Goal: Task Accomplishment & Management: Manage account settings

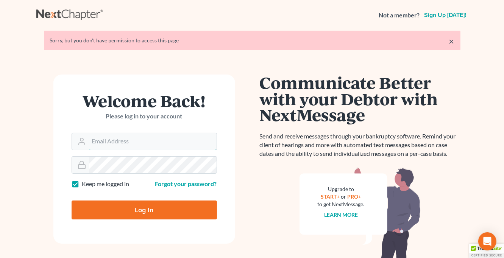
type input "monika@karinalucidlaw.com"
click at [156, 210] on input "Log In" at bounding box center [144, 210] width 145 height 19
type input "Thinking..."
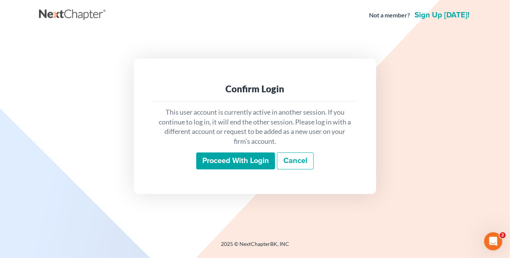
click at [232, 165] on input "Proceed with login" at bounding box center [235, 161] width 79 height 17
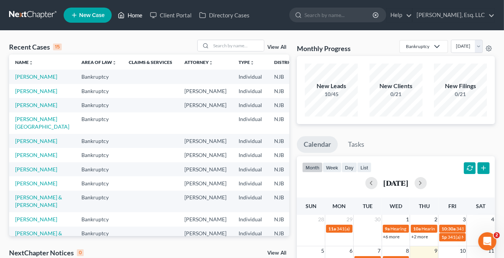
click at [140, 15] on link "Home" at bounding box center [130, 15] width 32 height 14
click at [216, 47] on input "search" at bounding box center [237, 45] width 53 height 11
click at [19, 108] on link "[PERSON_NAME]" at bounding box center [36, 105] width 42 height 6
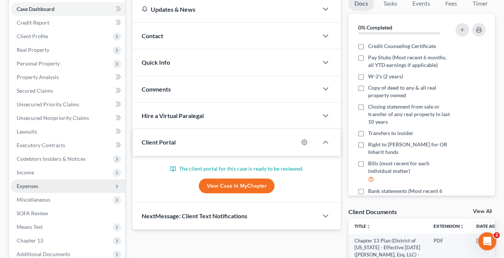
scroll to position [76, 0]
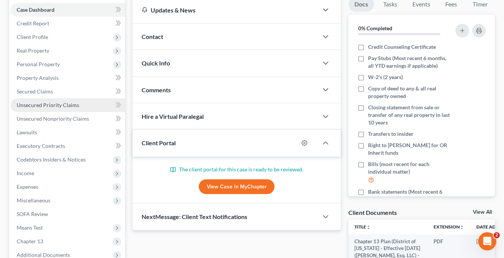
click at [64, 103] on span "Unsecured Priority Claims" at bounding box center [48, 105] width 62 height 6
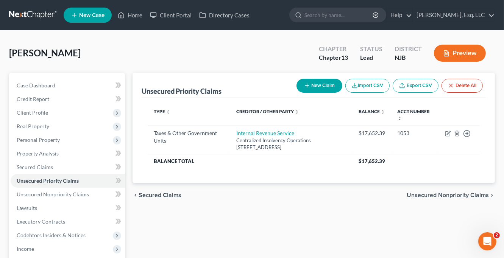
click at [306, 203] on div "chevron_left Secured Claims Unsecured Nonpriority Claims chevron_right" at bounding box center [313, 195] width 362 height 24
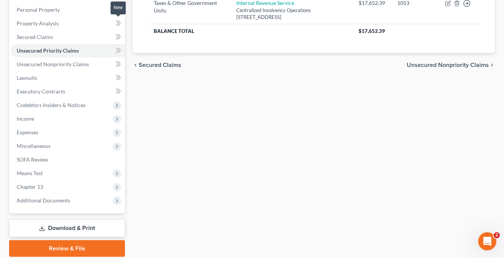
scroll to position [157, 0]
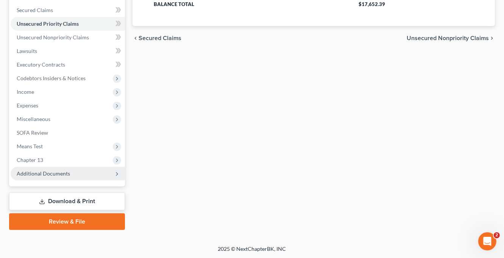
drag, startPoint x: 68, startPoint y: 172, endPoint x: 74, endPoint y: 173, distance: 5.7
click at [68, 173] on span "Additional Documents" at bounding box center [43, 173] width 53 height 6
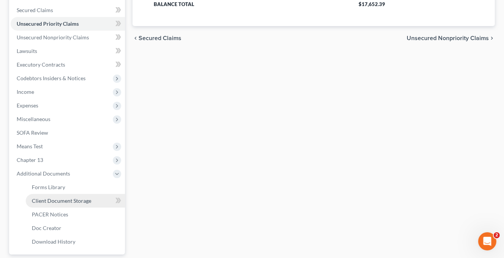
click at [58, 198] on span "Client Document Storage" at bounding box center [61, 201] width 59 height 6
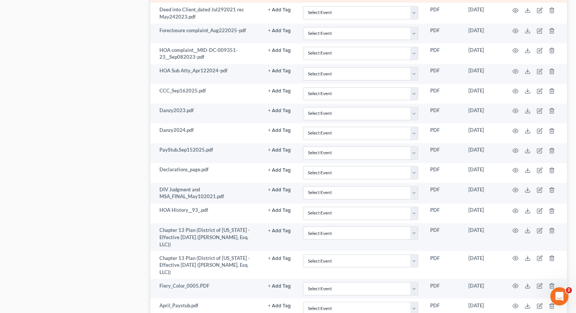
scroll to position [1332, 0]
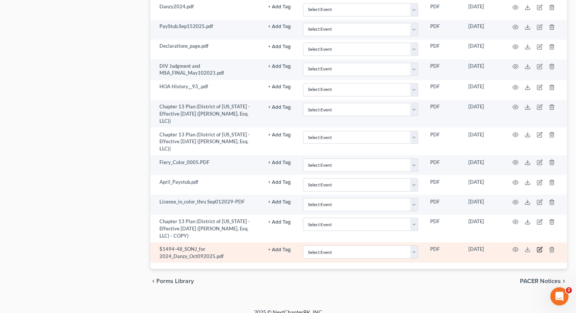
click at [509, 246] on icon "button" at bounding box center [539, 249] width 6 height 6
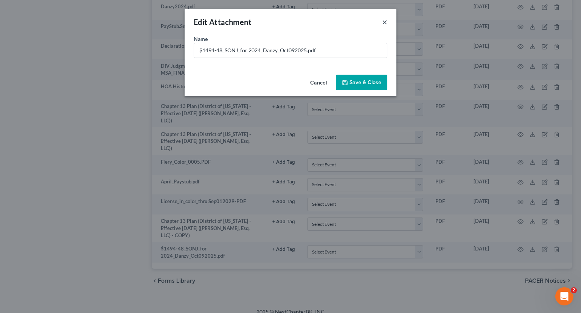
click at [385, 23] on button "×" at bounding box center [384, 21] width 5 height 9
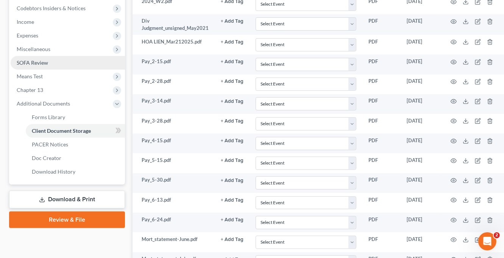
scroll to position [114, 0]
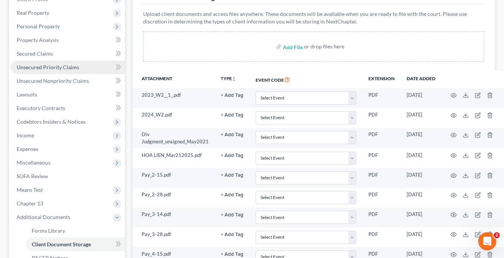
click at [51, 64] on span "Unsecured Priority Claims" at bounding box center [48, 67] width 62 height 6
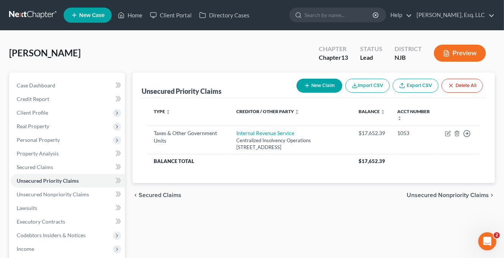
click at [312, 86] on button "New Claim" at bounding box center [319, 86] width 46 height 14
select select "0"
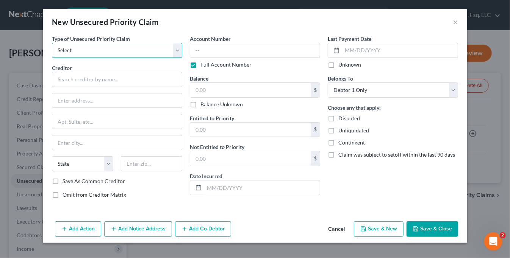
click at [176, 54] on select "Select Taxes & Other Government Units Domestic Support Obligations Extensions o…" at bounding box center [117, 50] width 130 height 15
select select "0"
click at [52, 43] on select "Select Taxes & Other Government Units Domestic Support Obligations Extensions o…" at bounding box center [117, 50] width 130 height 15
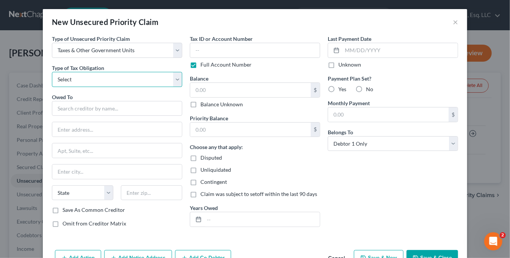
click at [107, 81] on select "Select Federal City State Franchise Tax Board Other" at bounding box center [117, 79] width 130 height 15
select select "2"
click at [52, 72] on select "Select Federal City State Franchise Tax Board Other" at bounding box center [117, 79] width 130 height 15
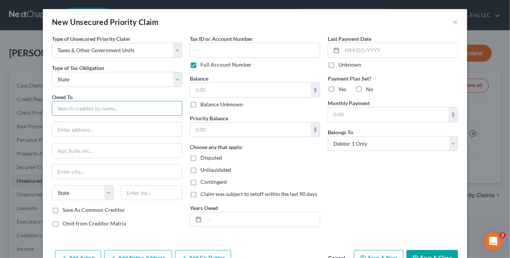
click at [70, 112] on input "text" at bounding box center [117, 108] width 130 height 15
type input "Division of Tax and Finance"
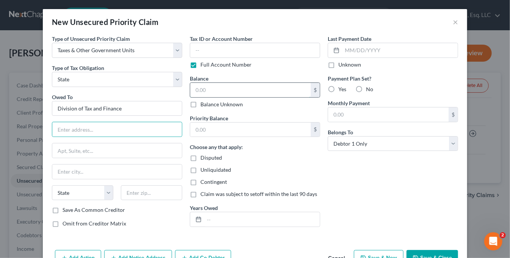
click at [197, 93] on input "text" at bounding box center [250, 90] width 120 height 14
type input "1,494.08"
click at [366, 88] on label "No" at bounding box center [369, 90] width 7 height 8
click at [369, 88] on input "No" at bounding box center [371, 88] width 5 height 5
radio input "true"
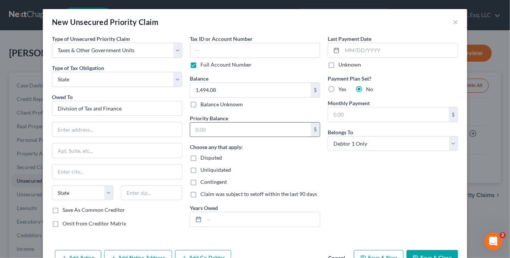
click at [192, 130] on input "text" at bounding box center [250, 130] width 120 height 14
click at [211, 221] on input "text" at bounding box center [261, 219] width 115 height 14
type input "2024"
click at [62, 16] on div "New Unsecured Priority Claim ×" at bounding box center [255, 22] width 424 height 26
click at [55, 106] on input "Division of Tax and Finance" at bounding box center [117, 108] width 130 height 15
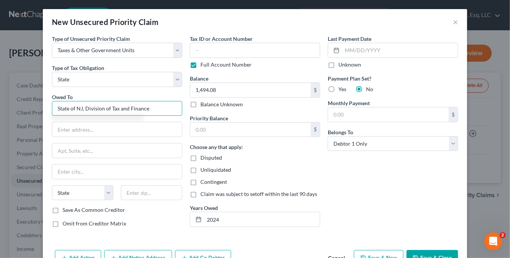
drag, startPoint x: 156, startPoint y: 109, endPoint x: 116, endPoint y: 110, distance: 40.2
click at [116, 110] on input "State of NJ, Division of Tax and Finance" at bounding box center [117, 108] width 130 height 15
type input "State of NJ, Division of Taxation Bankruptcy"
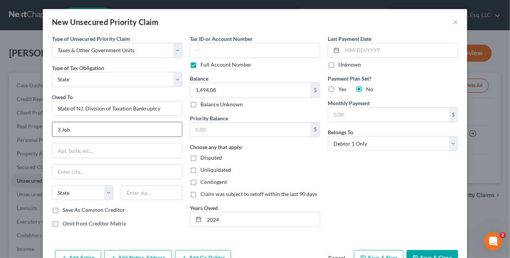
type input "3 John Fitch Way"
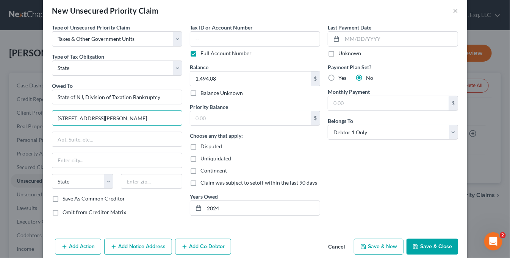
scroll to position [22, 0]
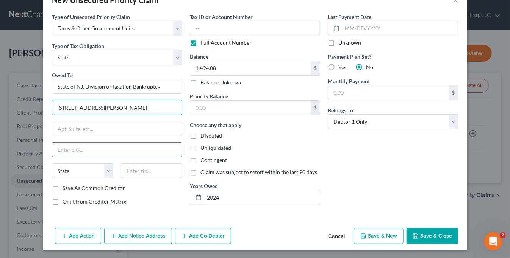
click at [64, 148] on input "text" at bounding box center [116, 150] width 129 height 14
type input "Trenton"
type input "PO Box 046"
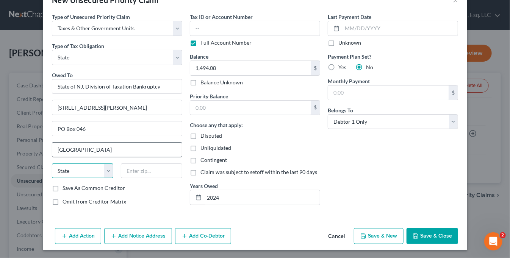
select select "33"
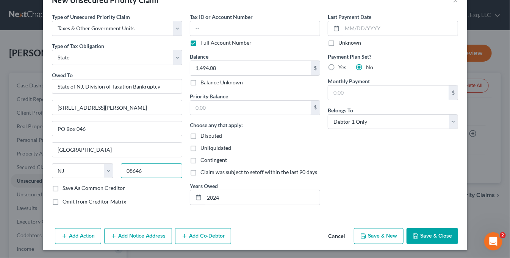
drag, startPoint x: 150, startPoint y: 170, endPoint x: 131, endPoint y: 170, distance: 19.3
click at [131, 170] on input "08646" at bounding box center [151, 171] width 61 height 15
type input "08625"
drag, startPoint x: 65, startPoint y: 129, endPoint x: 53, endPoint y: 129, distance: 12.1
click at [53, 129] on input "PO Box 046" at bounding box center [116, 129] width 129 height 14
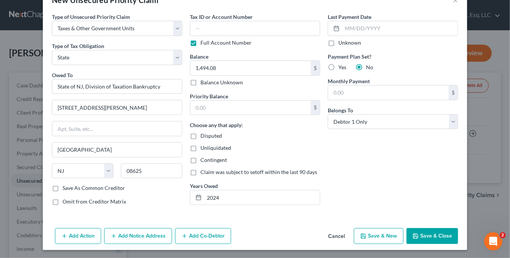
click at [410, 196] on div "Last Payment Date Unknown Payment Plan Set? Yes No Monthly Payment $ Belongs To…" at bounding box center [393, 112] width 138 height 199
click at [208, 28] on input "text" at bounding box center [255, 28] width 130 height 15
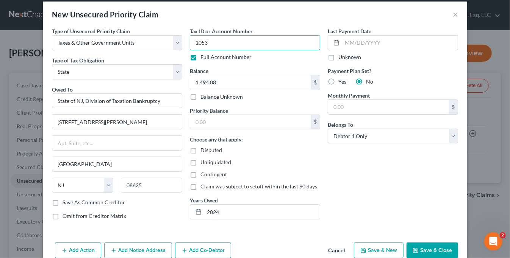
scroll to position [0, 0]
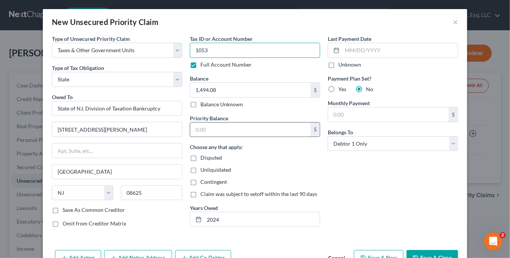
type input "1053"
click at [195, 130] on input "text" at bounding box center [250, 130] width 120 height 14
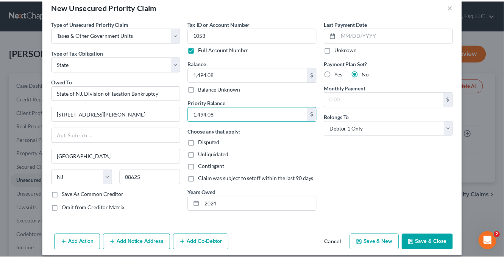
scroll to position [22, 0]
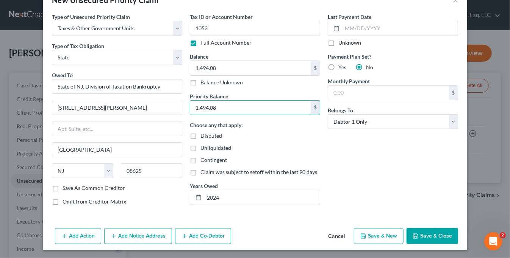
type input "1,494.08"
click at [422, 235] on button "Save & Close" at bounding box center [431, 236] width 51 height 16
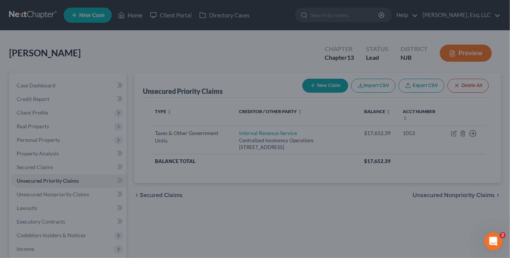
type input "0.00"
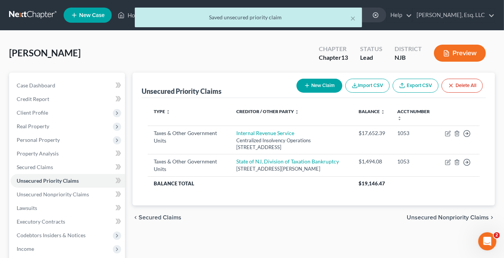
click at [243, 213] on div "chevron_left Secured Claims Unsecured Nonpriority Claims chevron_right" at bounding box center [313, 218] width 362 height 24
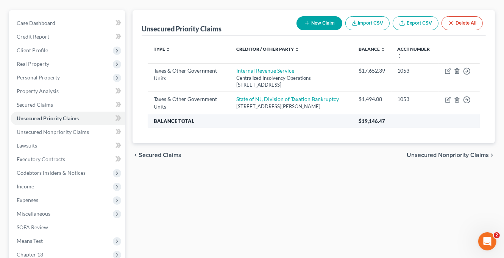
scroll to position [0, 0]
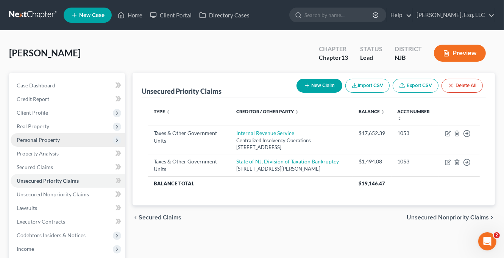
click at [44, 140] on span "Personal Property" at bounding box center [38, 140] width 43 height 6
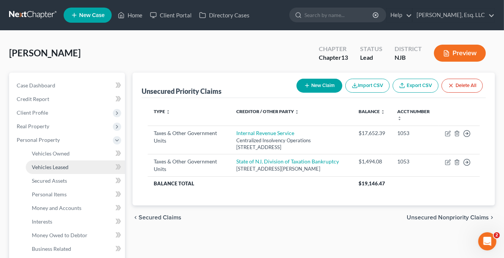
scroll to position [227, 0]
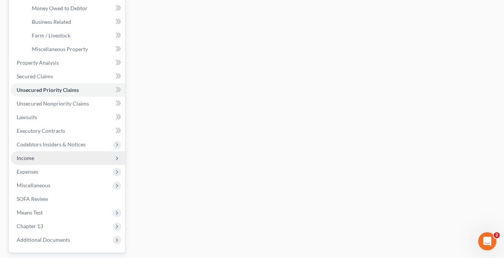
click at [32, 153] on span "Income" at bounding box center [68, 158] width 114 height 14
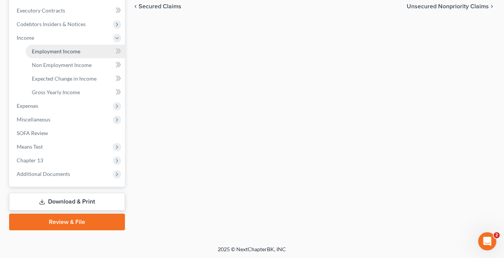
scroll to position [212, 0]
click at [65, 52] on span "Employment Income" at bounding box center [56, 51] width 48 height 6
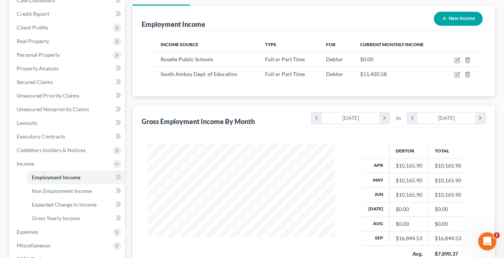
scroll to position [151, 0]
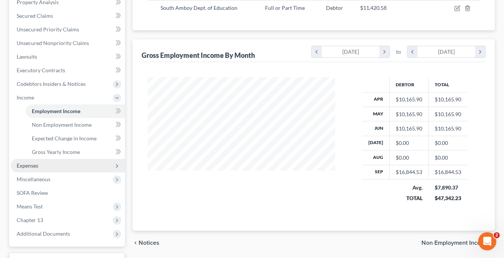
click at [36, 165] on span "Expenses" at bounding box center [28, 165] width 22 height 6
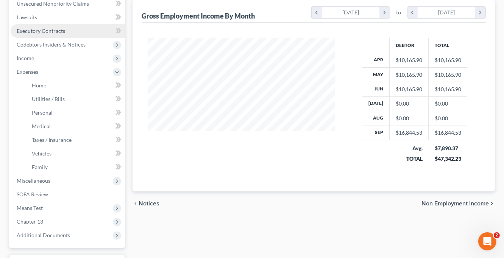
scroll to position [215, 0]
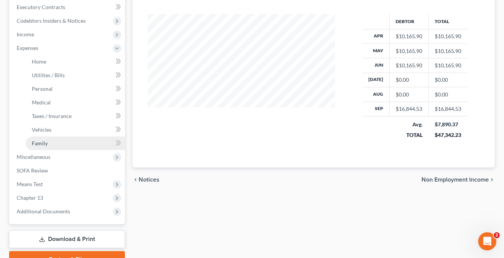
click at [45, 145] on span "Family" at bounding box center [40, 143] width 16 height 6
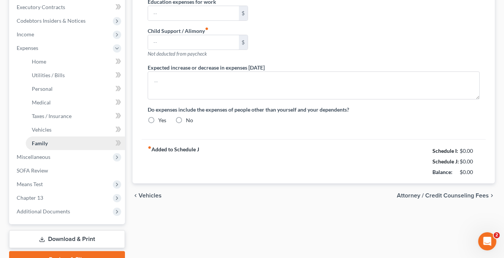
type input "175.00"
type input "120.00"
type input "150.00"
type input "food, vet, insurance for cat and dog"
radio input "true"
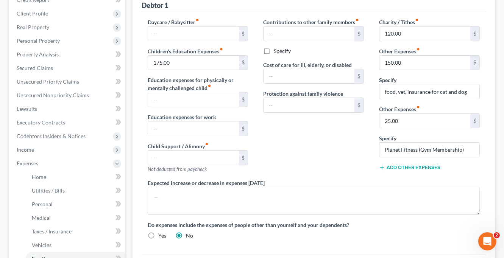
scroll to position [227, 0]
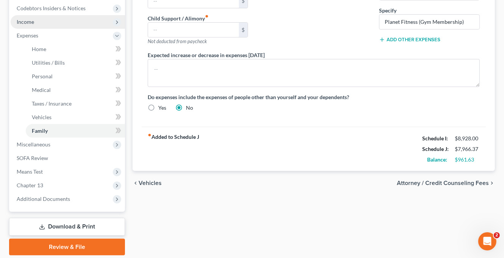
click at [27, 19] on span "Income" at bounding box center [25, 22] width 17 height 6
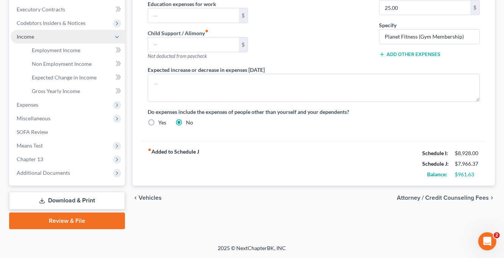
scroll to position [212, 0]
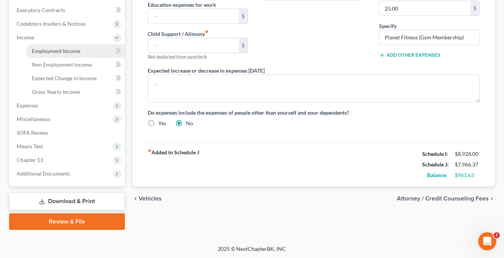
click at [68, 48] on span "Employment Income" at bounding box center [56, 51] width 48 height 6
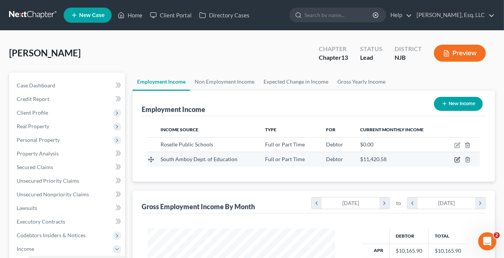
click at [457, 158] on icon "button" at bounding box center [457, 160] width 6 height 6
select select "0"
select select "33"
select select "1"
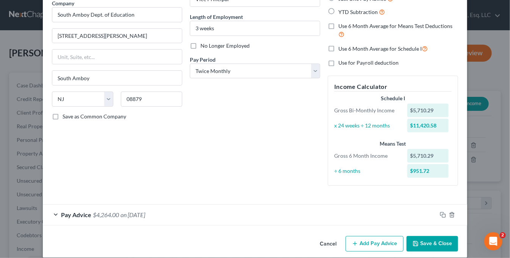
scroll to position [73, 0]
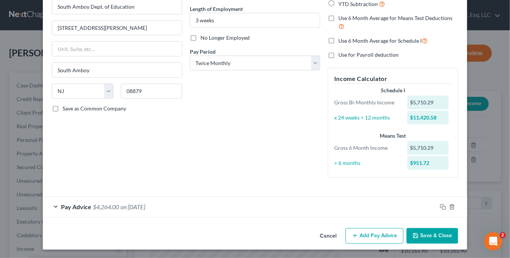
click at [143, 203] on span "on 09/30/2025" at bounding box center [132, 206] width 25 height 7
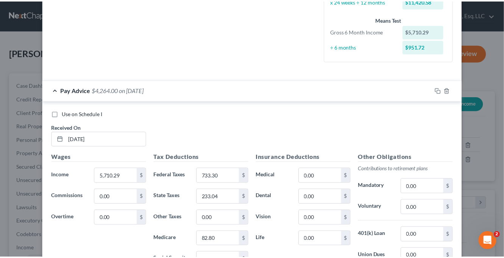
scroll to position [320, 0]
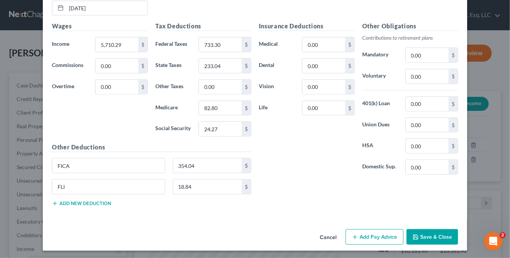
click at [428, 237] on button "Save & Close" at bounding box center [431, 237] width 51 height 16
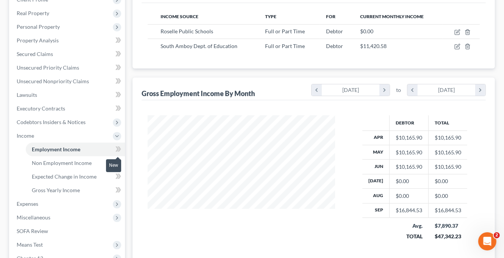
scroll to position [114, 0]
click at [86, 163] on span "Non Employment Income" at bounding box center [62, 162] width 60 height 6
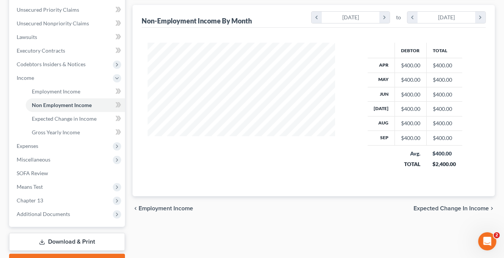
scroll to position [189, 0]
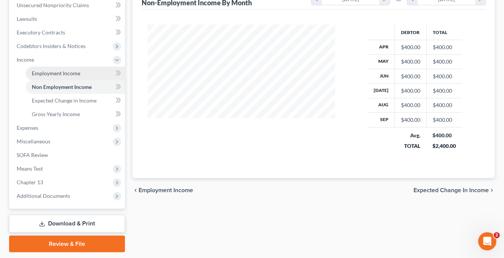
click at [71, 70] on span "Employment Income" at bounding box center [56, 73] width 48 height 6
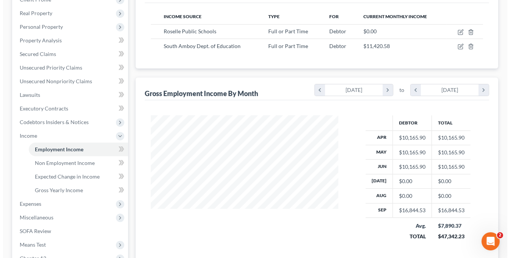
scroll to position [114, 0]
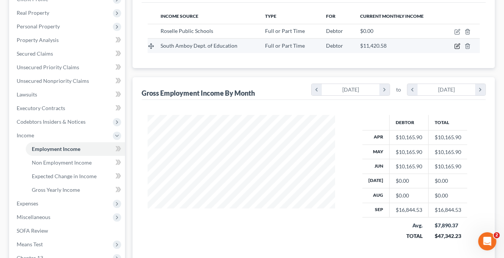
click at [456, 43] on icon "button" at bounding box center [457, 46] width 6 height 6
select select "0"
select select "33"
select select "1"
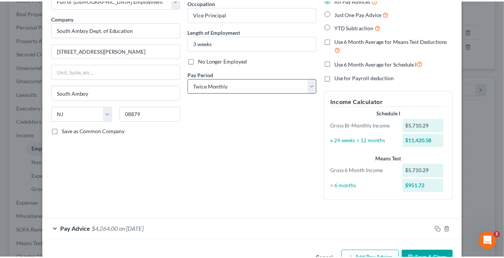
scroll to position [73, 0]
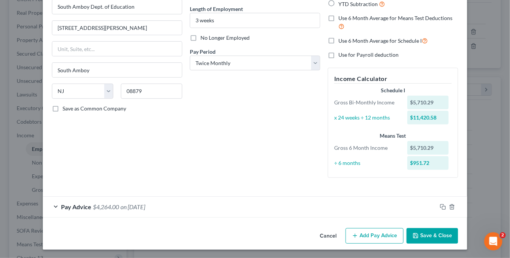
click at [431, 232] on button "Save & Close" at bounding box center [431, 236] width 51 height 16
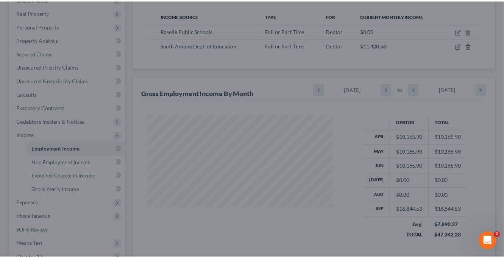
scroll to position [378405, 378337]
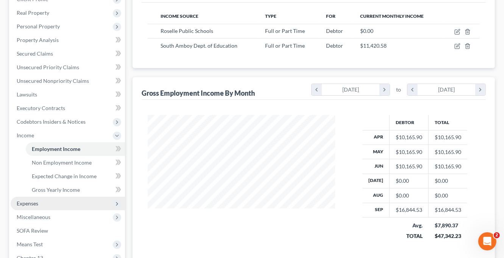
drag, startPoint x: 46, startPoint y: 204, endPoint x: 53, endPoint y: 204, distance: 6.4
click at [46, 204] on span "Expenses" at bounding box center [68, 204] width 114 height 14
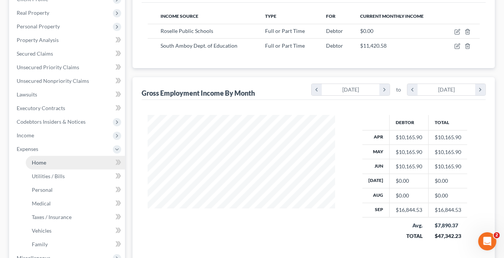
click at [58, 162] on link "Home" at bounding box center [75, 163] width 99 height 14
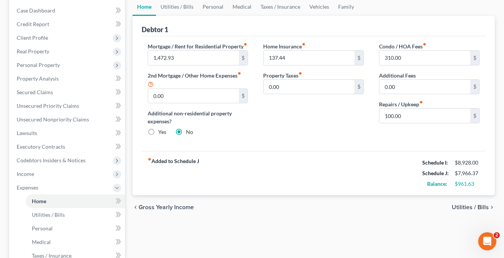
scroll to position [151, 0]
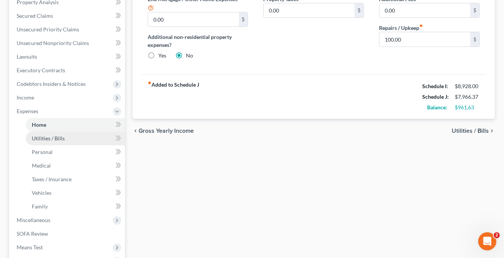
click at [64, 138] on span "Utilities / Bills" at bounding box center [48, 138] width 33 height 6
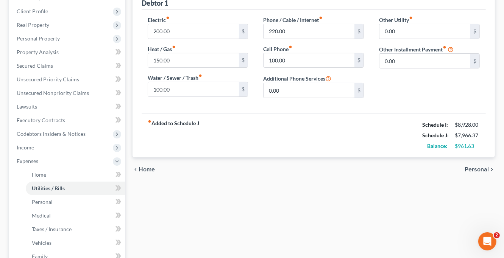
scroll to position [151, 0]
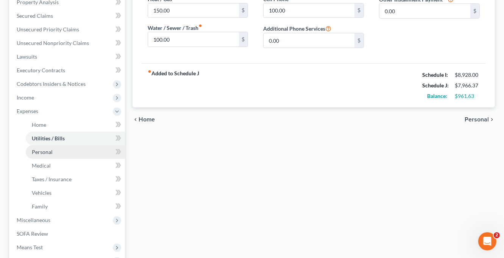
click at [53, 149] on link "Personal" at bounding box center [75, 152] width 99 height 14
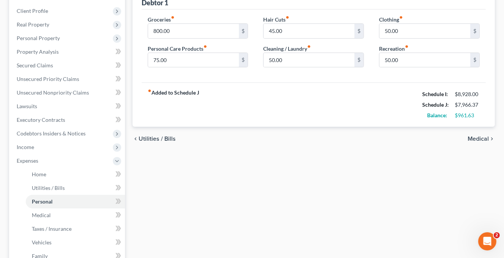
scroll to position [151, 0]
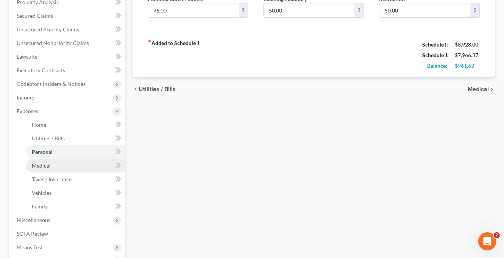
click at [54, 164] on link "Medical" at bounding box center [75, 166] width 99 height 14
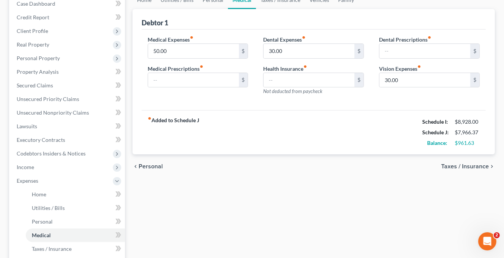
scroll to position [114, 0]
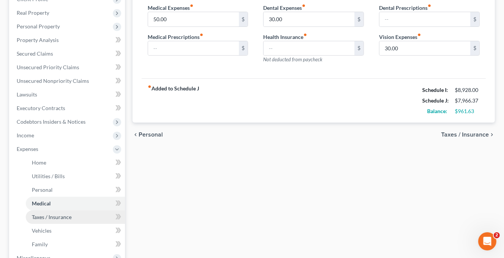
click at [70, 217] on span "Taxes / Insurance" at bounding box center [52, 217] width 40 height 6
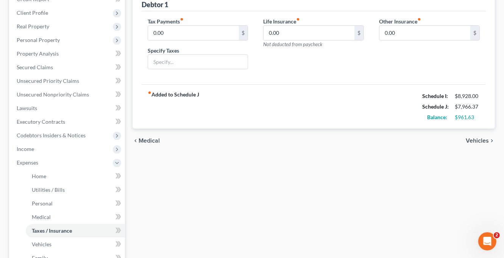
scroll to position [151, 0]
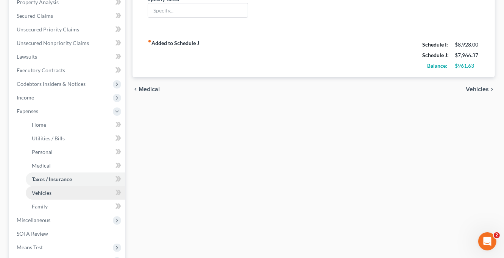
click at [48, 192] on span "Vehicles" at bounding box center [42, 193] width 20 height 6
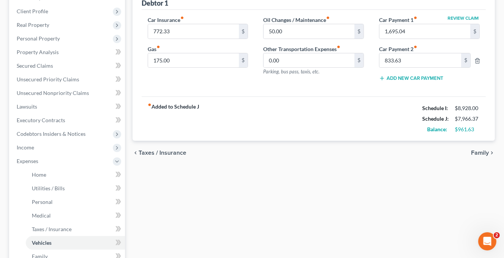
scroll to position [151, 0]
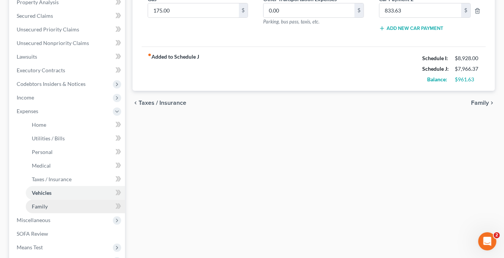
click at [48, 203] on link "Family" at bounding box center [75, 207] width 99 height 14
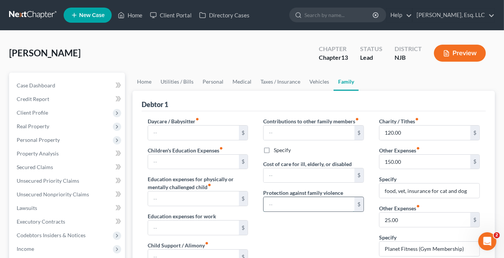
click at [309, 211] on input "text" at bounding box center [308, 204] width 91 height 14
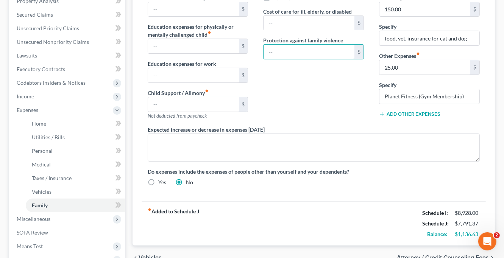
scroll to position [76, 0]
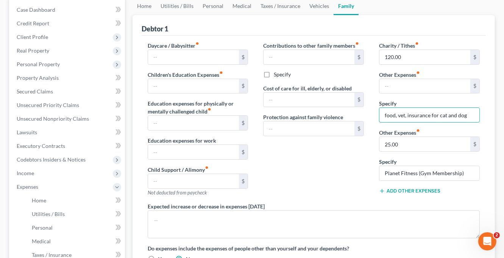
drag, startPoint x: 384, startPoint y: 114, endPoint x: 494, endPoint y: 120, distance: 109.5
click at [494, 120] on div "Debtor 1 Daycare / Babysitter fiber_manual_record $ Children's Education Expens…" at bounding box center [313, 168] width 362 height 307
click at [387, 82] on input "text" at bounding box center [424, 86] width 91 height 14
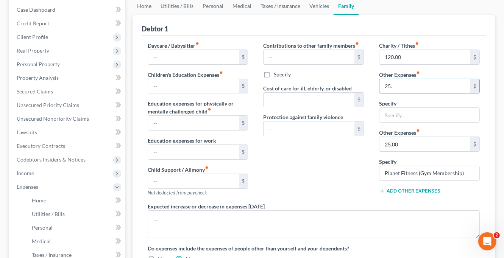
type input "25."
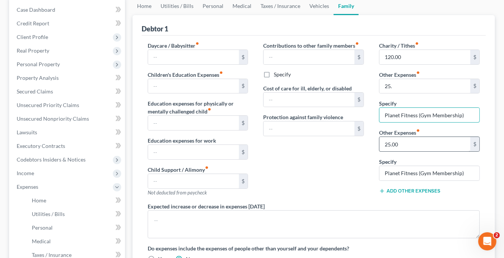
type input "Planet Fitness (Gym Membership)"
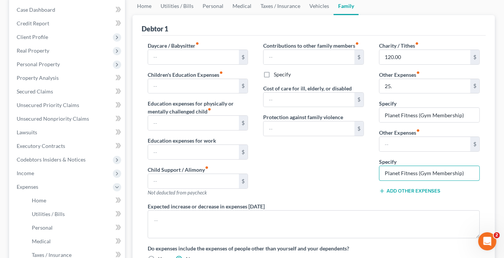
drag, startPoint x: 384, startPoint y: 170, endPoint x: 504, endPoint y: 170, distance: 120.4
click at [503, 171] on div "Danzy, Wendy Upgraded Chapter Chapter 13 Status Lead District NJB Preview Petit…" at bounding box center [252, 188] width 504 height 467
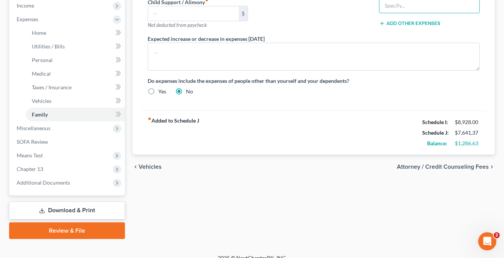
scroll to position [252, 0]
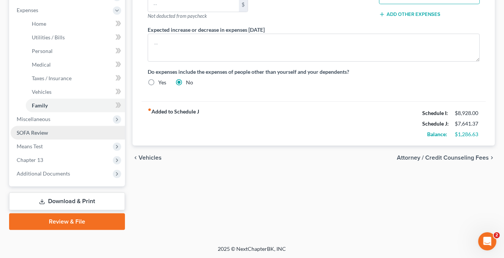
click at [37, 131] on span "SOFA Review" at bounding box center [32, 132] width 31 height 6
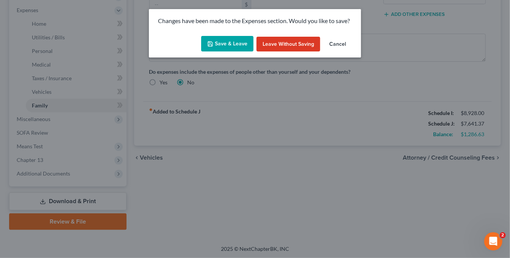
click at [223, 39] on button "Save & Leave" at bounding box center [227, 44] width 52 height 16
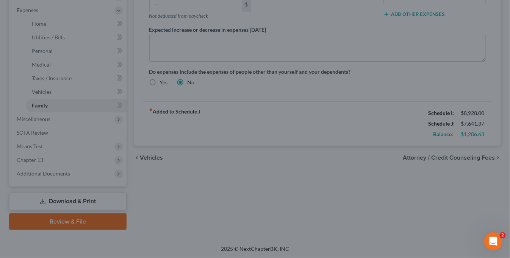
type input "25.00"
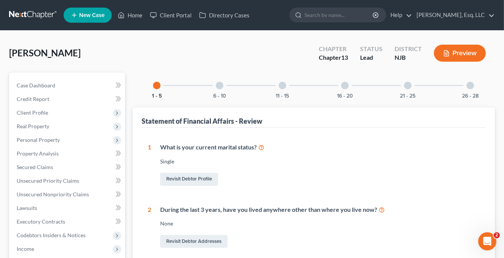
click at [446, 166] on div "What is your current marital status? Single Revisit Debtor Profile" at bounding box center [315, 165] width 329 height 44
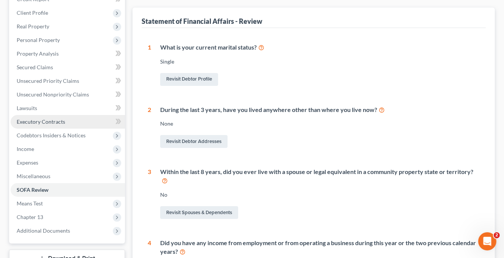
scroll to position [114, 0]
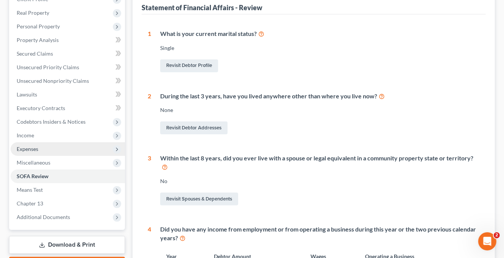
click at [43, 146] on span "Expenses" at bounding box center [68, 149] width 114 height 14
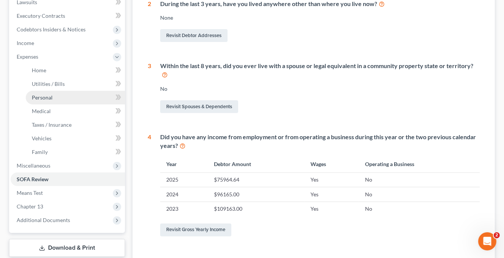
scroll to position [227, 0]
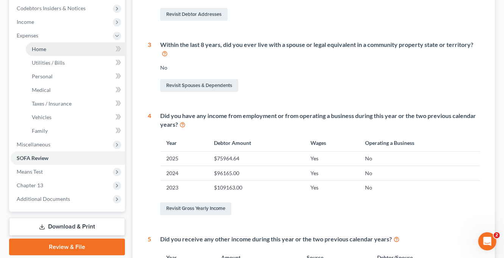
click at [44, 47] on span "Home" at bounding box center [39, 49] width 14 height 6
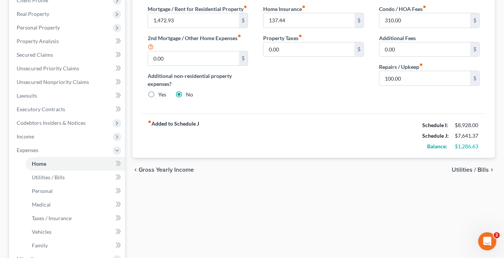
scroll to position [114, 0]
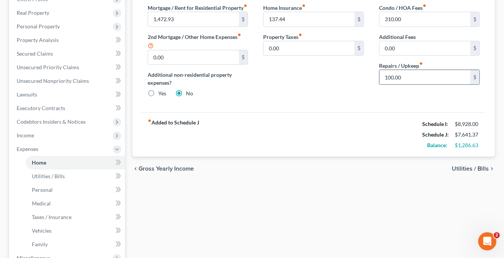
click at [391, 76] on input "100.00" at bounding box center [424, 77] width 91 height 14
type input "50."
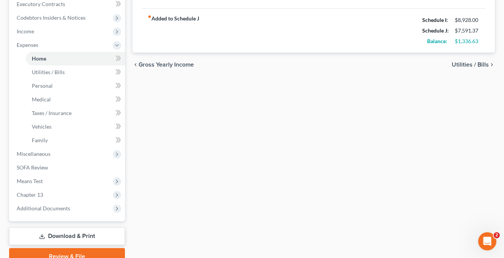
scroll to position [227, 0]
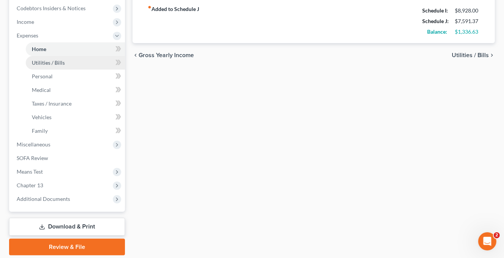
click at [44, 61] on span "Utilities / Bills" at bounding box center [48, 62] width 33 height 6
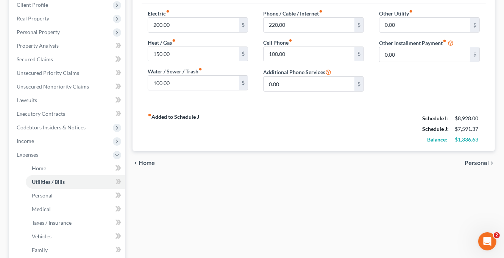
scroll to position [189, 0]
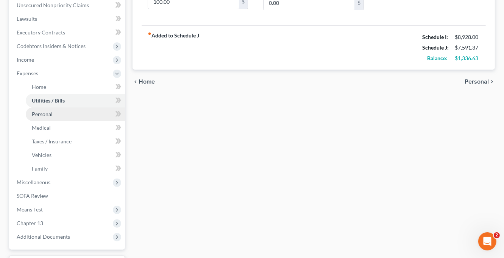
click at [46, 114] on span "Personal" at bounding box center [42, 114] width 21 height 6
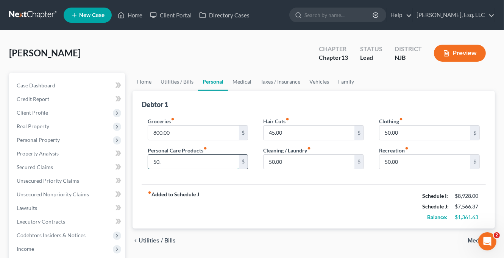
type input "50."
type input "25."
click at [316, 204] on div "fiber_manual_record Added to Schedule J Schedule I: $8,928.00 Schedule J: $7,54…" at bounding box center [314, 206] width 344 height 44
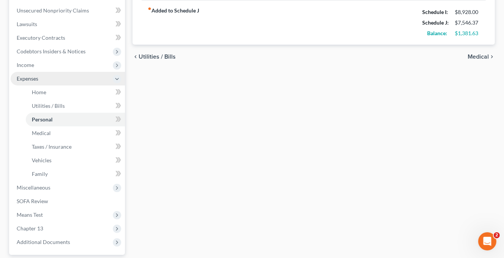
scroll to position [227, 0]
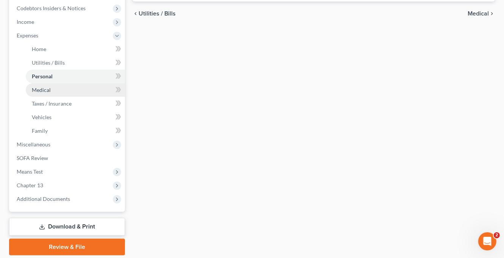
click at [43, 87] on span "Medical" at bounding box center [41, 90] width 19 height 6
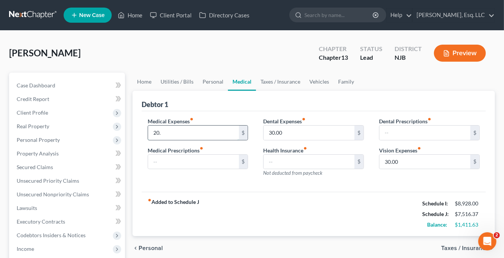
type input "20."
click at [285, 131] on input "30.00" at bounding box center [308, 133] width 91 height 14
type input "20."
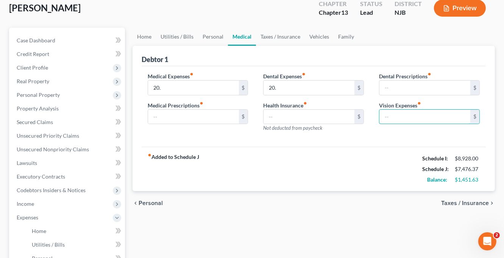
scroll to position [151, 0]
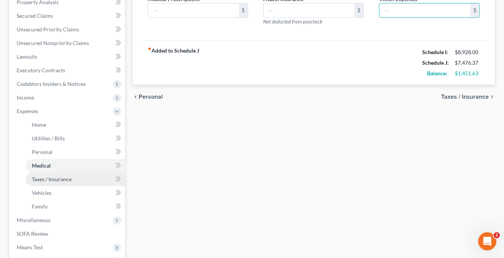
click at [55, 180] on span "Taxes / Insurance" at bounding box center [52, 179] width 40 height 6
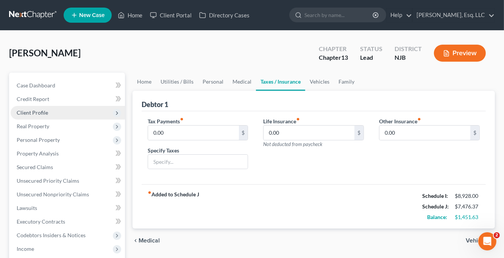
scroll to position [151, 0]
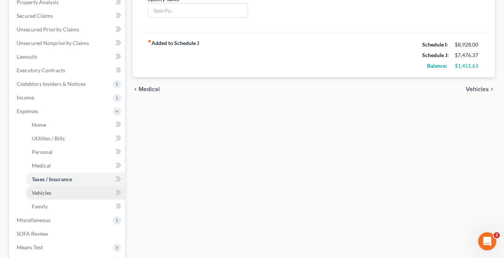
click at [58, 191] on link "Vehicles" at bounding box center [75, 193] width 99 height 14
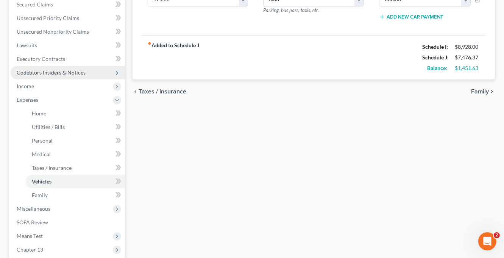
scroll to position [189, 0]
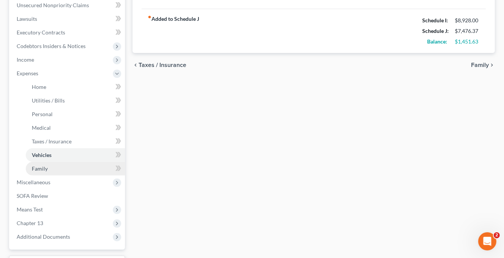
click at [50, 170] on link "Family" at bounding box center [75, 169] width 99 height 14
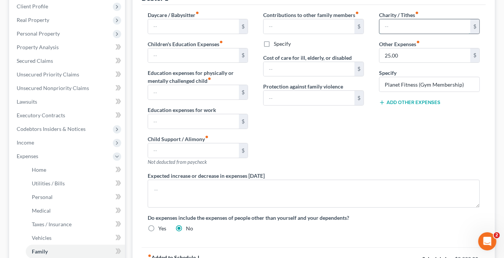
scroll to position [151, 0]
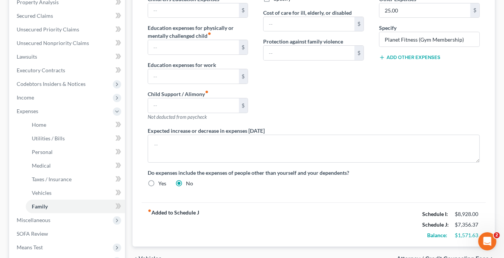
click at [386, 188] on div "Daycare / Babysitter fiber_manual_record $ Children's Education Expenses fiber_…" at bounding box center [313, 80] width 347 height 228
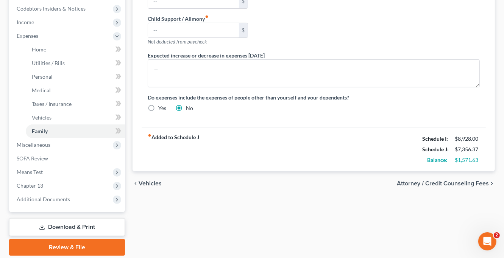
scroll to position [227, 0]
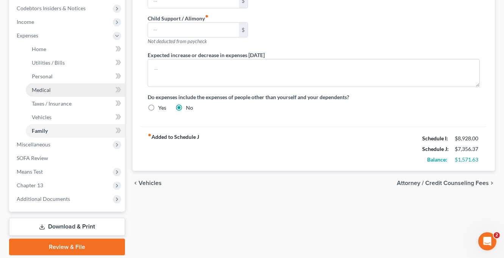
click at [50, 90] on span "Medical" at bounding box center [41, 90] width 19 height 6
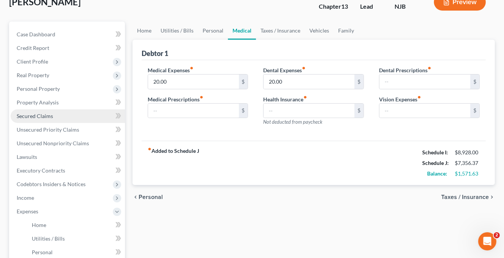
scroll to position [151, 0]
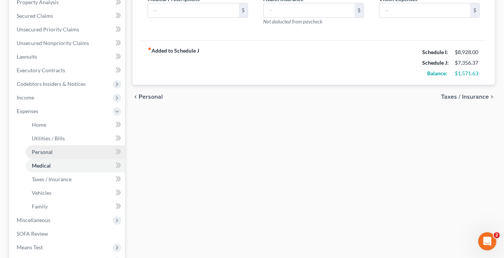
click at [53, 150] on link "Personal" at bounding box center [75, 152] width 99 height 14
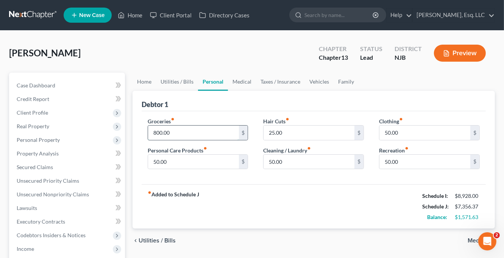
click at [157, 133] on input "800.00" at bounding box center [193, 133] width 91 height 14
click at [293, 199] on div "fiber_manual_record Added to Schedule J Schedule I: $8,928.00 Schedule J: $7,15…" at bounding box center [314, 206] width 344 height 44
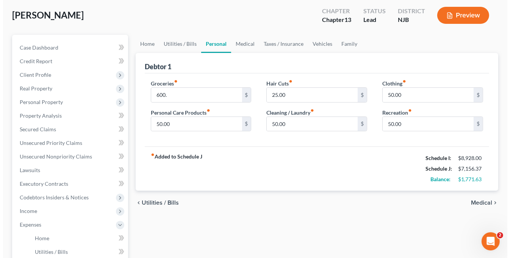
scroll to position [76, 0]
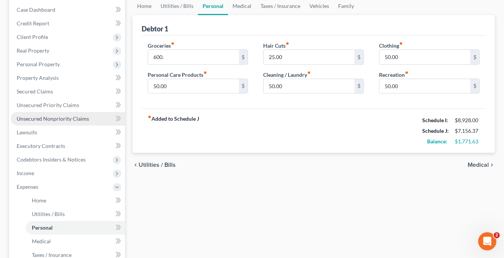
click at [56, 112] on link "Unsecured Nonpriority Claims" at bounding box center [68, 119] width 114 height 14
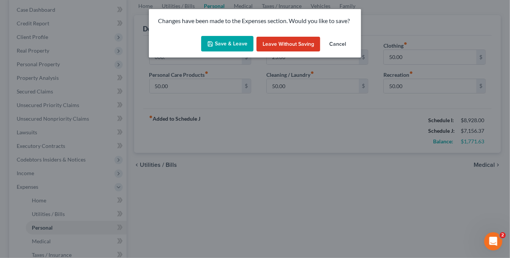
click at [228, 45] on button "Save & Leave" at bounding box center [227, 44] width 52 height 16
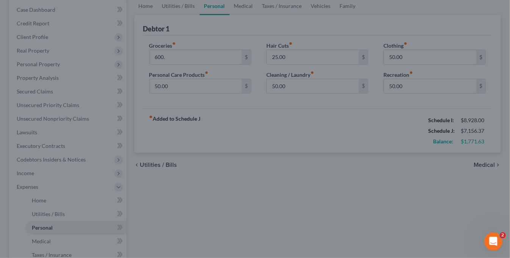
type input "600.00"
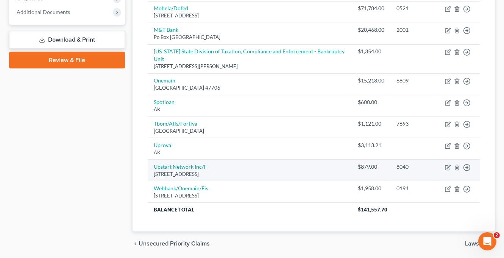
scroll to position [305, 0]
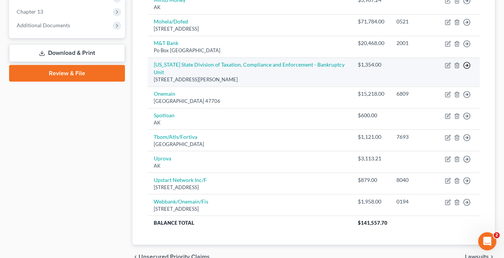
click at [466, 65] on icon "button" at bounding box center [467, 66] width 8 height 8
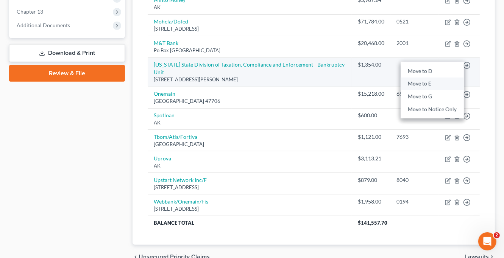
click at [435, 80] on link "Move to E" at bounding box center [431, 84] width 63 height 13
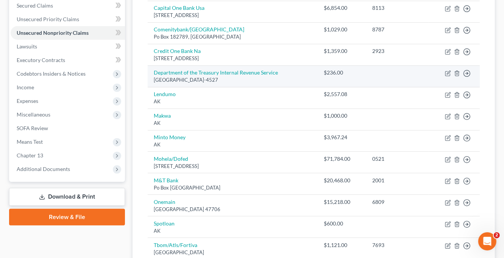
scroll to position [116, 0]
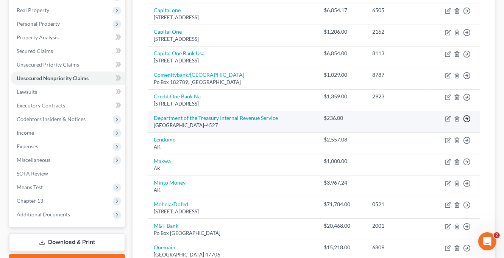
click at [466, 115] on icon "button" at bounding box center [467, 119] width 8 height 8
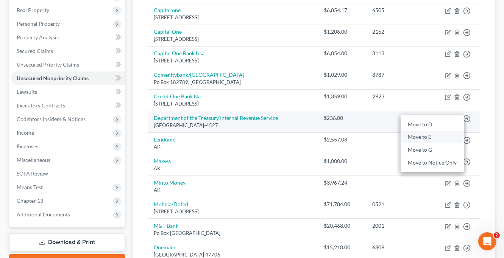
click at [429, 132] on link "Move to E" at bounding box center [431, 137] width 63 height 13
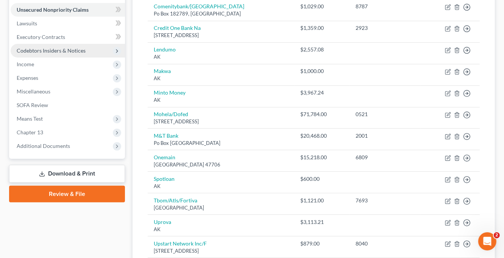
scroll to position [97, 0]
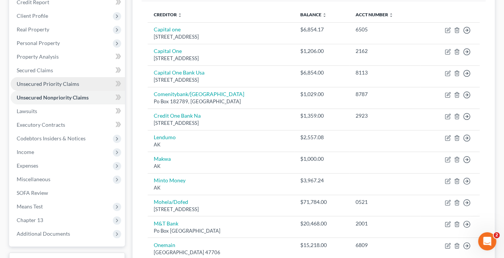
click at [66, 83] on span "Unsecured Priority Claims" at bounding box center [48, 84] width 62 height 6
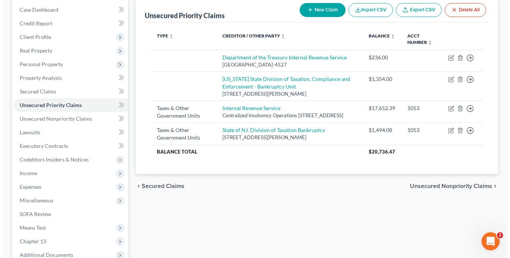
scroll to position [76, 0]
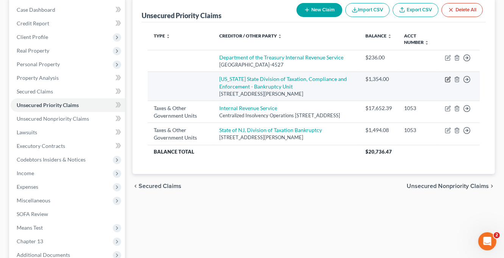
click at [447, 80] on icon "button" at bounding box center [448, 78] width 3 height 3
select select "0"
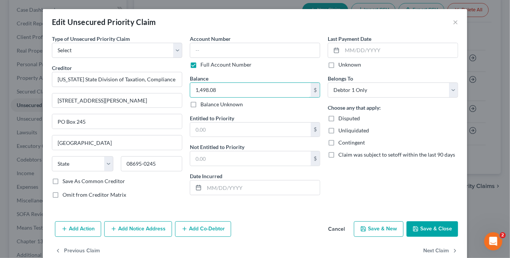
type input "1,498.08"
click at [425, 229] on button "Save & Close" at bounding box center [431, 229] width 51 height 16
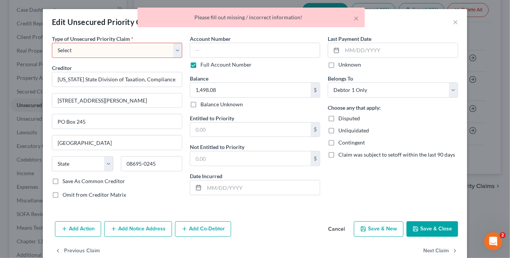
click at [148, 56] on select "Select Taxes & Other Government Units Domestic Support Obligations Extensions o…" at bounding box center [117, 50] width 130 height 15
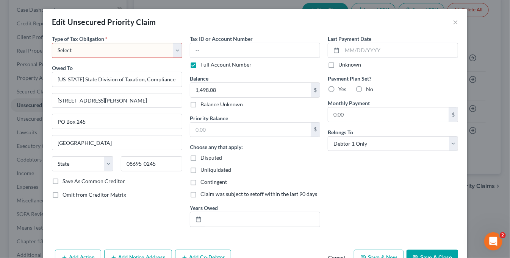
click at [167, 52] on select "Select Federal City State Franchise Tax Board Other" at bounding box center [117, 50] width 130 height 15
select select "2"
click at [52, 43] on select "Select Federal City State Franchise Tax Board Other" at bounding box center [117, 50] width 130 height 15
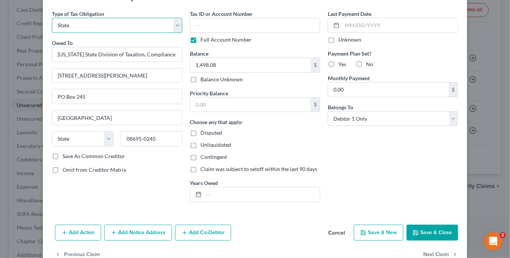
scroll to position [44, 0]
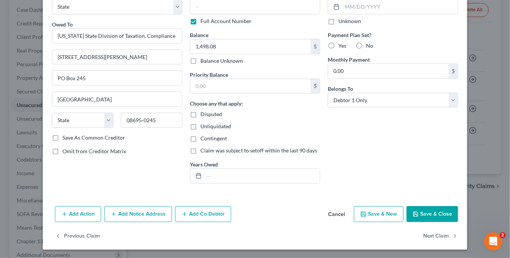
click at [434, 213] on button "Save & Close" at bounding box center [431, 214] width 51 height 16
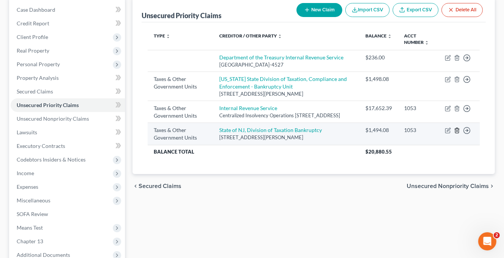
click at [458, 134] on icon "button" at bounding box center [457, 131] width 6 height 6
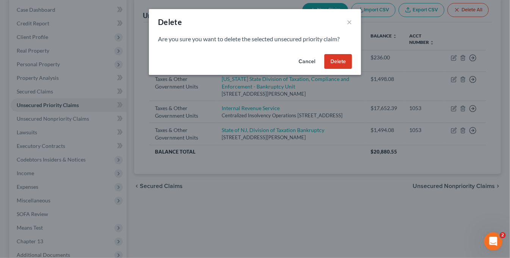
click at [340, 64] on button "Delete" at bounding box center [338, 61] width 28 height 15
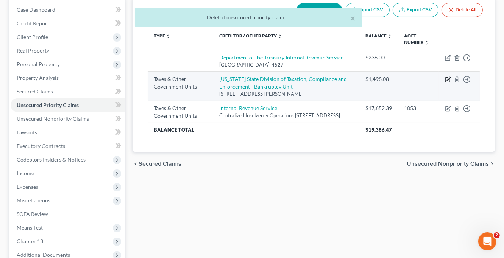
click at [447, 78] on icon "button" at bounding box center [447, 80] width 5 height 5
select select "2"
select select "0"
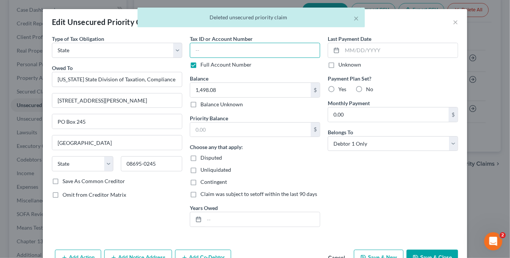
click at [199, 50] on input "text" at bounding box center [255, 50] width 130 height 15
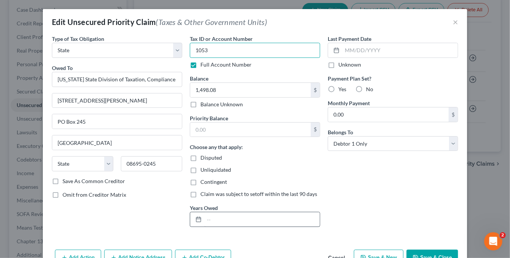
type input "1053"
drag, startPoint x: 206, startPoint y: 214, endPoint x: 257, endPoint y: 220, distance: 51.9
click at [206, 214] on input "text" at bounding box center [261, 219] width 115 height 14
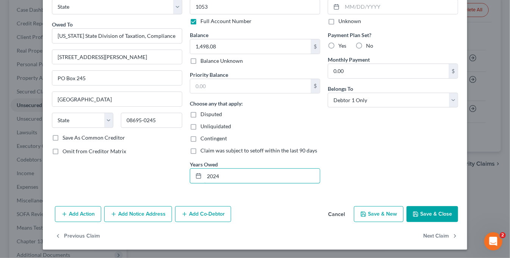
type input "2024"
click at [432, 219] on button "Save & Close" at bounding box center [431, 214] width 51 height 16
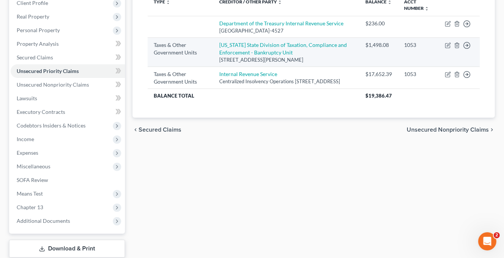
scroll to position [114, 0]
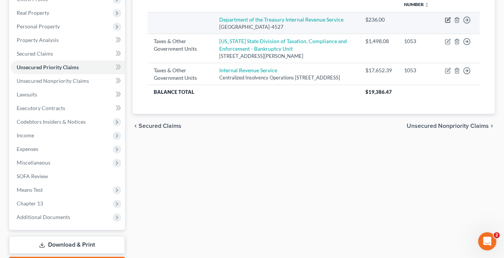
click at [445, 19] on icon "button" at bounding box center [447, 20] width 5 height 5
select select "36"
select select "0"
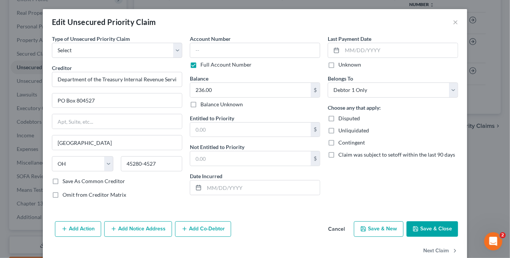
click at [456, 20] on div "Edit Unsecured Priority Claim ×" at bounding box center [255, 22] width 424 height 26
click at [452, 23] on button "×" at bounding box center [454, 21] width 5 height 9
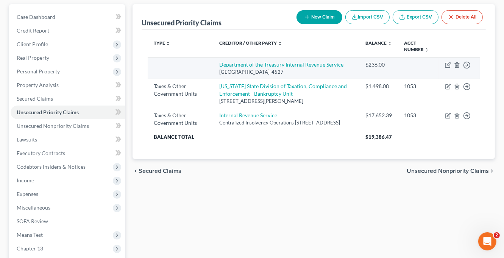
scroll to position [38, 0]
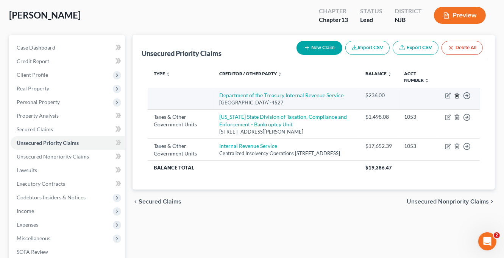
click at [456, 94] on icon "button" at bounding box center [457, 96] width 6 height 6
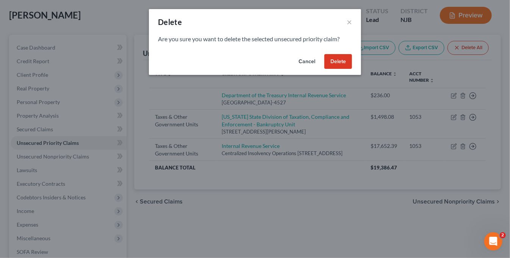
click at [332, 62] on button "Delete" at bounding box center [338, 61] width 28 height 15
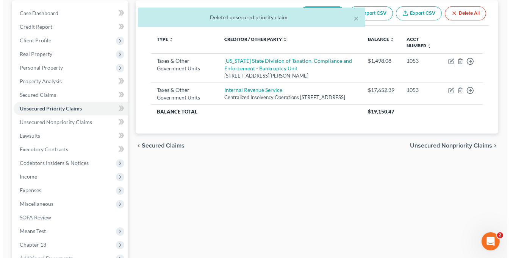
scroll to position [114, 0]
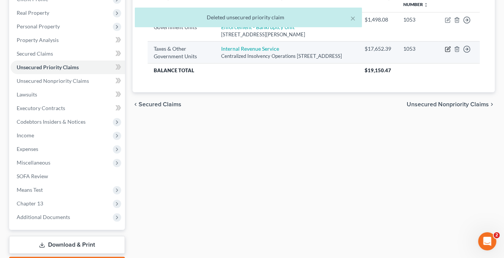
click at [447, 52] on icon "button" at bounding box center [448, 49] width 6 height 6
select select "0"
select select "39"
select select "0"
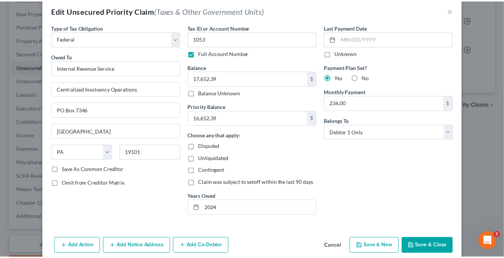
scroll to position [0, 0]
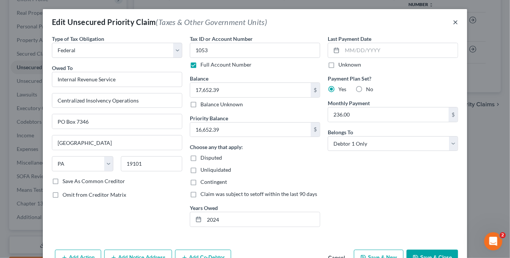
click at [453, 24] on button "×" at bounding box center [454, 21] width 5 height 9
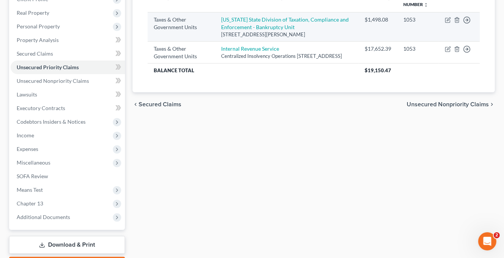
click at [327, 38] on div "3 John Fitch Way, 5th Floor PO Box 245, Trenton, 08695-0245" at bounding box center [286, 34] width 131 height 7
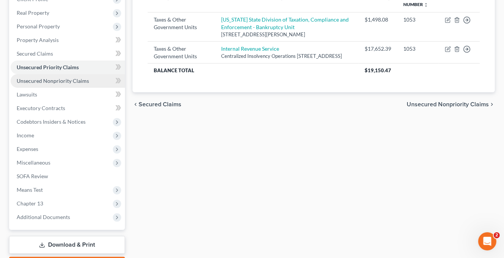
click at [72, 76] on link "Unsecured Nonpriority Claims" at bounding box center [68, 81] width 114 height 14
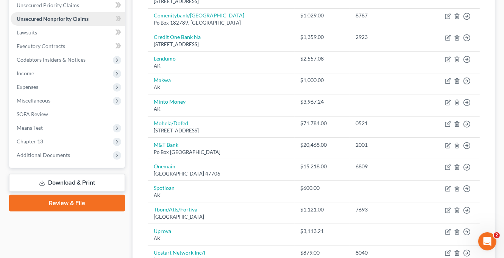
scroll to position [135, 0]
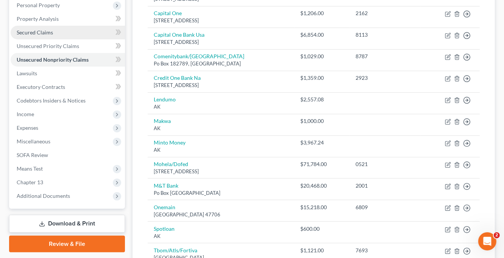
drag, startPoint x: 55, startPoint y: 28, endPoint x: 80, endPoint y: 34, distance: 26.2
click at [55, 28] on link "Secured Claims" at bounding box center [68, 33] width 114 height 14
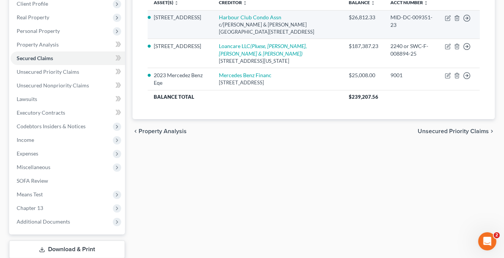
scroll to position [114, 0]
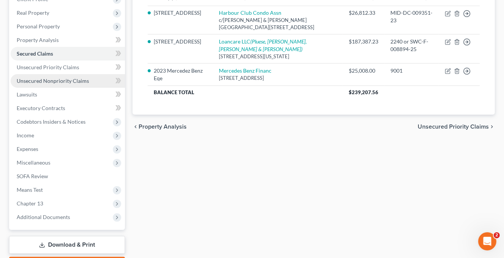
click at [56, 79] on span "Unsecured Nonpriority Claims" at bounding box center [53, 81] width 72 height 6
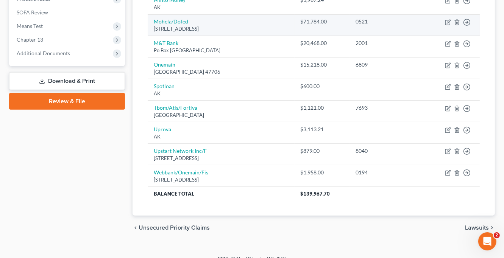
scroll to position [286, 0]
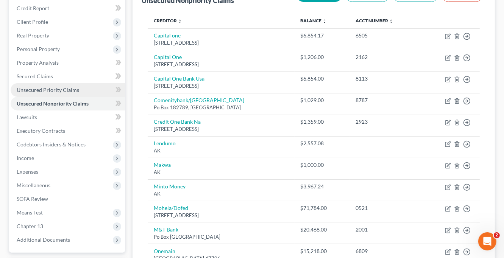
scroll to position [151, 0]
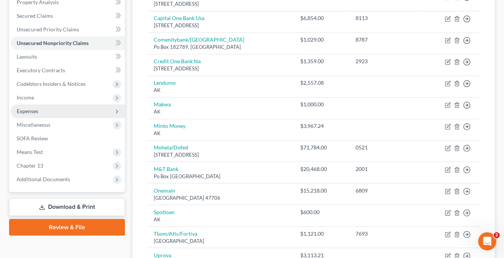
click at [38, 110] on span "Expenses" at bounding box center [68, 111] width 114 height 14
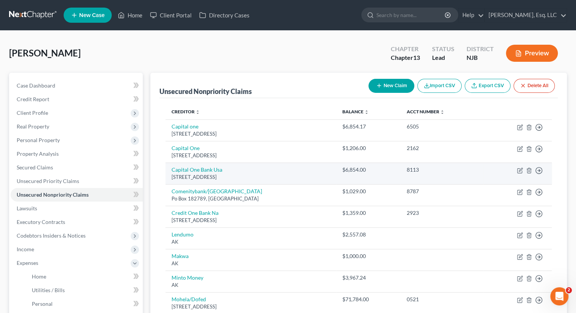
scroll to position [0, 0]
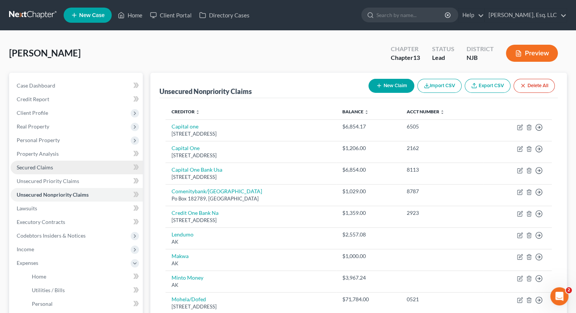
drag, startPoint x: 52, startPoint y: 168, endPoint x: 65, endPoint y: 168, distance: 12.9
click at [52, 168] on span "Secured Claims" at bounding box center [35, 167] width 36 height 6
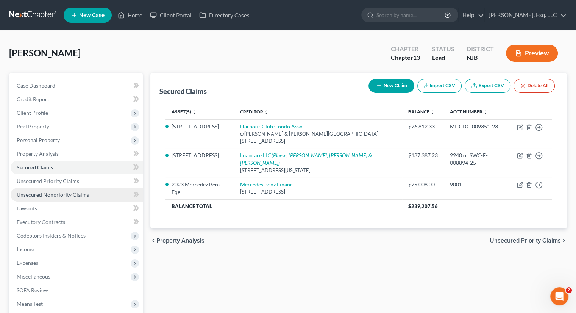
drag, startPoint x: 66, startPoint y: 191, endPoint x: 76, endPoint y: 194, distance: 9.8
click at [66, 191] on span "Unsecured Nonpriority Claims" at bounding box center [53, 194] width 72 height 6
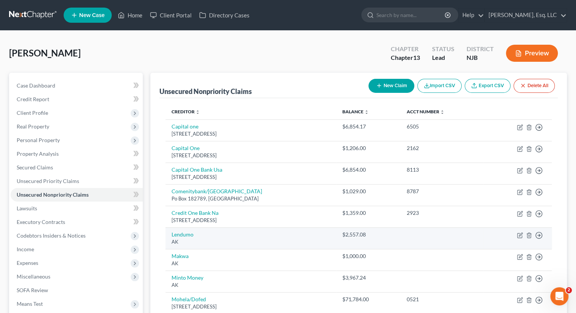
click at [182, 229] on td "Lendumo AK" at bounding box center [250, 238] width 171 height 22
click at [185, 233] on link "Lendumo" at bounding box center [182, 234] width 22 height 6
select select "1"
select select "14"
select select "0"
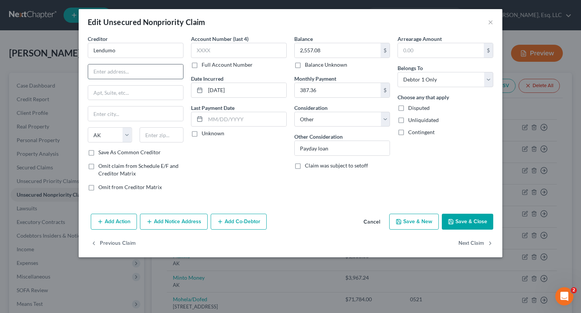
click at [104, 75] on input "text" at bounding box center [135, 71] width 95 height 14
type input "POB 1337"
click at [124, 115] on input "text" at bounding box center [135, 113] width 95 height 14
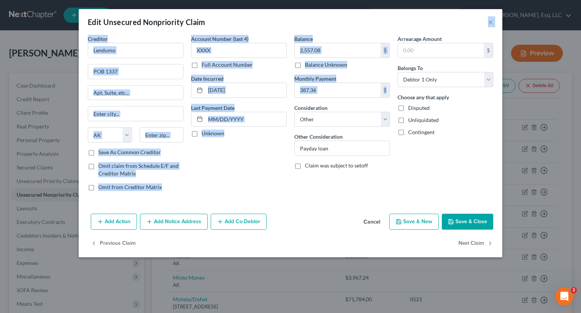
drag, startPoint x: 362, startPoint y: 16, endPoint x: 372, endPoint y: 81, distance: 65.8
click at [372, 110] on div "Edit Unsecured Nonpriority Claim × Creditor * Lendumo POB 1337 State AL AK AR A…" at bounding box center [291, 133] width 424 height 248
click at [348, 24] on div "Edit Unsecured Nonpriority Claim ×" at bounding box center [291, 22] width 424 height 26
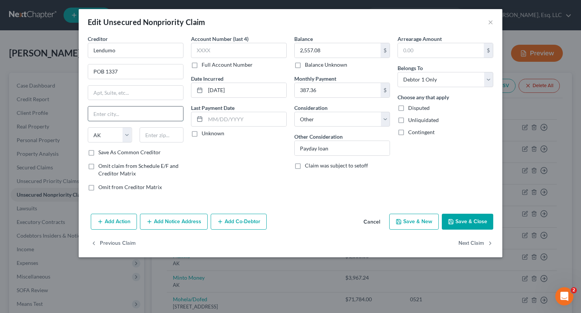
click at [108, 112] on input "text" at bounding box center [135, 113] width 95 height 14
type input "Minocqua"
click at [108, 131] on select "State AL AK AR AZ CA CO CT DE DC FL GA GU HI ID IL IN IA KS KY LA ME MD MA MI M…" at bounding box center [110, 134] width 44 height 15
select select "52"
click at [88, 127] on select "State AL AK AR AZ CA CO CT DE DC FL GA GU HI ID IL IN IA KS KY LA ME MD MA MI M…" at bounding box center [110, 134] width 44 height 15
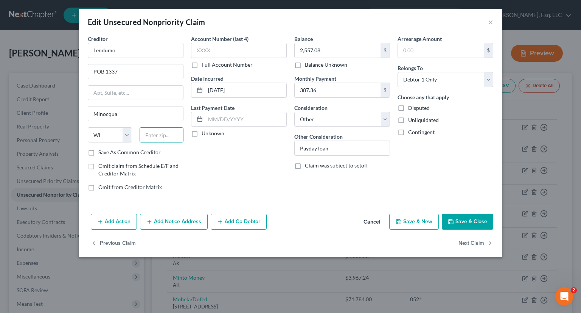
click at [153, 136] on input "text" at bounding box center [162, 134] width 44 height 15
type input "54548"
click at [312, 50] on input "2,557.08" at bounding box center [338, 50] width 86 height 14
click at [466, 226] on button "Save & Close" at bounding box center [467, 221] width 51 height 16
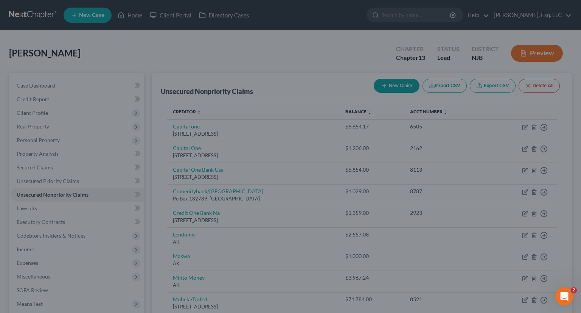
type input "0"
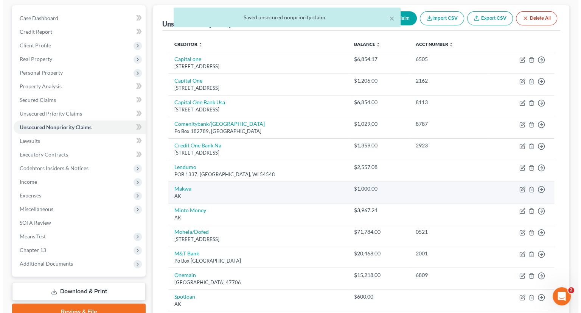
scroll to position [76, 0]
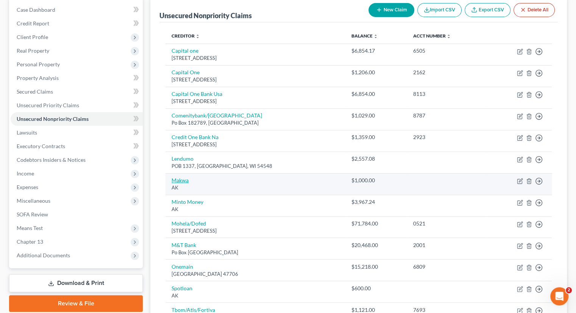
click at [177, 178] on link "Makwa" at bounding box center [179, 180] width 17 height 6
select select "1"
select select "14"
select select "0"
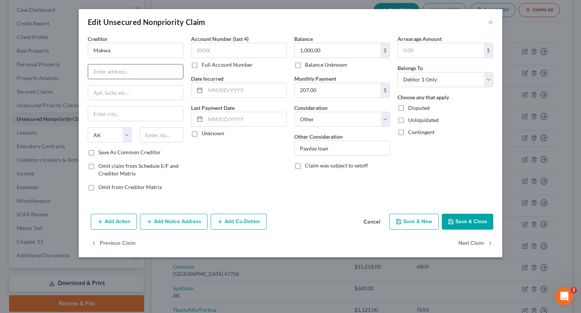
click at [100, 73] on input "text" at bounding box center [135, 71] width 95 height 14
paste input "PO BOX 343 Lac du Flambeau, WI 54538"
type input "PO BOX 343 Lac du Flambeau, WI 54538"
click at [97, 90] on input "text" at bounding box center [135, 93] width 95 height 14
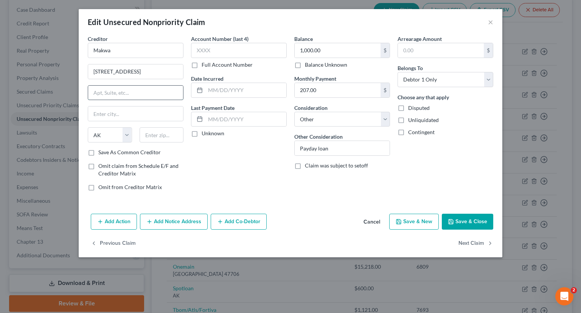
scroll to position [0, 0]
type input "Lac du Flambeau"
drag, startPoint x: 142, startPoint y: 93, endPoint x: 89, endPoint y: 93, distance: 53.4
click at [89, 93] on input "Lac du Flambeau" at bounding box center [135, 93] width 95 height 14
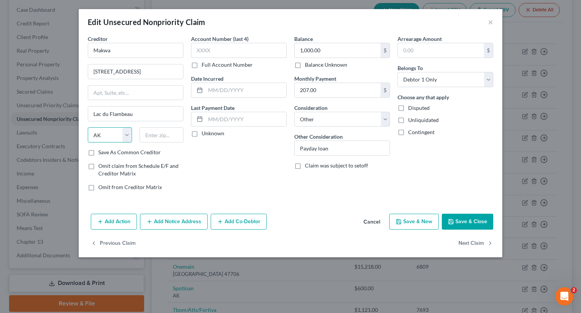
click at [103, 129] on select "State AL AK AR AZ CA CO CT DE DC FL GA GU HI ID IL IN IA KS KY LA ME MD MA MI M…" at bounding box center [110, 134] width 44 height 15
click at [94, 132] on select "State AL AK AR AZ CA CO CT DE DC FL GA GU HI ID IL IN IA KS KY LA ME MD MA MI M…" at bounding box center [110, 134] width 44 height 15
click at [92, 134] on select "State AL AK AR AZ CA CO CT DE DC FL GA GU HI ID IL IN IA KS KY LA ME MD MA MI M…" at bounding box center [110, 134] width 44 height 15
select select "52"
click at [88, 127] on select "State AL AK AR AZ CA CO CT DE DC FL GA GU HI ID IL IN IA KS KY LA ME MD MA MI M…" at bounding box center [110, 134] width 44 height 15
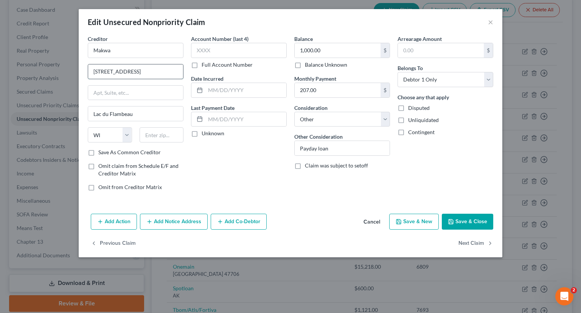
drag, startPoint x: 123, startPoint y: 70, endPoint x: 171, endPoint y: 69, distance: 48.5
click at [171, 69] on input "PO BOX 343 Lac du Flambeau, WI 54538" at bounding box center [135, 71] width 95 height 14
type input "PO BOX 343 54538"
click at [158, 136] on input "text" at bounding box center [162, 134] width 44 height 15
type input "54538"
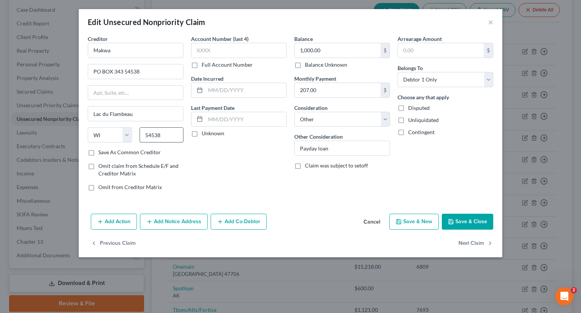
type input "Lac Du Flambeau"
click at [145, 76] on input "PO BOX 343 54538" at bounding box center [135, 71] width 95 height 14
type input "PO BOX 343"
click at [460, 224] on button "Save & Close" at bounding box center [467, 221] width 51 height 16
type input "0"
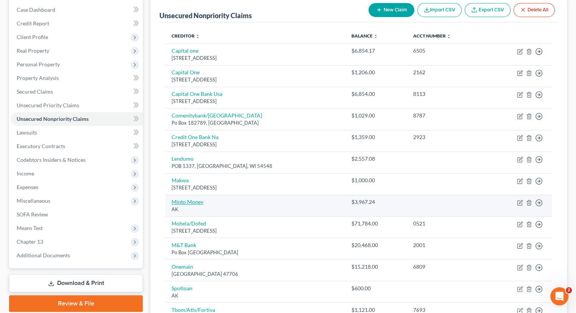
click at [184, 200] on link "Minto Money" at bounding box center [187, 201] width 32 height 6
select select "1"
select select "14"
select select "0"
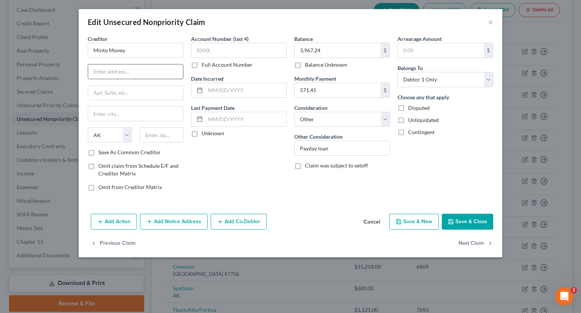
click at [106, 72] on input "text" at bounding box center [135, 71] width 95 height 14
paste input "205 Lakeview Dr., Ste 7, Minto, AK 99758"
type input "205 Lakeview Dr., Ste 7, Minto, AK 99758"
click at [100, 114] on input "text" at bounding box center [135, 113] width 95 height 14
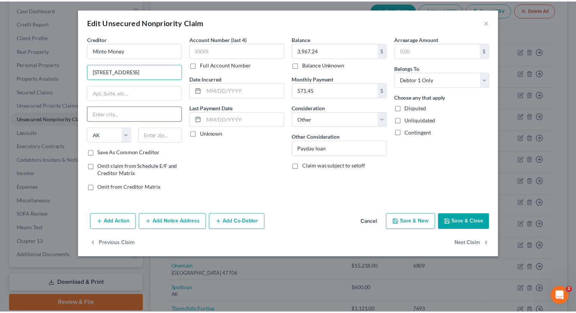
scroll to position [0, 0]
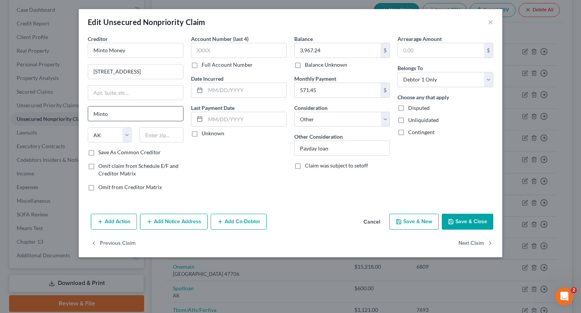
type input "Minto"
click at [147, 69] on input "205 Lakeview Dr., Ste 7, Minto, AK 99758" at bounding box center [135, 71] width 95 height 14
type input "205 Lakeview Dr., Minto, AK 99758"
click at [156, 135] on input "text" at bounding box center [162, 134] width 44 height 15
type input "99758"
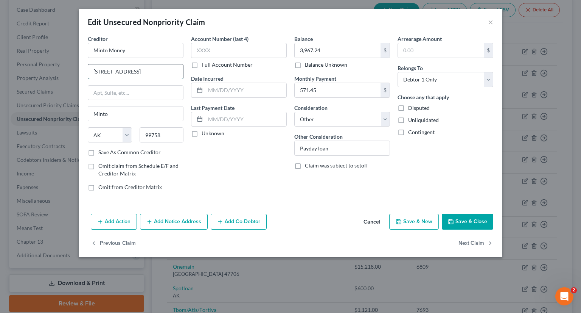
drag, startPoint x: 180, startPoint y: 70, endPoint x: 140, endPoint y: 72, distance: 39.8
click at [140, 72] on input "205 Lakeview Dr., Minto, AK 99758" at bounding box center [135, 71] width 95 height 14
type input "205 Lakeview Dr."
click at [462, 216] on button "Save & Close" at bounding box center [467, 221] width 51 height 16
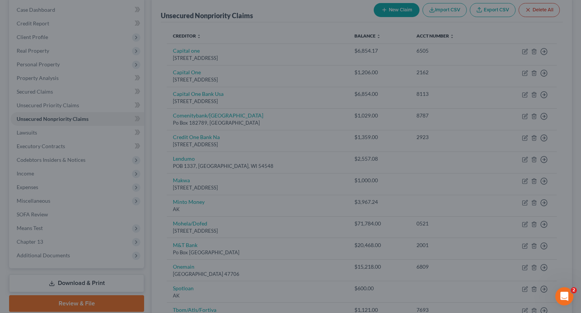
type input "0"
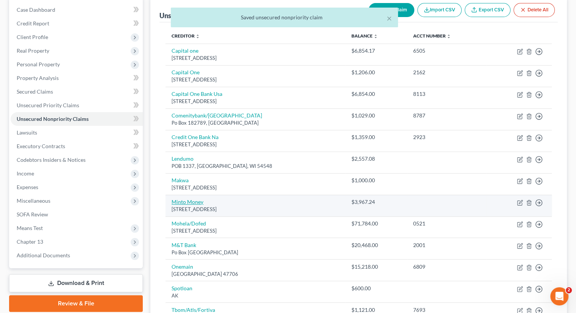
click at [187, 199] on link "Minto Money" at bounding box center [187, 201] width 32 height 6
select select "1"
select select "14"
select select "0"
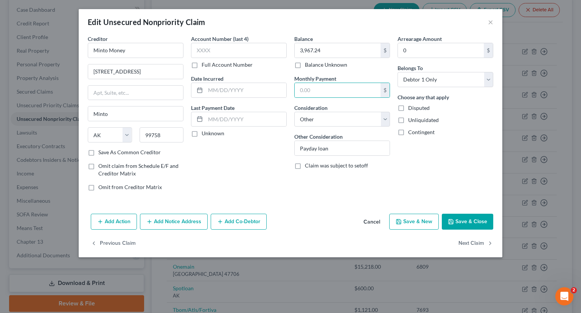
click at [457, 220] on button "Save & Close" at bounding box center [467, 221] width 51 height 16
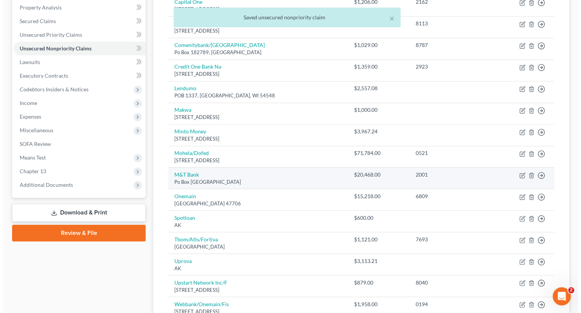
scroll to position [151, 0]
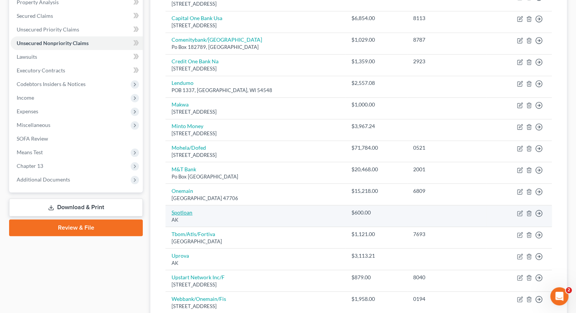
click at [181, 209] on link "Spotloan" at bounding box center [181, 212] width 21 height 6
select select "1"
select select "14"
select select "0"
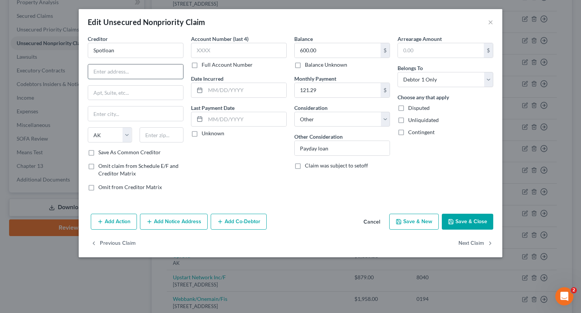
click at [101, 75] on input "text" at bounding box center [135, 71] width 95 height 14
paste input "P.O. Box 720, Belcourt, ND 58316-0720"
type input "P.O. Box 720, Belcourt, ND 58316-0720"
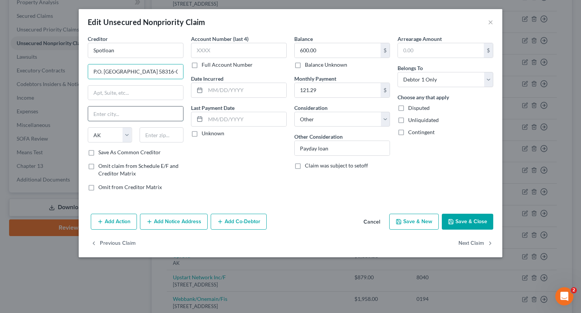
click at [96, 113] on input "text" at bounding box center [135, 113] width 95 height 14
type input "Belcourt"
click at [96, 133] on select "State AL AK AR AZ CA CO CT DE DC FL GA GU HI ID IL IN IA KS KY LA ME MD MA MI M…" at bounding box center [110, 134] width 44 height 15
select select "29"
click at [88, 127] on select "State AL AK AR AZ CA CO CT DE DC FL GA GU HI ID IL IN IA KS KY LA ME MD MA MI M…" at bounding box center [110, 134] width 44 height 15
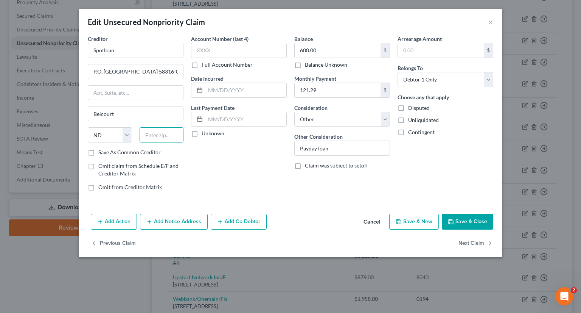
click at [145, 136] on input "text" at bounding box center [162, 134] width 44 height 15
type input "58316"
drag, startPoint x: 125, startPoint y: 73, endPoint x: 199, endPoint y: 73, distance: 74.2
click at [199, 73] on div "Creditor * Spotloan P.O. Box 720, Belcourt, ND 58316-0720 Belcourt State AL AK …" at bounding box center [290, 116] width 413 height 162
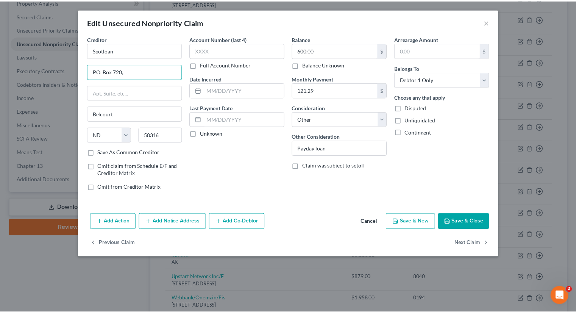
scroll to position [0, 0]
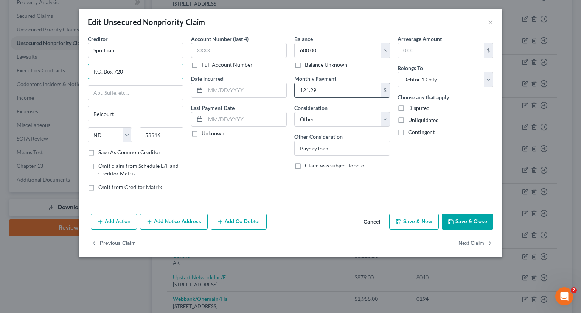
type input "P.O. Box 720"
type input "121.29"
click at [466, 224] on button "Save & Close" at bounding box center [467, 221] width 51 height 16
type input "0"
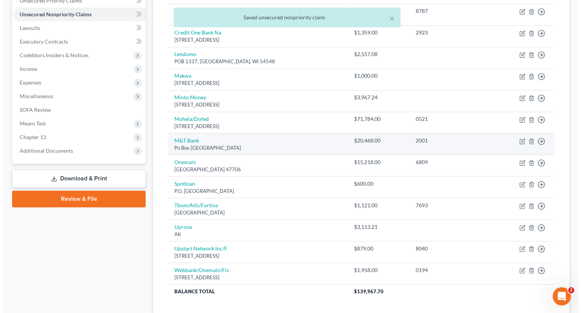
scroll to position [227, 0]
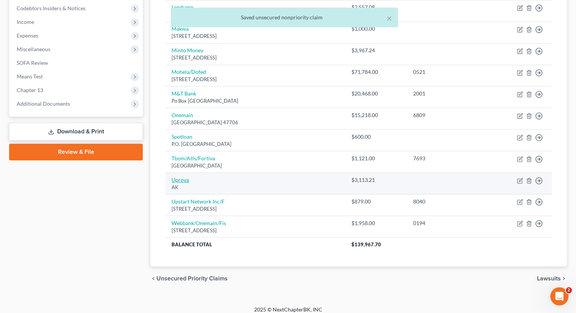
click at [178, 178] on link "Uprova" at bounding box center [179, 179] width 17 height 6
select select "1"
select select "14"
select select "0"
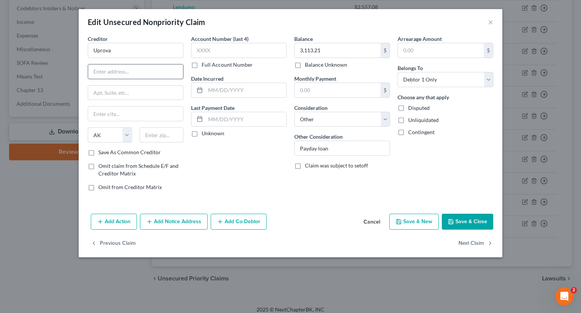
click at [97, 70] on input "text" at bounding box center [135, 71] width 95 height 14
paste input "635 East Hwy 20, V, Upper Lake, California 95485"
type input "635 East Hwy 20, V, Upper Lake, California 95485"
click at [100, 114] on input "text" at bounding box center [135, 113] width 95 height 14
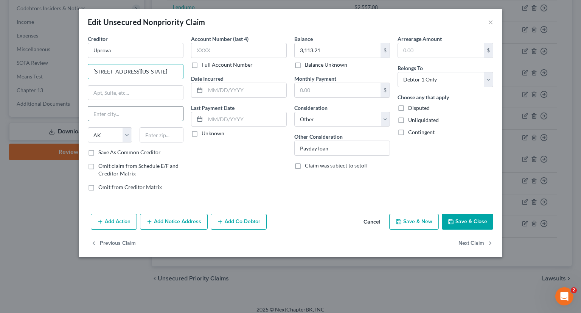
scroll to position [0, 0]
type input "Upper Lake"
select select "4"
drag, startPoint x: 141, startPoint y: 71, endPoint x: 162, endPoint y: 75, distance: 21.6
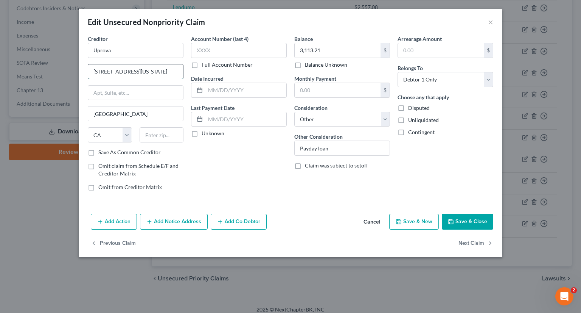
click at [162, 75] on input "635 East Hwy 20, V, Upper Lake, California 95485" at bounding box center [135, 71] width 95 height 14
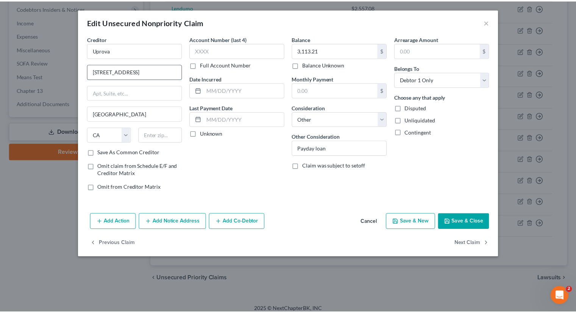
scroll to position [0, 0]
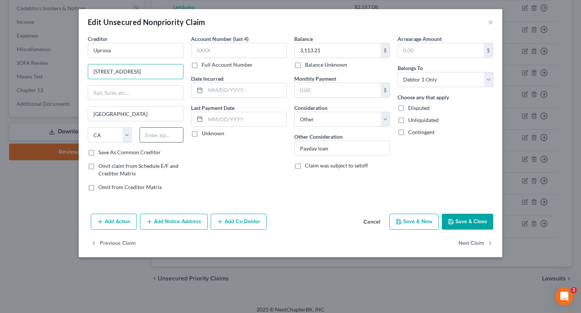
type input "635 East Hwy 20, V, 95485"
click at [150, 135] on input "text" at bounding box center [162, 134] width 44 height 15
type input "95485"
click at [167, 68] on input "635 East Hwy 20, V, 95485" at bounding box center [135, 71] width 95 height 14
type input "635 East Hwy 20"
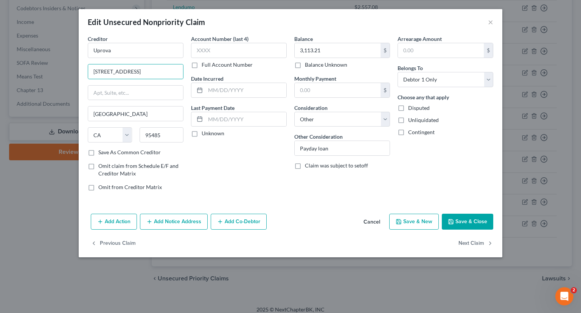
click at [463, 222] on button "Save & Close" at bounding box center [467, 221] width 51 height 16
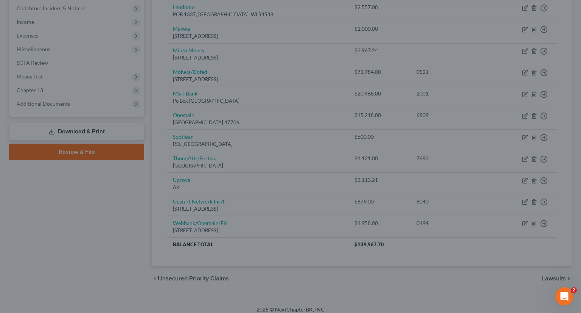
type input "0"
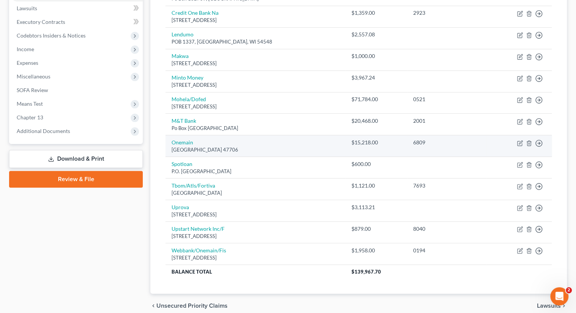
scroll to position [232, 0]
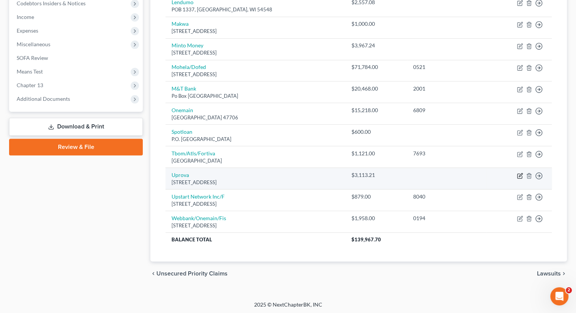
click at [509, 173] on icon "button" at bounding box center [520, 174] width 3 height 3
select select "4"
select select "14"
select select "0"
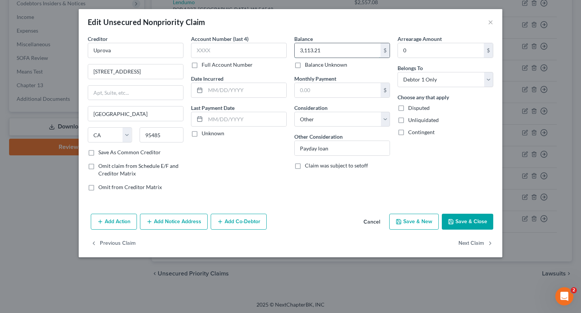
click at [325, 50] on input "3,113.21" at bounding box center [338, 50] width 86 height 14
type input "311.31"
click at [461, 224] on button "Save & Close" at bounding box center [467, 221] width 51 height 16
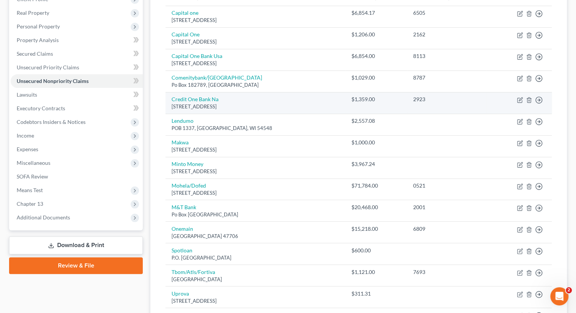
scroll to position [43, 0]
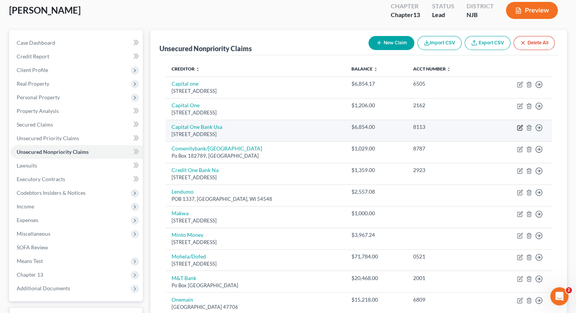
click at [509, 127] on icon "button" at bounding box center [520, 128] width 6 height 6
select select "46"
select select "1"
select select "0"
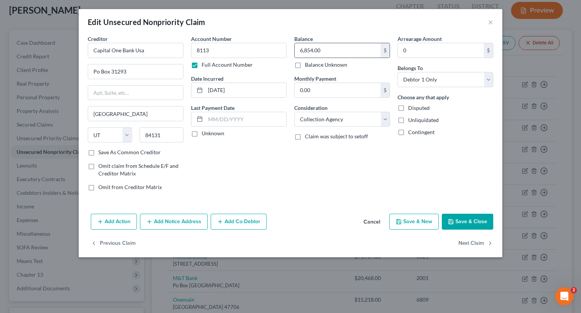
click at [324, 50] on input "6,854.00" at bounding box center [338, 50] width 86 height 14
click at [324, 51] on input "6,854.00" at bounding box center [338, 50] width 86 height 14
type input "6,854.17"
click at [464, 220] on button "Save & Close" at bounding box center [467, 221] width 51 height 16
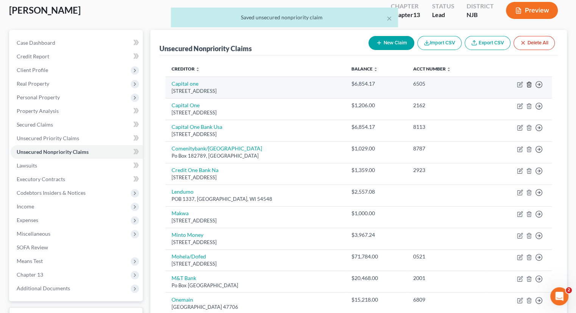
click at [509, 83] on icon "button" at bounding box center [528, 84] width 3 height 5
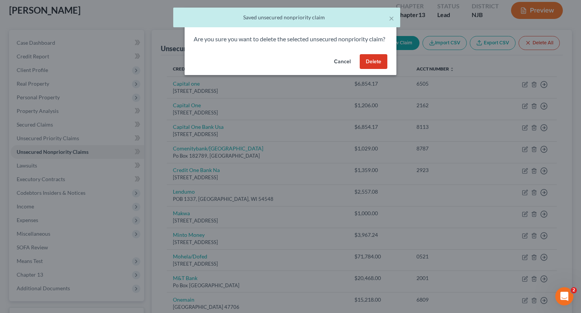
click at [372, 69] on button "Delete" at bounding box center [374, 61] width 28 height 15
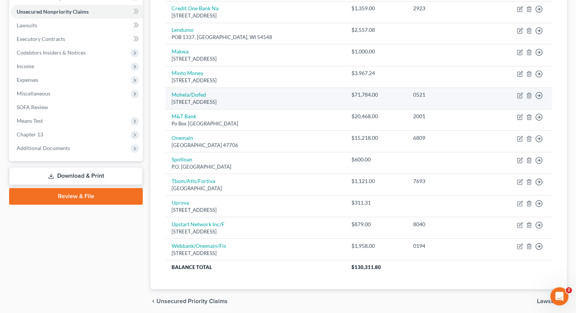
scroll to position [210, 0]
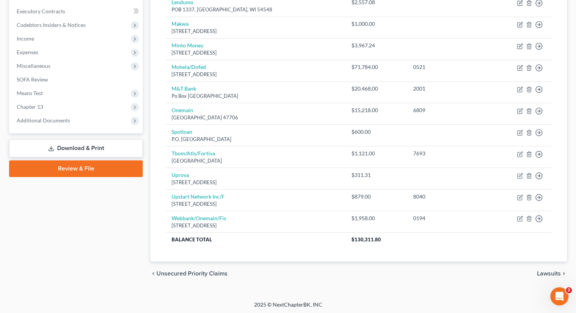
drag, startPoint x: 447, startPoint y: 251, endPoint x: 445, endPoint y: 246, distance: 5.1
click at [447, 250] on div "Creditor expand_more expand_less unfold_more Balance expand_more expand_less un…" at bounding box center [358, 75] width 398 height 374
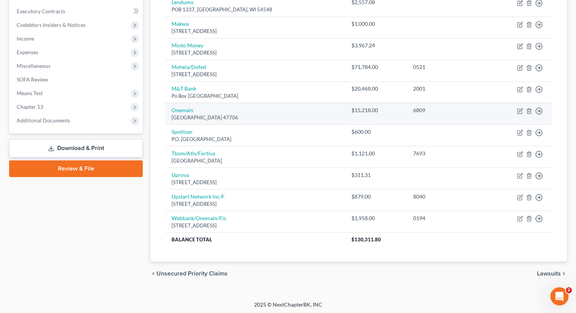
scroll to position [59, 0]
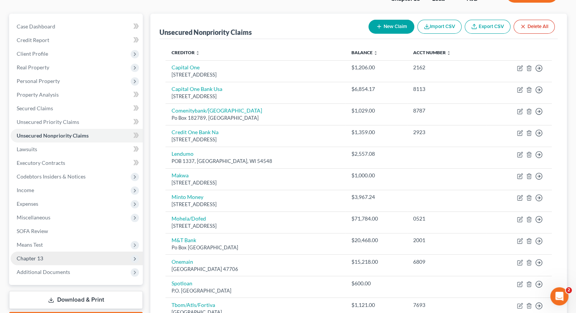
click at [45, 255] on span "Chapter 13" at bounding box center [77, 258] width 132 height 14
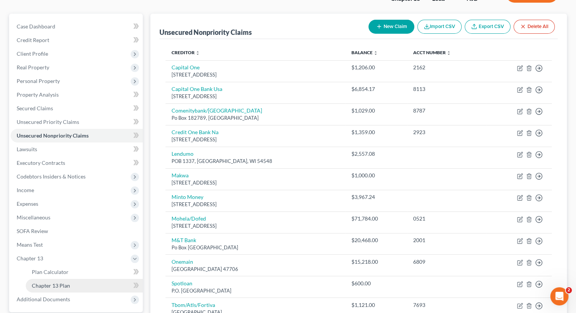
click at [75, 258] on link "Chapter 13 Plan" at bounding box center [84, 286] width 117 height 14
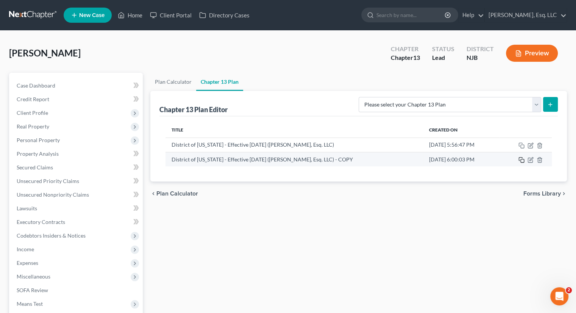
click at [509, 159] on icon "button" at bounding box center [521, 160] width 6 height 6
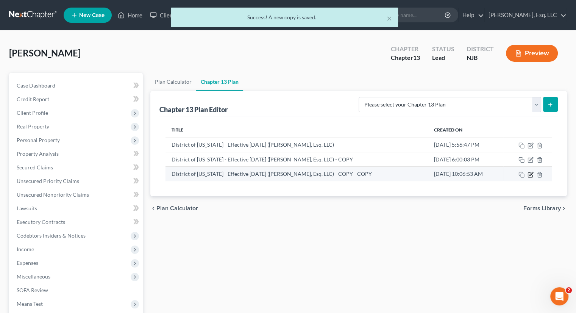
click at [509, 173] on icon "button" at bounding box center [530, 174] width 6 height 6
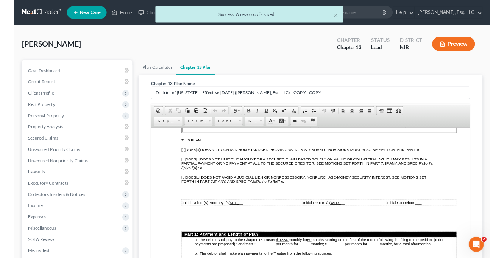
scroll to position [416, 0]
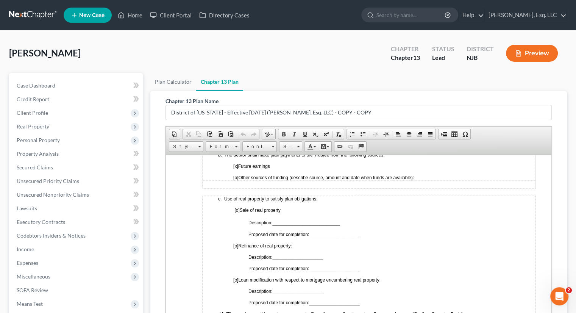
drag, startPoint x: 317, startPoint y: 13, endPoint x: 315, endPoint y: -10, distance: 23.5
click at [315, 0] on html "Home New Case Client Portal Directory Cases Karina Pia Lucid, Esq. LLC monika@k…" at bounding box center [288, 221] width 576 height 443
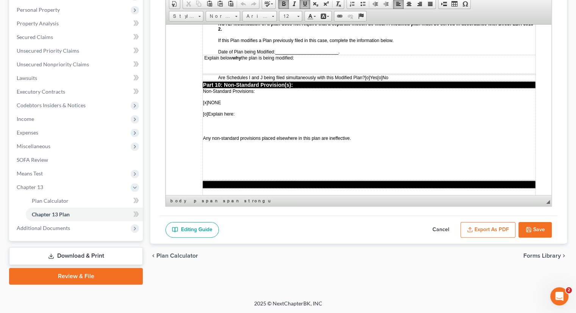
scroll to position [2214, 0]
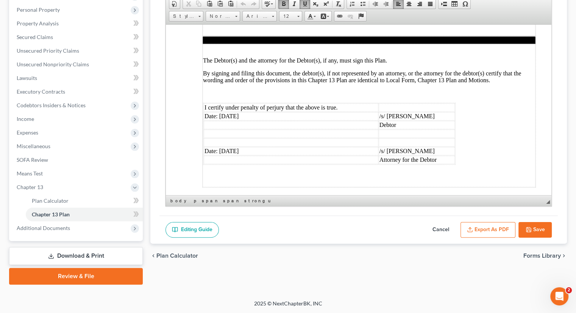
click at [232, 112] on td "Date: 10/07/2025" at bounding box center [291, 116] width 175 height 8
click at [233, 146] on td "Date: 10/07/2025" at bounding box center [291, 150] width 175 height 8
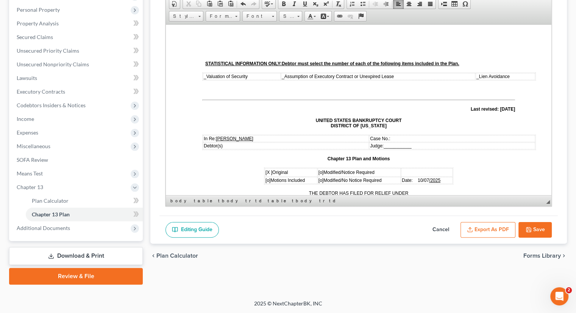
scroll to position [114, 0]
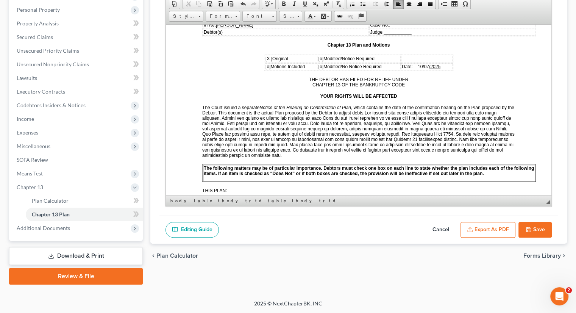
click at [427, 64] on span "Date: 10/07" at bounding box center [415, 66] width 27 height 5
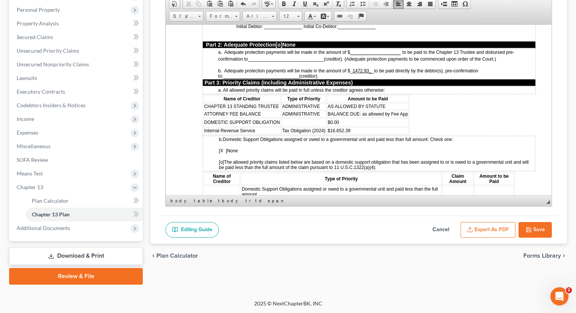
scroll to position [681, 0]
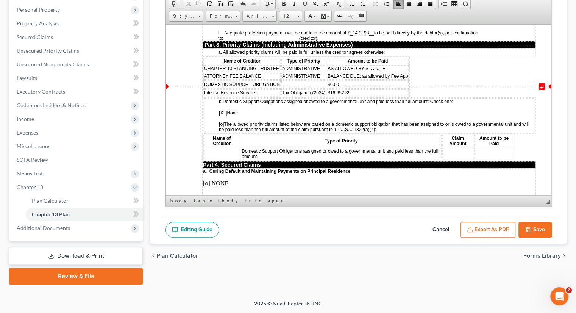
click at [408, 89] on td "$16,652.39" at bounding box center [368, 92] width 82 height 7
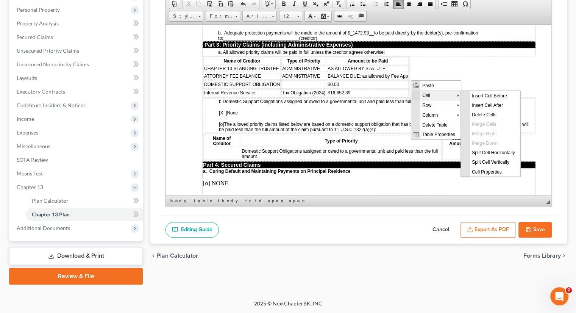
scroll to position [0, 0]
click at [480, 107] on span "Insert Cell After" at bounding box center [494, 104] width 50 height 9
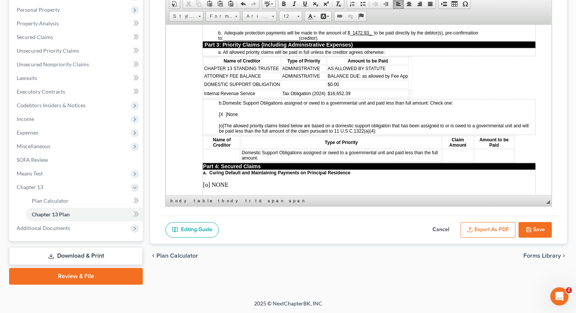
scroll to position [717, 0]
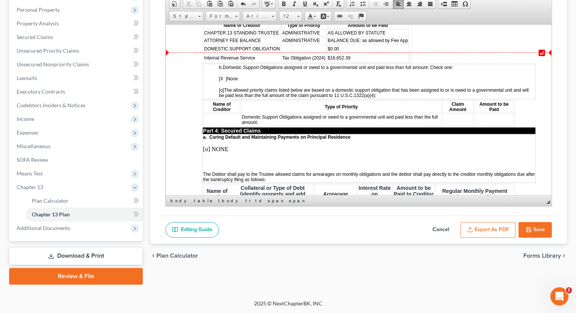
click at [412, 46] on table "Name of Creditor Type of Priority Amount to be Paid CHAPTER 13 STANDING TRUSTEE…" at bounding box center [307, 41] width 210 height 42
click at [411, 53] on td at bounding box center [410, 57] width 2 height 8
click at [408, 53] on td "$16,652.39" at bounding box center [368, 57] width 82 height 8
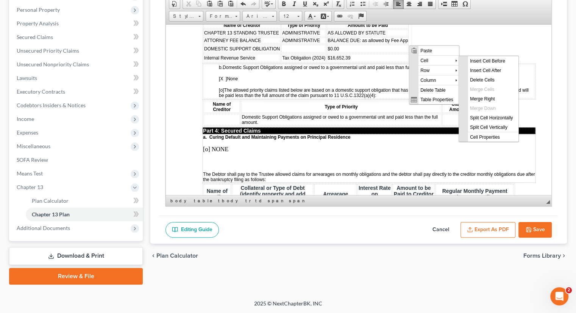
click at [393, 53] on td "$16,652.39" at bounding box center [368, 57] width 82 height 8
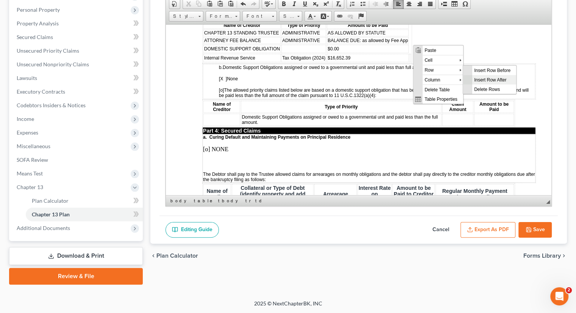
click at [491, 77] on span "Insert Row After" at bounding box center [494, 79] width 44 height 9
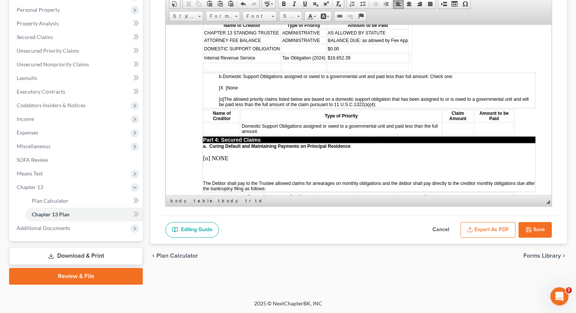
click at [219, 62] on td at bounding box center [241, 66] width 77 height 8
click at [57, 49] on span "Unsecured Priority Claims" at bounding box center [48, 50] width 62 height 6
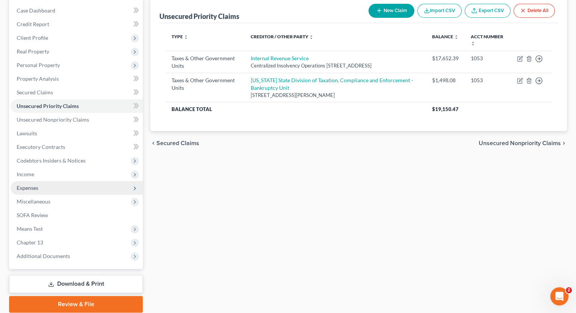
scroll to position [103, 0]
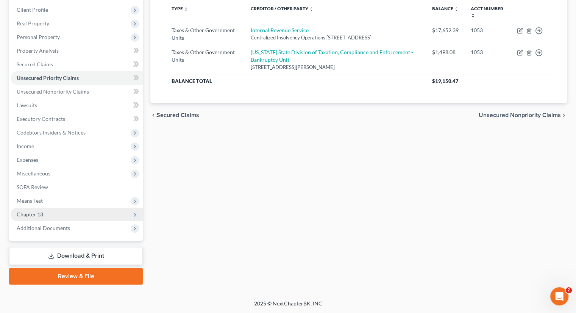
click at [49, 211] on span "Chapter 13" at bounding box center [77, 214] width 132 height 14
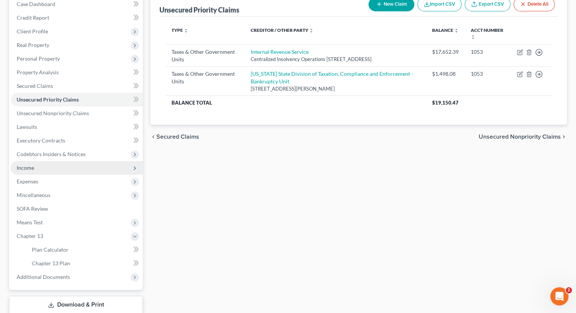
scroll to position [130, 0]
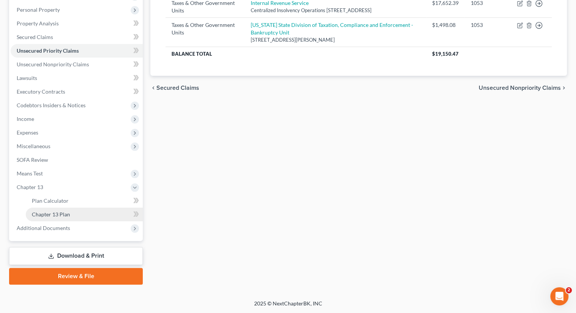
click at [62, 212] on span "Chapter 13 Plan" at bounding box center [51, 214] width 38 height 6
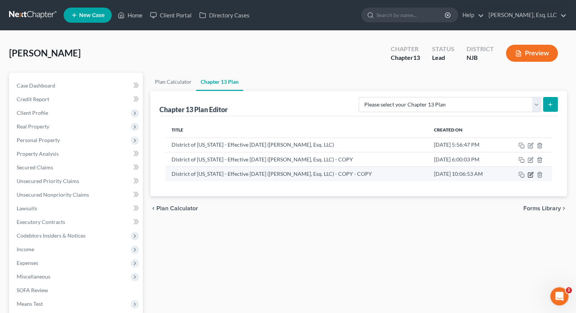
click at [509, 173] on icon "button" at bounding box center [530, 174] width 6 height 6
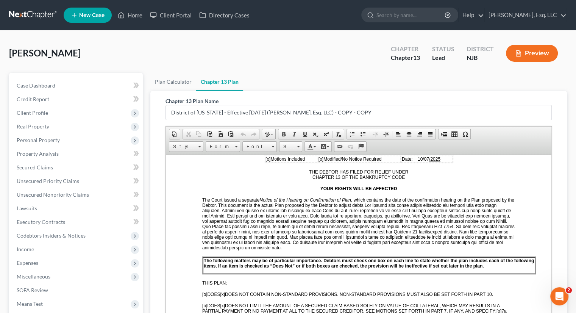
scroll to position [114, 0]
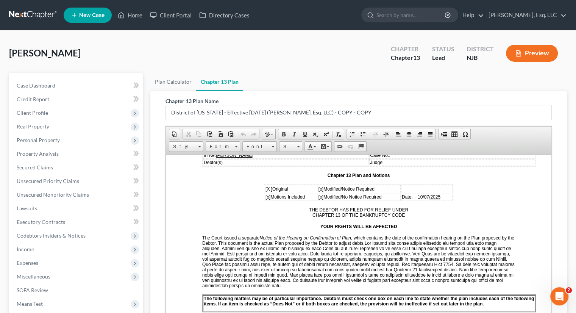
click at [428, 194] on span "Date: 10/07" at bounding box center [415, 196] width 27 height 5
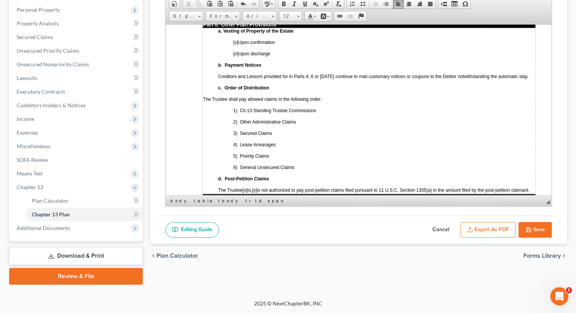
scroll to position [2214, 0]
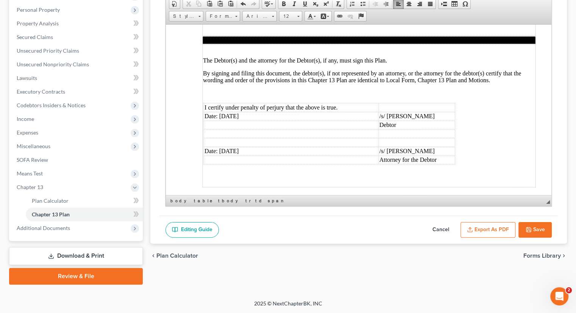
click at [231, 112] on td "Date: 10/07/2025" at bounding box center [291, 116] width 175 height 8
click at [232, 146] on td "Date: 10/07/2025" at bounding box center [291, 150] width 175 height 8
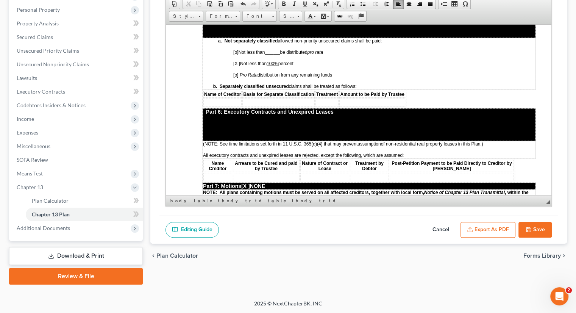
scroll to position [1395, 0]
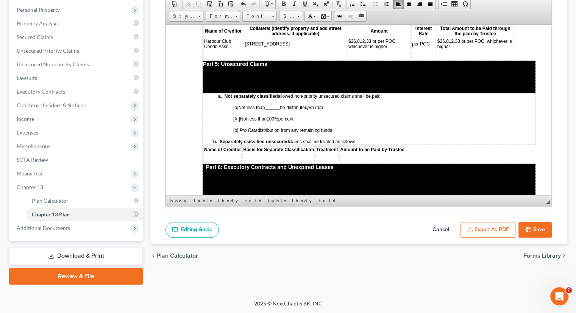
click at [238, 116] on span "[X ]" at bounding box center [236, 118] width 7 height 5
click at [237, 116] on span "[X ]" at bounding box center [236, 118] width 7 height 5
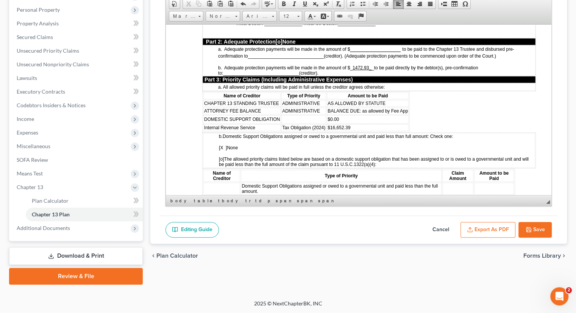
scroll to position [637, 0]
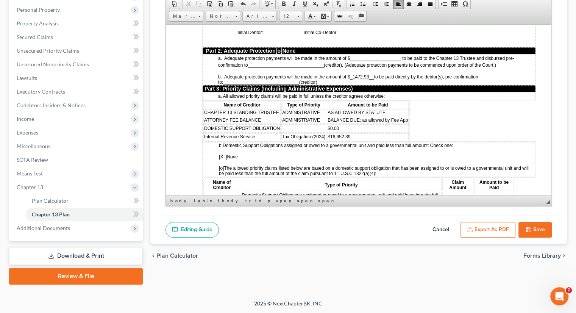
drag, startPoint x: 549, startPoint y: 126, endPoint x: 718, endPoint y: 100, distance: 171.2
click at [408, 133] on td "$16,652.39" at bounding box center [368, 136] width 82 height 7
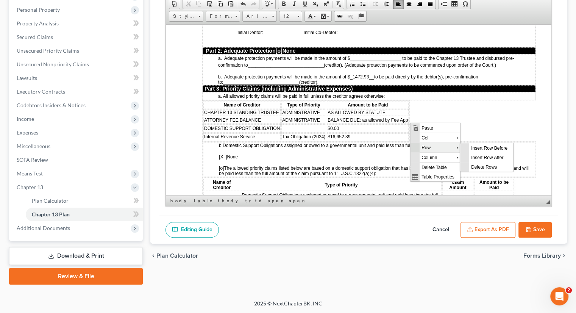
scroll to position [0, 0]
click at [487, 156] on span "Insert Row After" at bounding box center [491, 157] width 44 height 9
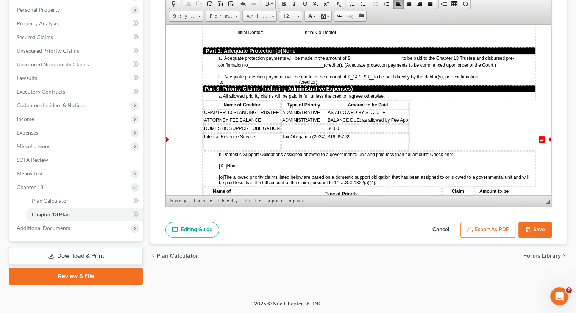
click at [223, 140] on td at bounding box center [241, 144] width 77 height 8
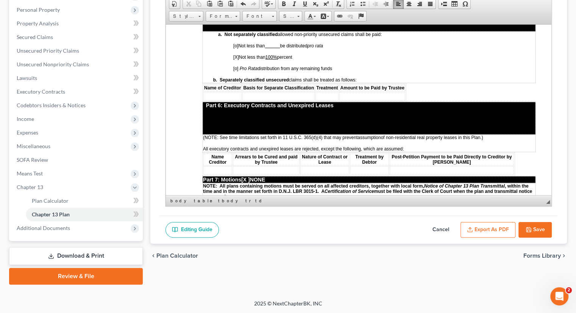
scroll to position [1455, 0]
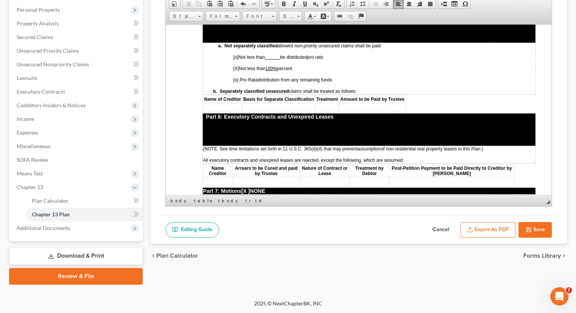
click at [209, 103] on td at bounding box center [222, 107] width 38 height 8
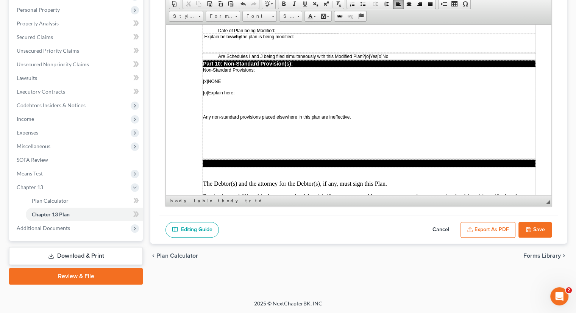
scroll to position [2223, 0]
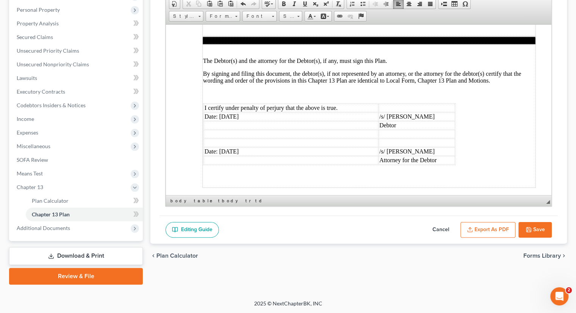
click at [509, 226] on icon "button" at bounding box center [528, 229] width 6 height 6
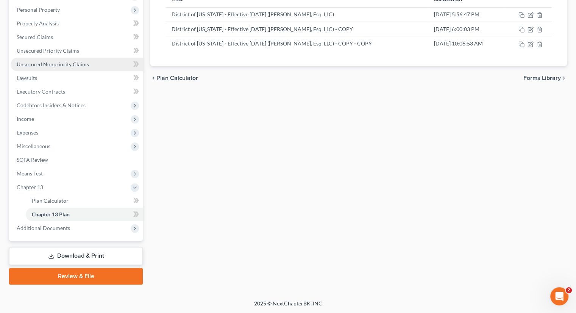
click at [70, 64] on span "Unsecured Nonpriority Claims" at bounding box center [53, 64] width 72 height 6
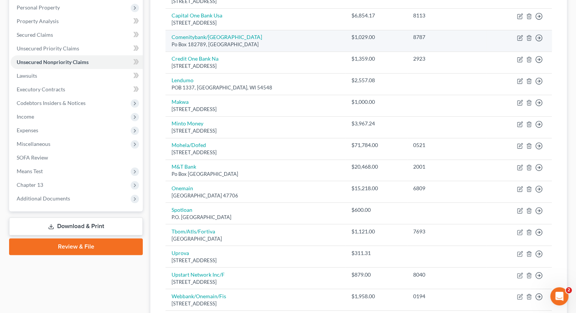
scroll to position [151, 0]
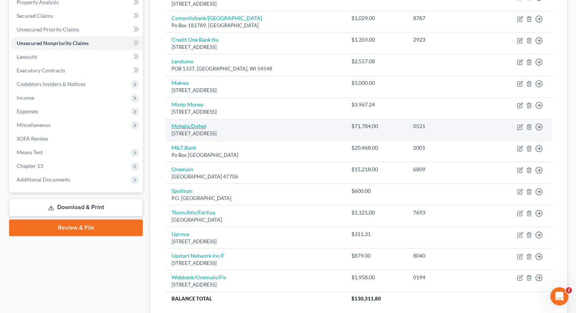
click at [194, 124] on link "Mohela/Dofed" at bounding box center [188, 126] width 34 height 6
select select "26"
select select "17"
select select "0"
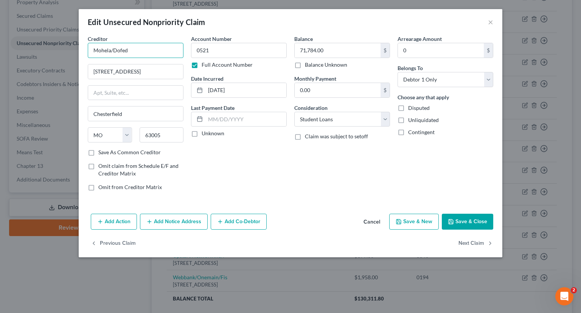
click at [129, 51] on input "Mohela/Dofed" at bounding box center [136, 50] width 96 height 15
type input "Mohela/Dept of Ed"
click at [249, 156] on div "Account Number 0521 Full Account Number Date Incurred 05-16-2025 Last Payment D…" at bounding box center [238, 116] width 103 height 162
click at [469, 218] on button "Save & Close" at bounding box center [467, 221] width 51 height 16
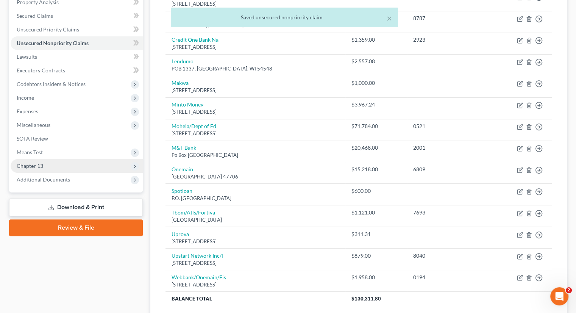
click at [60, 165] on span "Chapter 13" at bounding box center [77, 166] width 132 height 14
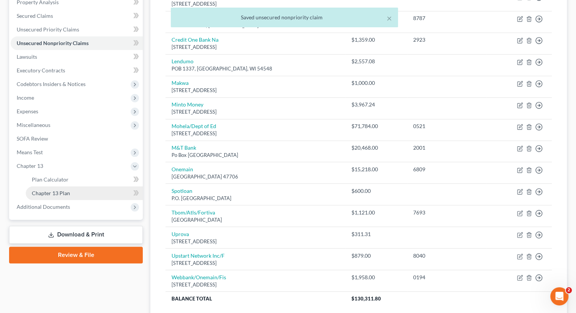
click at [77, 190] on link "Chapter 13 Plan" at bounding box center [84, 193] width 117 height 14
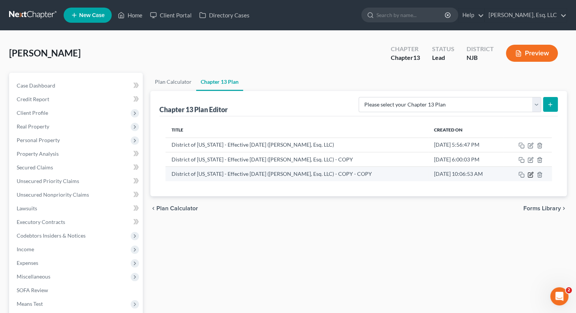
click at [509, 174] on icon "button" at bounding box center [530, 173] width 3 height 3
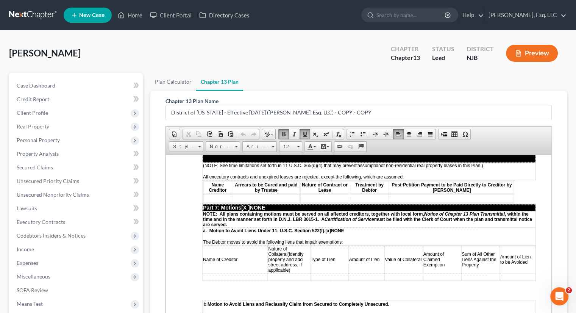
scroll to position [1499, 0]
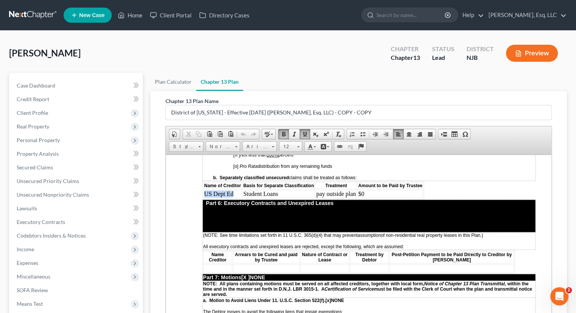
drag, startPoint x: 235, startPoint y: 172, endPoint x: 203, endPoint y: 172, distance: 31.8
click at [203, 189] on td "US Dept Ed" at bounding box center [222, 193] width 38 height 8
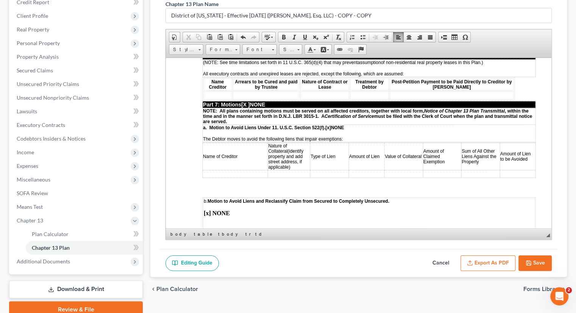
scroll to position [130, 0]
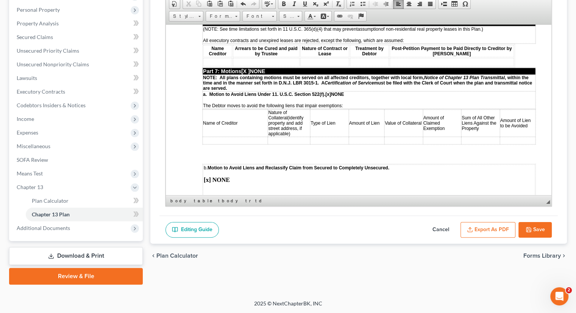
click at [509, 229] on icon "button" at bounding box center [528, 229] width 6 height 6
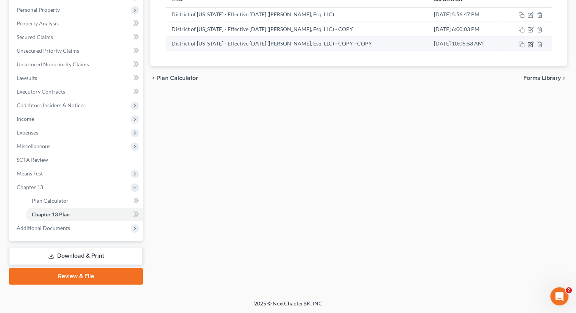
click at [509, 44] on icon "button" at bounding box center [530, 44] width 6 height 6
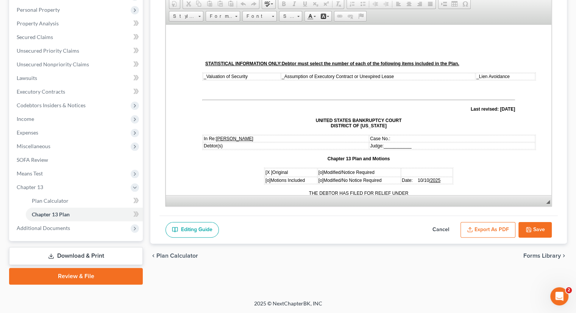
scroll to position [0, 0]
click at [484, 224] on button "Export as PDF" at bounding box center [487, 230] width 55 height 16
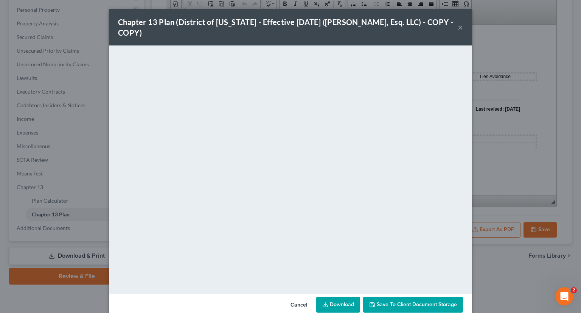
click at [405, 258] on button "Save to Client Document Storage" at bounding box center [413, 304] width 100 height 16
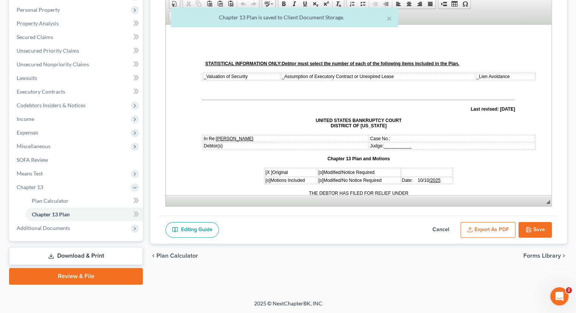
click at [493, 224] on button "Export as PDF" at bounding box center [487, 230] width 55 height 16
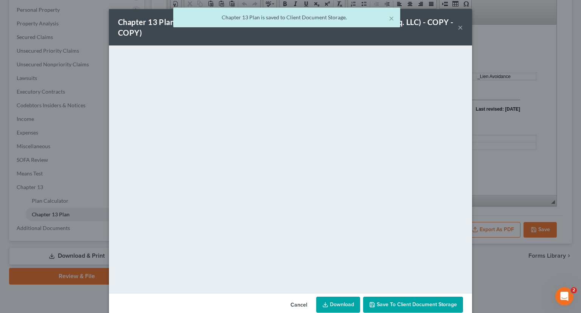
click at [335, 258] on link "Download" at bounding box center [338, 304] width 44 height 16
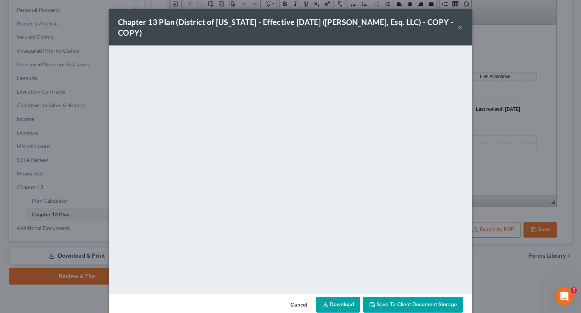
click at [458, 25] on button "×" at bounding box center [460, 27] width 5 height 9
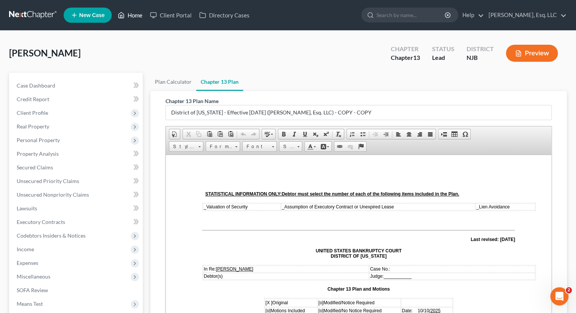
drag, startPoint x: 132, startPoint y: 14, endPoint x: 149, endPoint y: 25, distance: 19.9
click at [132, 14] on link "Home" at bounding box center [130, 15] width 32 height 14
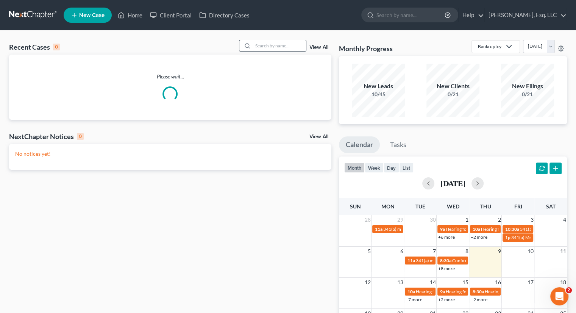
click at [263, 46] on input "search" at bounding box center [279, 45] width 53 height 11
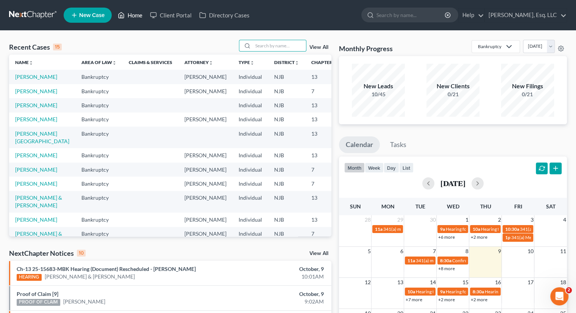
click at [133, 16] on link "Home" at bounding box center [130, 15] width 32 height 14
click at [253, 45] on input "search" at bounding box center [279, 45] width 53 height 11
type input "vazquez"
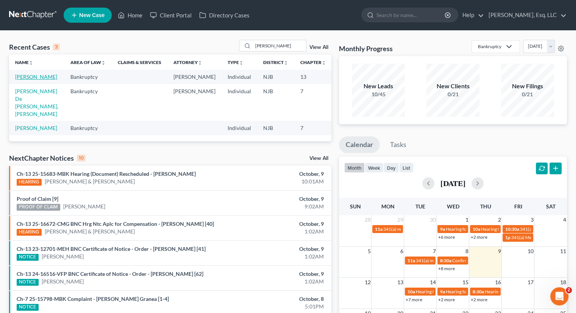
click at [25, 79] on link "[PERSON_NAME]" at bounding box center [36, 76] width 42 height 6
select select "0"
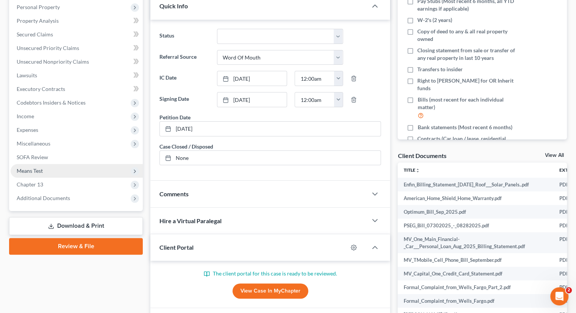
scroll to position [151, 0]
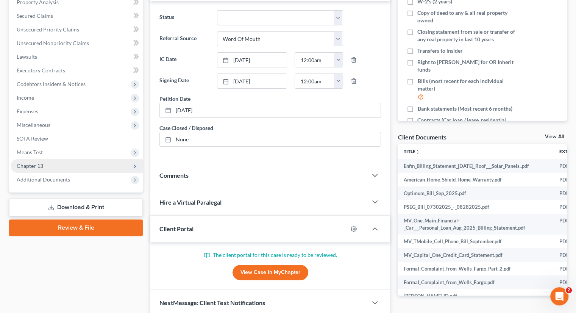
click at [42, 164] on span "Chapter 13" at bounding box center [30, 165] width 26 height 6
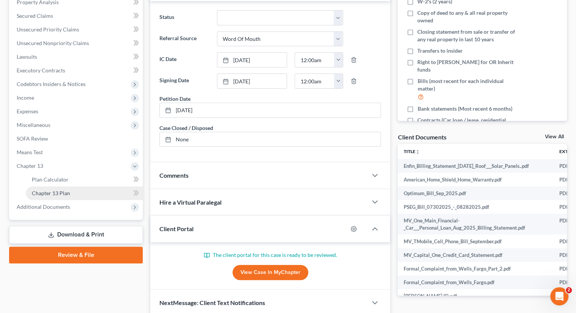
click at [68, 190] on span "Chapter 13 Plan" at bounding box center [51, 193] width 38 height 6
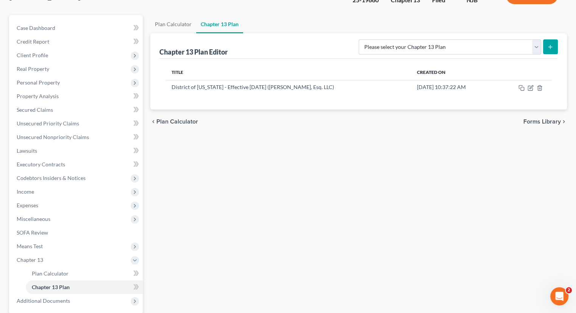
scroll to position [114, 0]
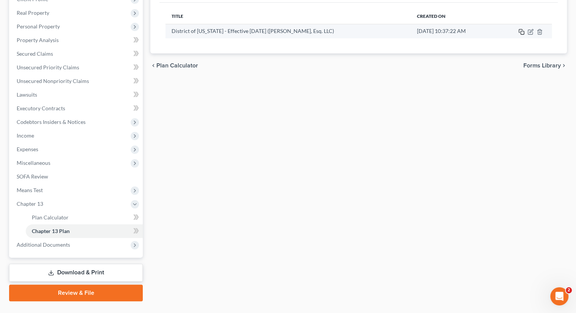
click at [509, 31] on icon "button" at bounding box center [521, 32] width 6 height 6
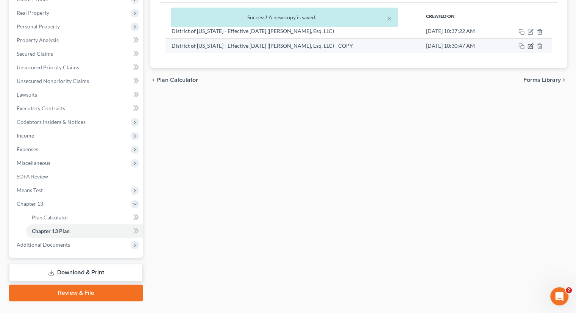
click at [509, 45] on icon "button" at bounding box center [530, 46] width 6 height 6
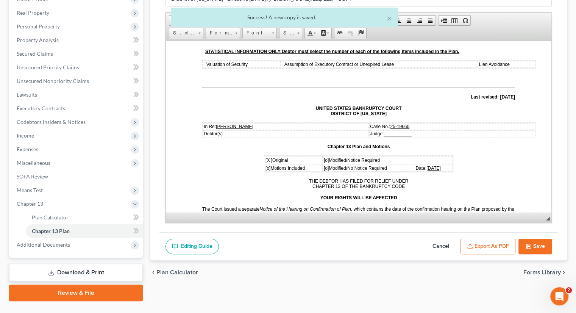
scroll to position [76, 0]
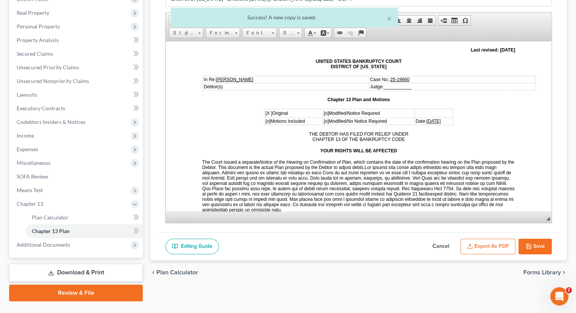
click at [429, 118] on span "10/03/2025" at bounding box center [433, 120] width 14 height 5
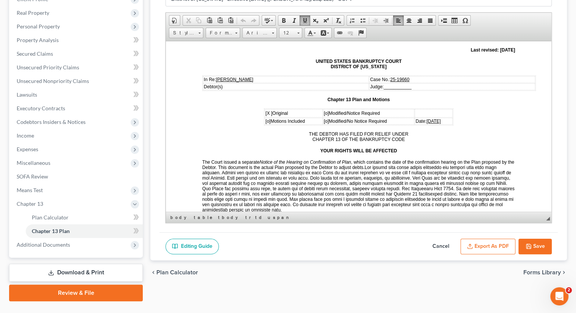
click at [430, 118] on span "10/03/2025" at bounding box center [433, 120] width 14 height 5
click at [429, 118] on span "10/03/2025" at bounding box center [433, 120] width 14 height 5
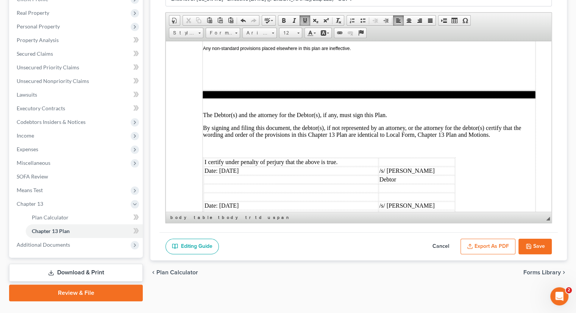
scroll to position [2186, 0]
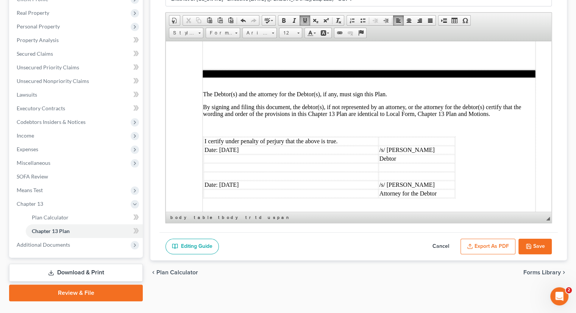
click at [232, 145] on td "Date: 10/03/2025" at bounding box center [291, 149] width 175 height 8
click at [231, 180] on td "Date: 10/03/2025" at bounding box center [291, 184] width 175 height 8
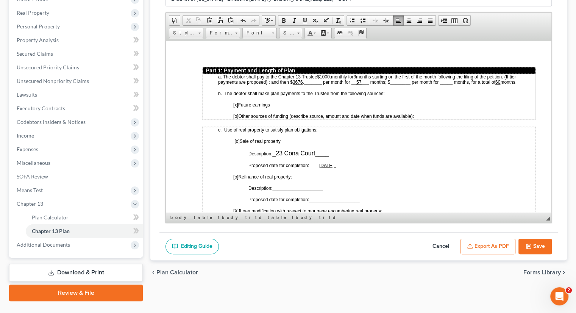
scroll to position [357, 0]
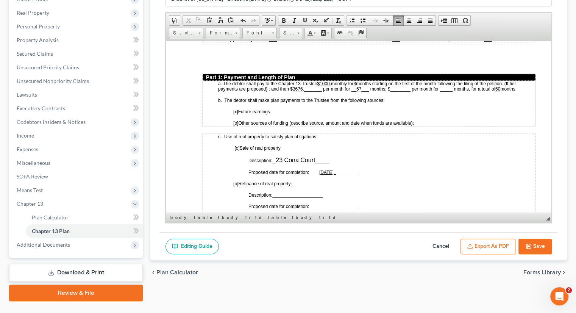
click at [448, 60] on p at bounding box center [353, 63] width 302 height 7
click at [286, 51] on div at bounding box center [353, 57] width 302 height 20
drag, startPoint x: 279, startPoint y: 153, endPoint x: 318, endPoint y: 150, distance: 38.4
click at [318, 156] on span "_23 Cona Court____" at bounding box center [300, 159] width 56 height 6
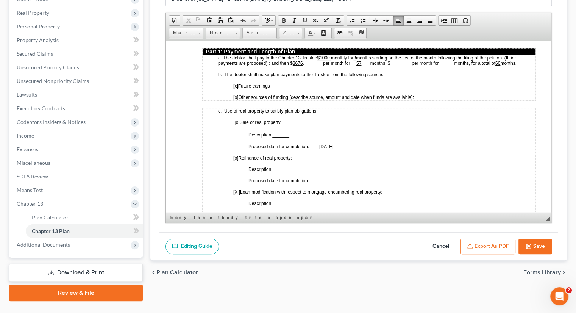
scroll to position [395, 0]
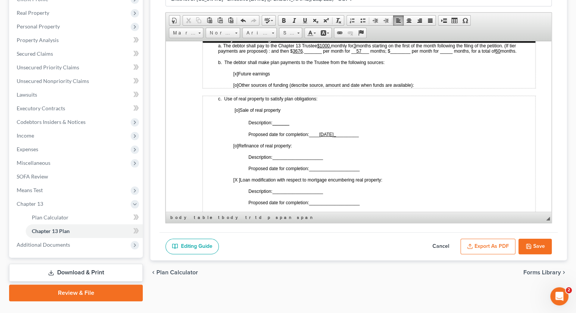
drag, startPoint x: 327, startPoint y: 126, endPoint x: 343, endPoint y: 125, distance: 15.9
click at [336, 131] on u "11/21/2025_" at bounding box center [327, 133] width 17 height 5
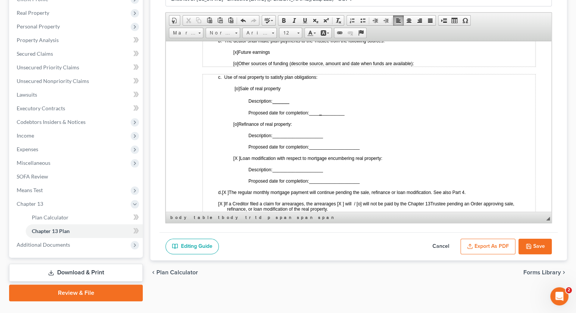
scroll to position [471, 0]
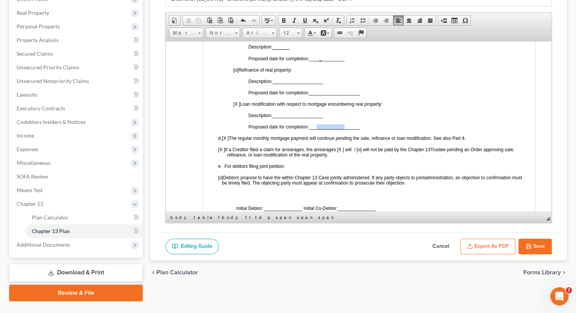
drag, startPoint x: 318, startPoint y: 117, endPoint x: 346, endPoint y: 114, distance: 28.1
click at [346, 123] on span "Proposed date for completion: ____________________" at bounding box center [303, 126] width 111 height 6
drag, startPoint x: 318, startPoint y: 117, endPoint x: 341, endPoint y: 117, distance: 23.1
click at [341, 124] on span "___12/15/2025______" at bounding box center [327, 126] width 37 height 5
click at [303, 20] on span at bounding box center [305, 20] width 6 height 6
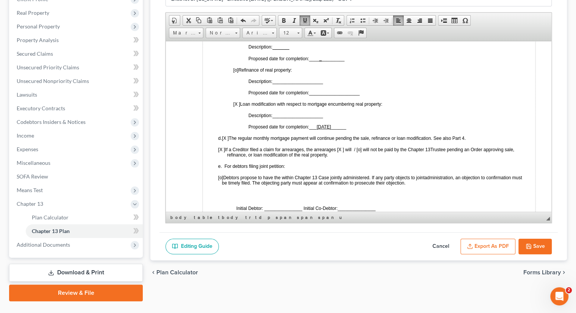
click at [377, 78] on p "Description: ____________________" at bounding box center [391, 80] width 287 height 5
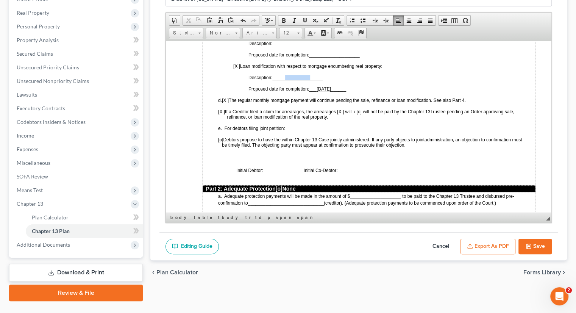
drag, startPoint x: 285, startPoint y: 68, endPoint x: 312, endPoint y: 68, distance: 27.3
click at [312, 75] on span "____________________" at bounding box center [297, 77] width 50 height 5
drag, startPoint x: 285, startPoint y: 69, endPoint x: 307, endPoint y: 69, distance: 22.3
click at [307, 75] on span "_____Loan Mod_____" at bounding box center [294, 77] width 45 height 5
click at [302, 19] on span at bounding box center [305, 20] width 6 height 6
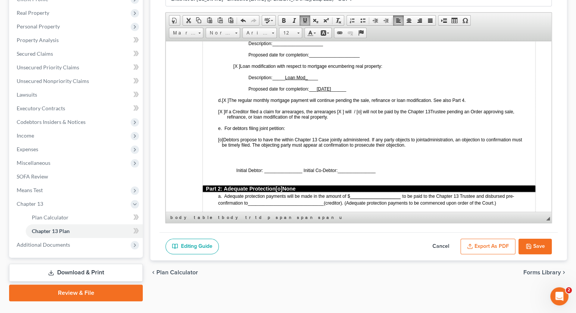
click at [362, 62] on td "c. Use of real property to satisfy plan obligations: [o] Sale of real property …" at bounding box center [369, 83] width 333 height 203
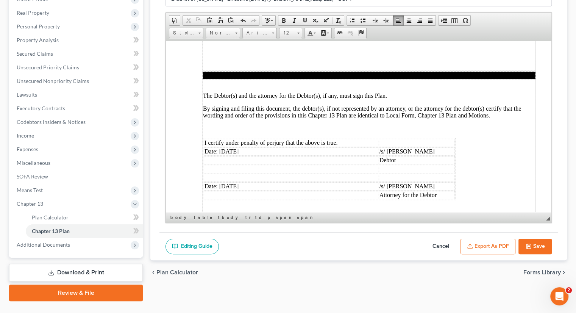
scroll to position [2186, 0]
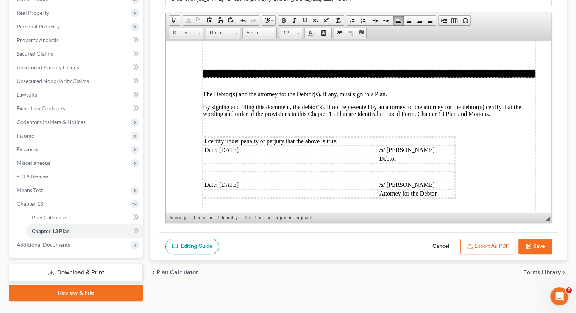
click at [509, 243] on button "Save" at bounding box center [534, 246] width 33 height 16
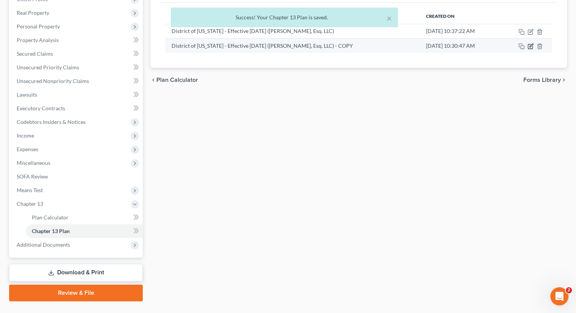
click at [509, 44] on icon "button" at bounding box center [530, 45] width 3 height 3
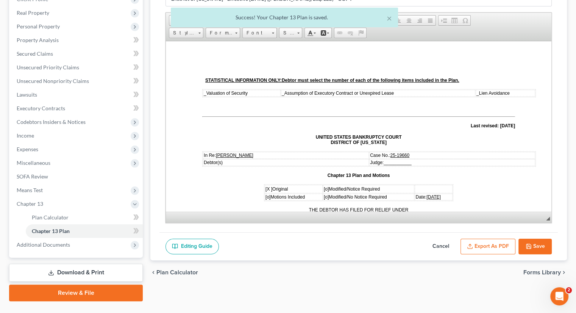
scroll to position [0, 0]
click at [483, 241] on button "Export as PDF" at bounding box center [487, 246] width 55 height 16
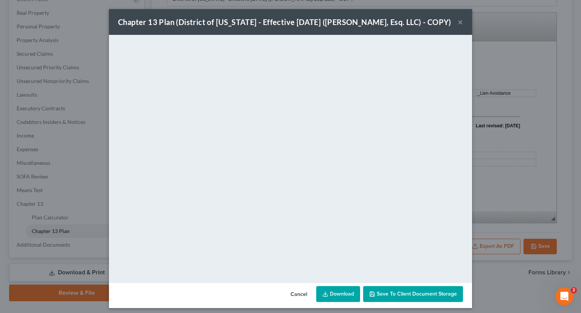
click at [399, 258] on button "Save to Client Document Storage" at bounding box center [413, 294] width 100 height 16
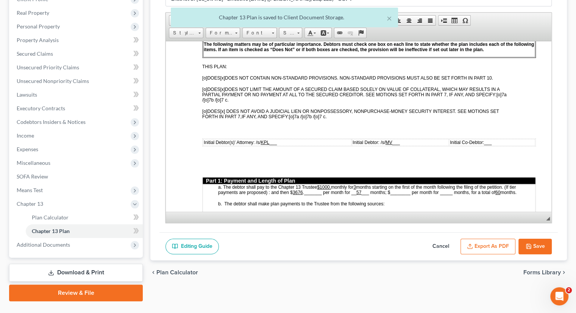
scroll to position [265, 0]
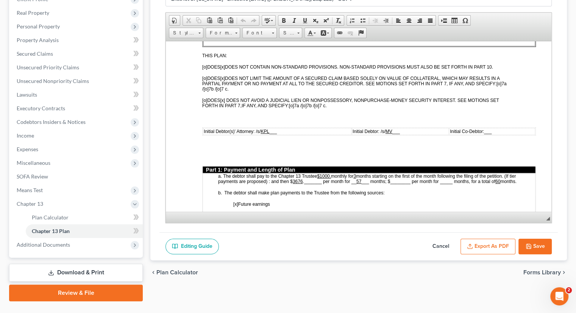
click at [476, 243] on button "Export as PDF" at bounding box center [487, 246] width 55 height 16
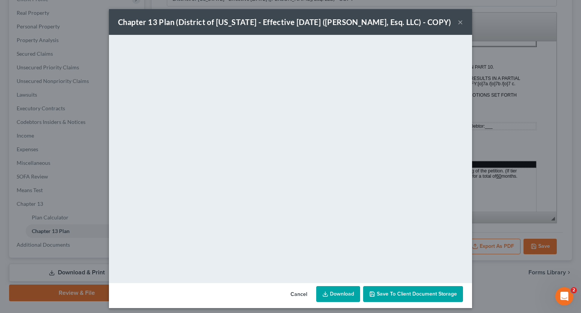
click at [417, 258] on span "Save to Client Document Storage" at bounding box center [417, 293] width 80 height 6
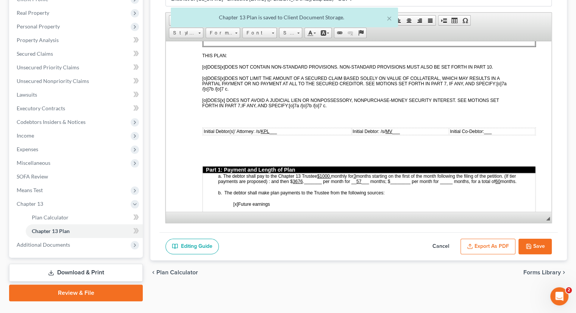
click at [490, 238] on button "Export as PDF" at bounding box center [487, 246] width 55 height 16
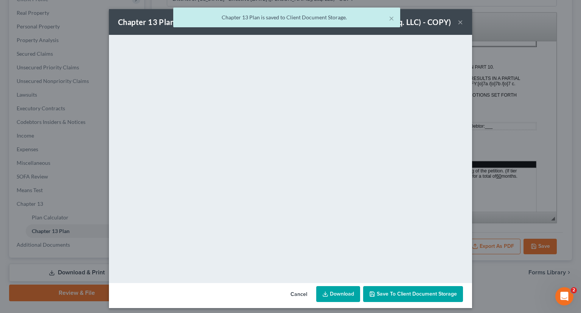
click at [335, 258] on link "Download" at bounding box center [338, 294] width 44 height 16
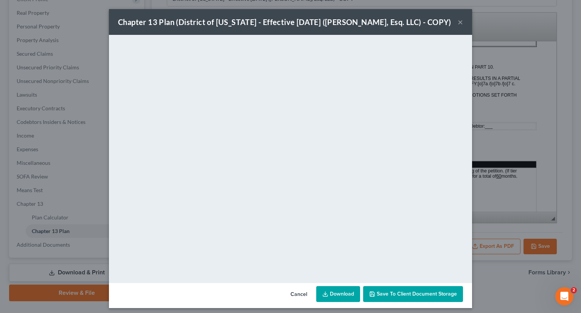
click at [458, 24] on button "×" at bounding box center [460, 21] width 5 height 9
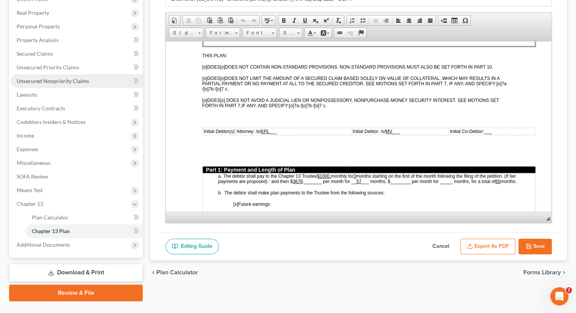
drag, startPoint x: 62, startPoint y: 82, endPoint x: 68, endPoint y: 82, distance: 5.7
click at [62, 82] on span "Unsecured Nonpriority Claims" at bounding box center [53, 81] width 72 height 6
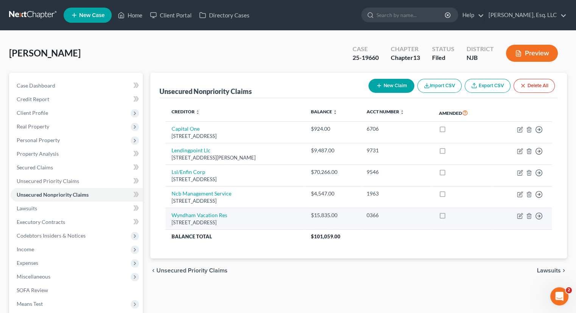
click at [509, 218] on td "Move to D Move to E Move to G Move to Notice Only" at bounding box center [521, 219] width 59 height 22
click at [509, 215] on icon "button" at bounding box center [520, 214] width 3 height 3
select select "9"
select select "0"
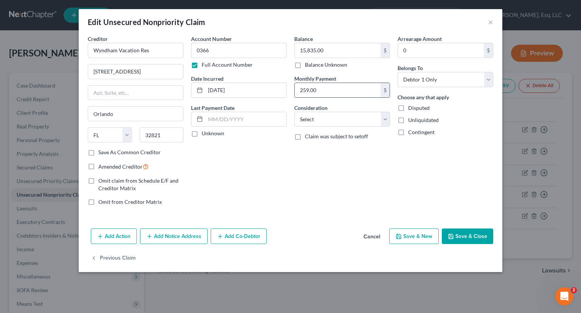
click at [318, 90] on input "259.00" at bounding box center [338, 90] width 86 height 14
click at [316, 86] on input "259.00" at bounding box center [338, 90] width 86 height 14
type input "259.06"
click at [211, 48] on input "0366" at bounding box center [239, 50] width 96 height 15
type input "0366"
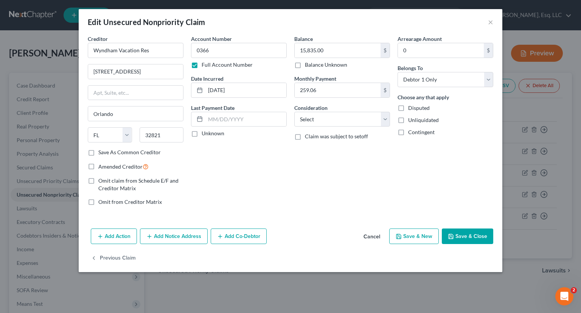
click at [477, 236] on button "Save & Close" at bounding box center [467, 236] width 51 height 16
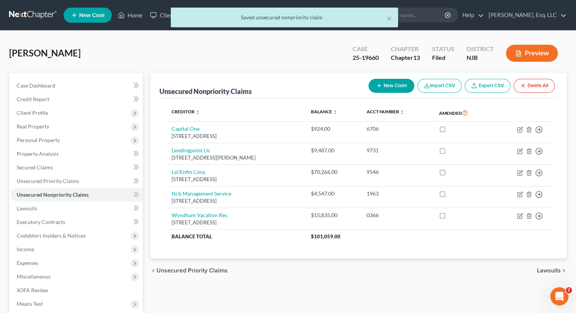
click at [391, 87] on button "New Claim" at bounding box center [391, 86] width 46 height 14
select select "0"
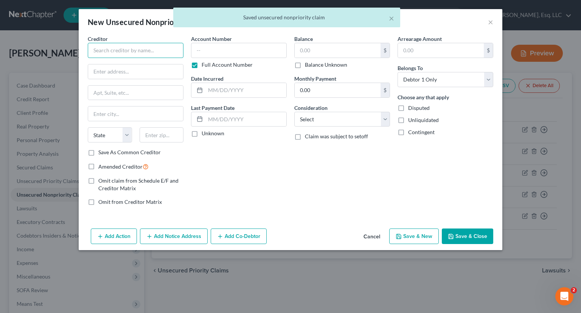
click at [127, 53] on input "text" at bounding box center [136, 50] width 96 height 15
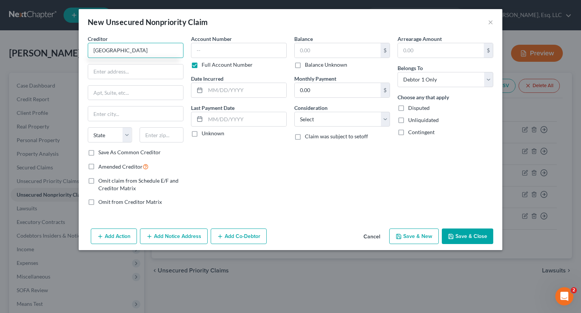
type input "Wyndham Resorts"
type input "209 Magazine St"
select select "30"
click at [106, 118] on input "text" at bounding box center [135, 113] width 95 height 14
type input "New Orleans"
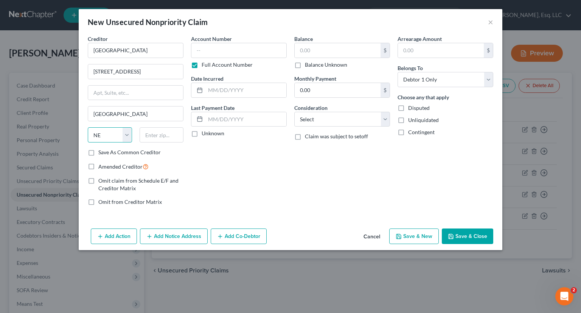
click at [101, 131] on select "State AL AK AR AZ CA CO CT DE DC FL GA GU HI ID IL IN IA KS KY LA ME MD MA MI M…" at bounding box center [110, 134] width 44 height 15
select select "19"
click at [88, 127] on select "State AL AK AR AZ CA CO CT DE DC FL GA GU HI ID IL IN IA KS KY LA ME MD MA MI M…" at bounding box center [110, 134] width 44 height 15
click at [148, 133] on input "text" at bounding box center [162, 134] width 44 height 15
type input "70130"
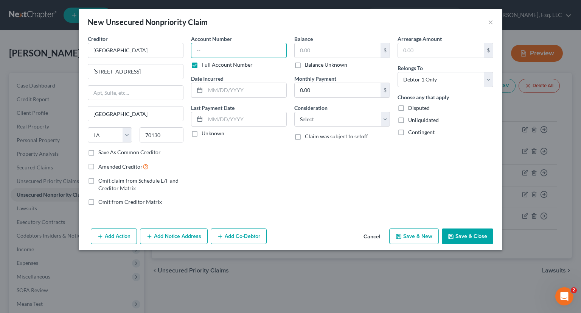
click at [213, 47] on input "text" at bounding box center [239, 50] width 96 height 15
type input "1239"
click at [314, 51] on input "text" at bounding box center [338, 50] width 86 height 14
click at [305, 64] on label "Balance Unknown" at bounding box center [326, 65] width 42 height 8
click at [308, 64] on input "Balance Unknown" at bounding box center [310, 63] width 5 height 5
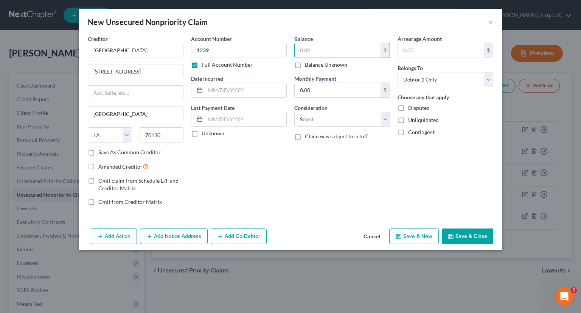
checkbox input "true"
type input "0.00"
type input "281.53"
click at [465, 234] on button "Save & Close" at bounding box center [467, 236] width 51 height 16
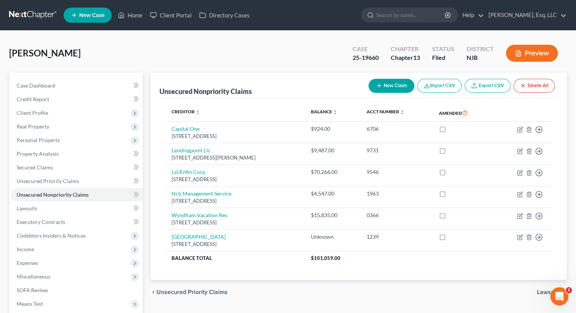
click at [395, 86] on button "New Claim" at bounding box center [391, 86] width 46 height 14
select select "0"
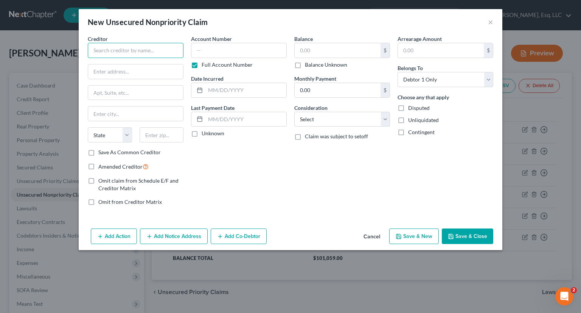
click at [115, 51] on input "text" at bounding box center [136, 50] width 96 height 15
type input "Rise Up"
type input "POB 3027"
type input "Lacey"
click at [103, 130] on select "State AL AK AR AZ CA CO CT DE DC FL GA GU HI ID IL IN IA KS KY LA ME MD MA MI M…" at bounding box center [110, 134] width 44 height 15
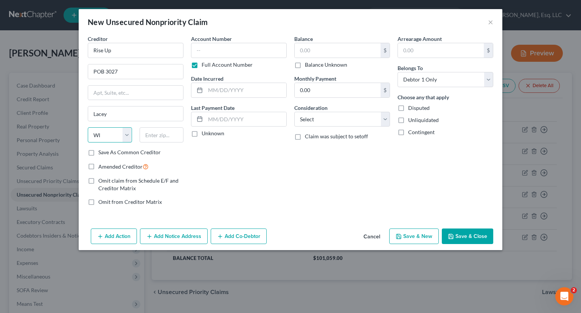
select select "50"
click at [88, 127] on select "State AL AK AR AZ CA CO CT DE DC FL GA GU HI ID IL IN IA KS KY LA ME MD MA MI M…" at bounding box center [110, 134] width 44 height 15
click at [151, 138] on input "text" at bounding box center [162, 134] width 44 height 15
type input "98509"
click at [214, 50] on input "text" at bounding box center [239, 50] width 96 height 15
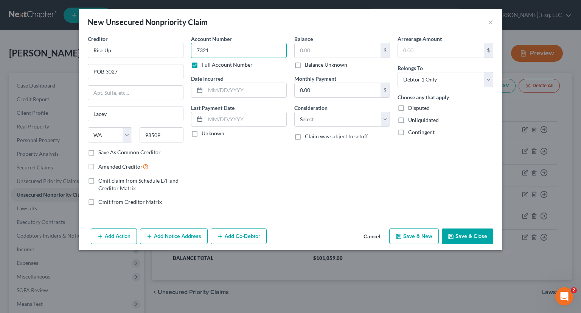
type input "7321"
click at [304, 50] on input "text" at bounding box center [338, 50] width 86 height 14
type input "8"
click at [470, 227] on div "Add Action Add Notice Address Add Co-Debtor Cancel Save & New Save & Close" at bounding box center [291, 237] width 424 height 25
click at [469, 235] on button "Save & Close" at bounding box center [467, 236] width 51 height 16
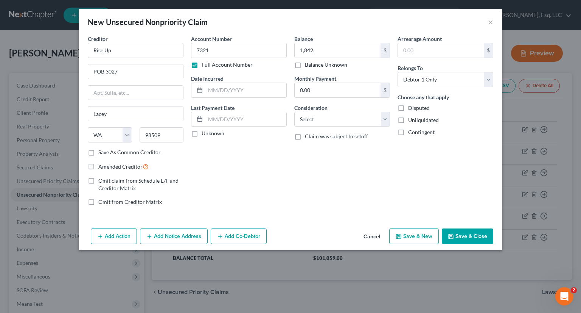
type input "1,842.00"
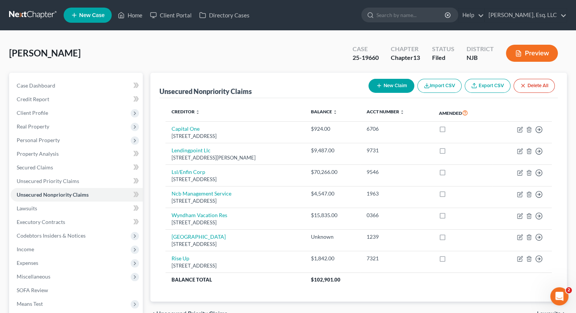
click at [388, 87] on button "New Claim" at bounding box center [391, 86] width 46 height 14
select select "0"
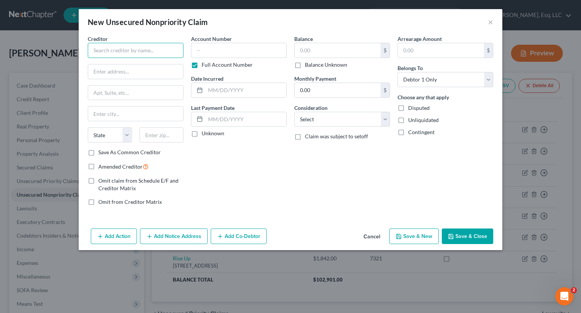
click at [113, 53] on input "text" at bounding box center [136, 50] width 96 height 15
type input "M"
type input "Net Credit"
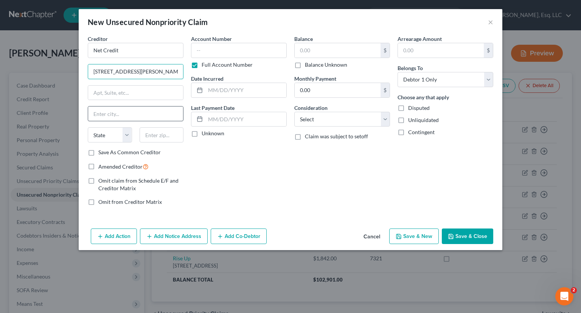
type input "175 W Jackson Blvd"
click at [97, 115] on input "text" at bounding box center [135, 113] width 95 height 14
type input "Chicago"
select select "14"
type input "60604"
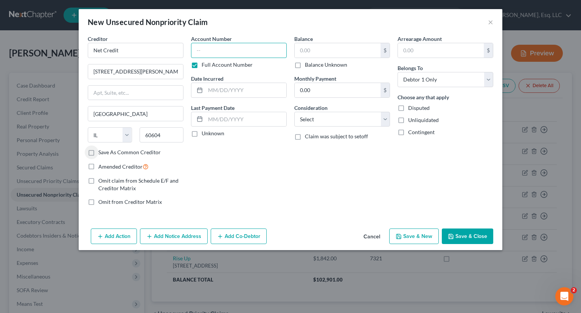
click at [215, 47] on input "text" at bounding box center [239, 50] width 96 height 15
type input "2093"
click at [302, 49] on input "text" at bounding box center [338, 50] width 86 height 14
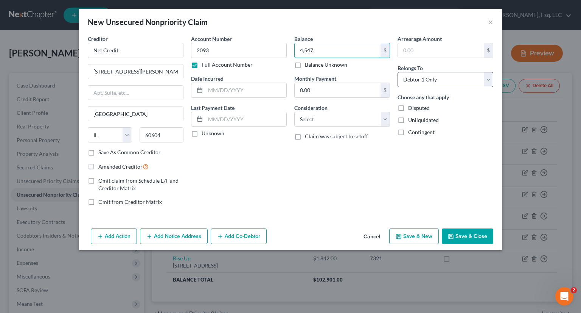
type input "4,547."
click at [460, 235] on button "Save & Close" at bounding box center [467, 236] width 51 height 16
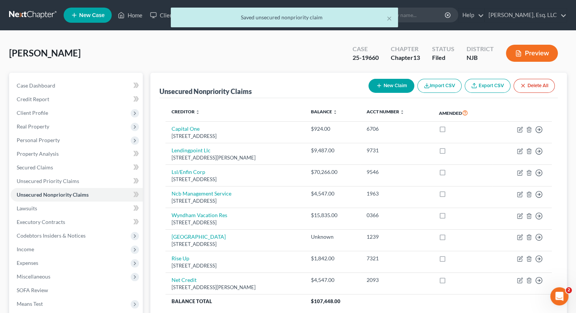
click at [388, 83] on button "New Claim" at bounding box center [391, 86] width 46 height 14
select select "0"
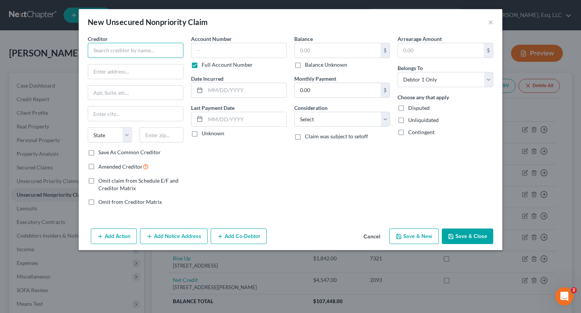
click at [167, 51] on input "text" at bounding box center [136, 50] width 96 height 15
type input "Green Arrow"
type input "2770 Mission"
type input "Rancheria Road"
click at [149, 73] on input "2770 Mission" at bounding box center [135, 71] width 95 height 14
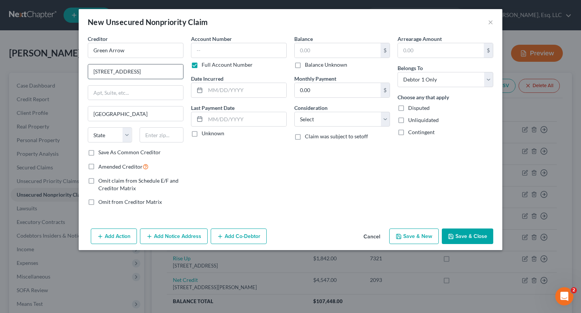
type input "2770 Mission Rancheria Road"
type input "Schneider"
click at [101, 130] on select "State AL AK AR AZ CA CO CT DE DC FL GA GU HI ID IL IN IA KS KY LA ME MD MA MI M…" at bounding box center [110, 134] width 44 height 15
select select "15"
click at [88, 127] on select "State AL AK AR AZ CA CO CT DE DC FL GA GU HI ID IL IN IA KS KY LA ME MD MA MI M…" at bounding box center [110, 134] width 44 height 15
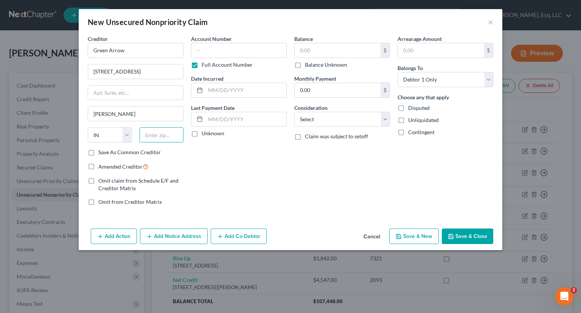
click at [144, 136] on input "text" at bounding box center [162, 134] width 44 height 15
type input "46276"
click at [231, 167] on div "Account Number Full Account Number Date Incurred Last Payment Date Unknown" at bounding box center [238, 123] width 103 height 177
click at [211, 50] on input "text" at bounding box center [239, 50] width 96 height 15
type input "678."
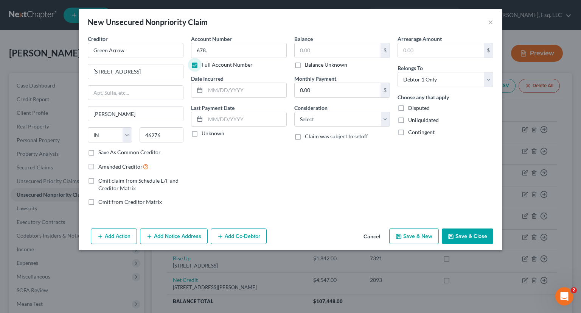
click at [462, 237] on button "Save & Close" at bounding box center [467, 236] width 51 height 16
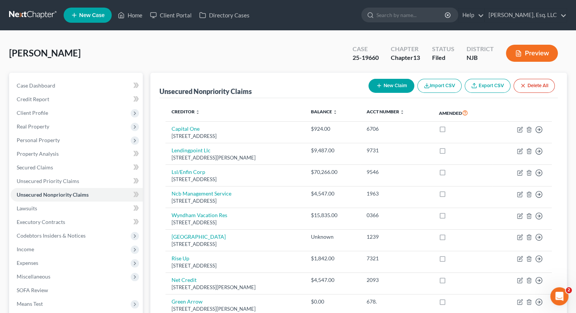
click at [386, 84] on button "New Claim" at bounding box center [391, 86] width 46 height 14
select select "0"
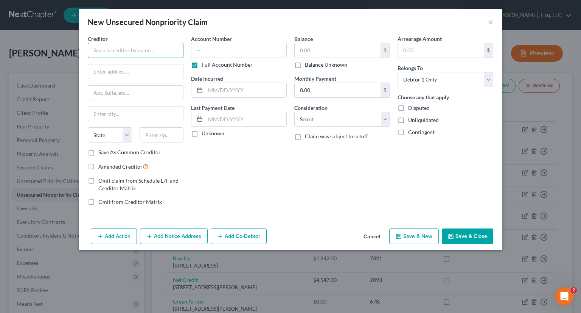
click at [148, 54] on input "text" at bounding box center [136, 50] width 96 height 15
type input "Green Line"
type input "PO Box 294"
type input "Lac Du Flambeau"
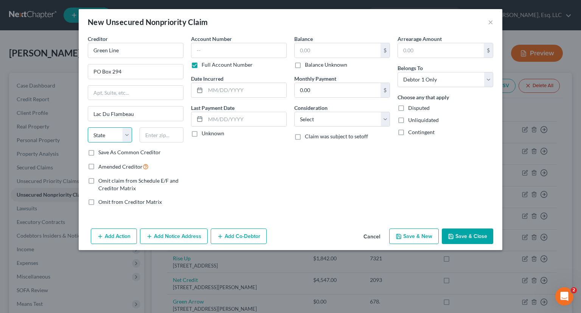
click at [103, 137] on select "State AL AK AR AZ CA CO CT DE DC FL GA GU HI ID IL IN IA KS KY LA ME MD MA MI M…" at bounding box center [110, 134] width 44 height 15
select select "52"
click at [88, 127] on select "State AL AK AR AZ CA CO CT DE DC FL GA GU HI ID IL IN IA KS KY LA ME MD MA MI M…" at bounding box center [110, 134] width 44 height 15
click at [147, 136] on input "text" at bounding box center [162, 134] width 44 height 15
type input "54538"
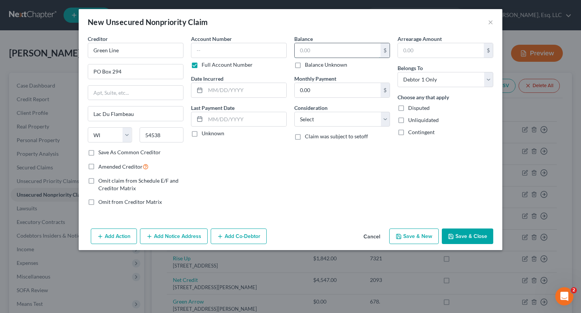
click at [301, 51] on input "text" at bounding box center [338, 50] width 86 height 14
click at [467, 240] on button "Save & Close" at bounding box center [467, 236] width 51 height 16
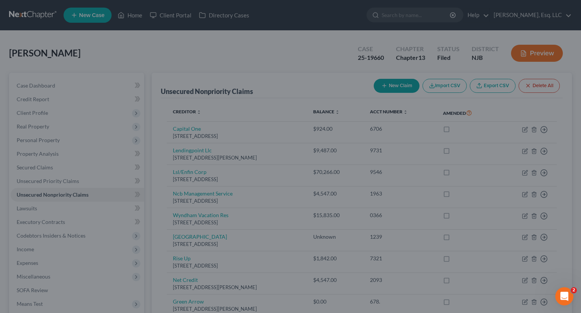
type input "1.00"
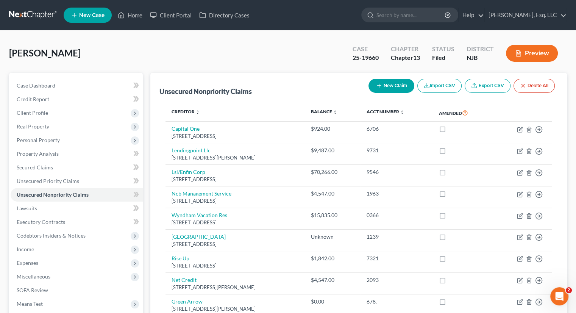
click at [384, 86] on button "New Claim" at bounding box center [391, 86] width 46 height 14
select select "0"
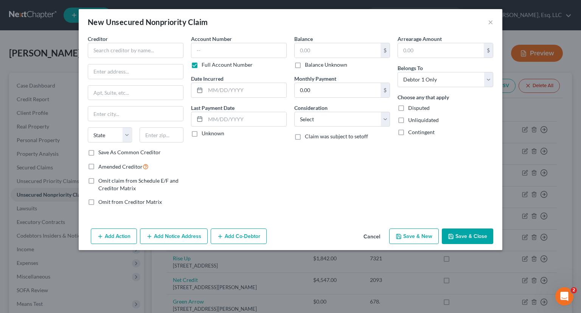
click at [127, 40] on div "Creditor *" at bounding box center [136, 46] width 96 height 23
click at [126, 46] on input "text" at bounding box center [136, 50] width 96 height 15
type input "Boost"
type input "5940 Summerhill"
type input "Texarkana"
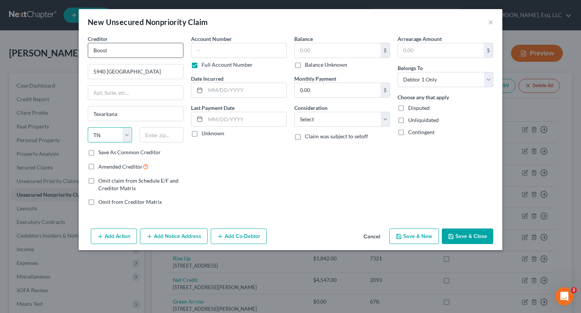
select select "45"
type input "75503"
click at [204, 54] on input "text" at bounding box center [239, 50] width 96 height 15
type input "7401"
click at [298, 52] on input "text" at bounding box center [338, 50] width 86 height 14
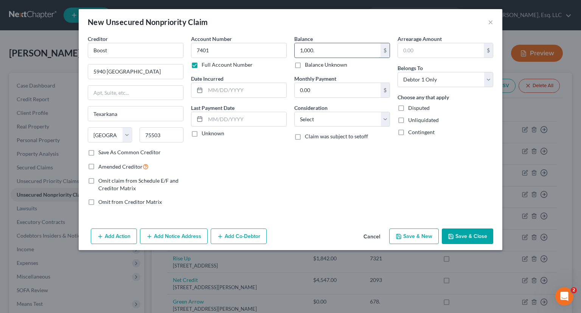
type input "1,000."
click at [467, 241] on button "Save & Close" at bounding box center [467, 236] width 51 height 16
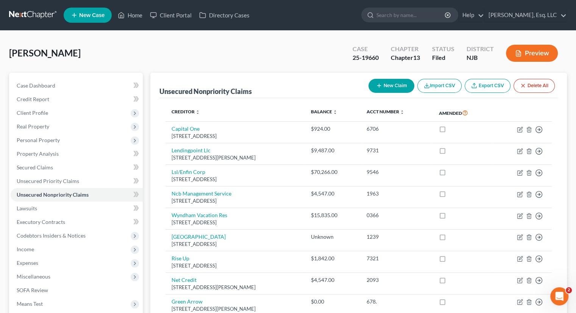
click at [382, 85] on button "New Claim" at bounding box center [391, 86] width 46 height 14
select select "0"
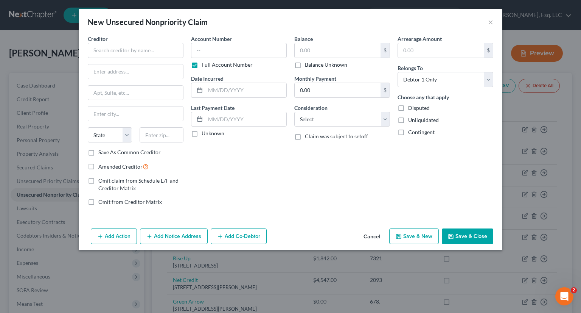
click at [84, 33] on div "New Unsecured Nonpriority Claim ×" at bounding box center [291, 22] width 424 height 26
click at [101, 41] on span "Creditor" at bounding box center [98, 39] width 20 height 6
click at [101, 48] on input "text" at bounding box center [136, 50] width 96 height 15
type input "Uprova"
type input "635 E St Hwy 20"
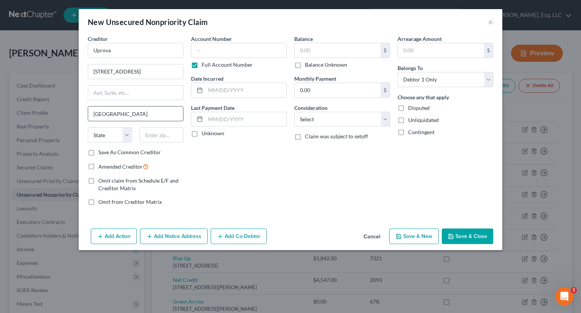
type input "Upper Lake"
select select "4"
type input "95485"
click at [205, 52] on input "text" at bounding box center [239, 50] width 96 height 15
type input "1700."
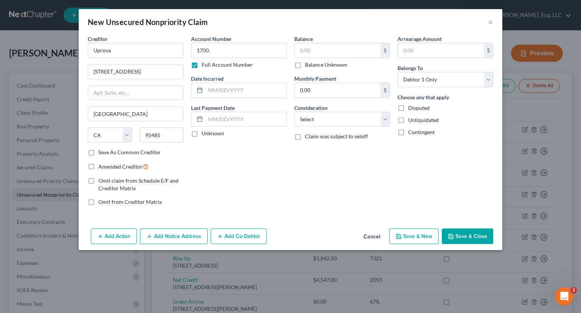
click at [477, 235] on button "Save & Close" at bounding box center [467, 236] width 51 height 16
type input "0.00"
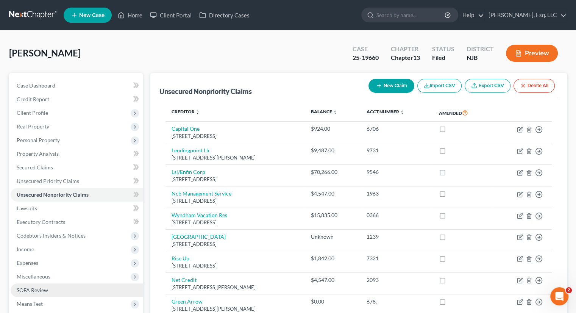
scroll to position [114, 0]
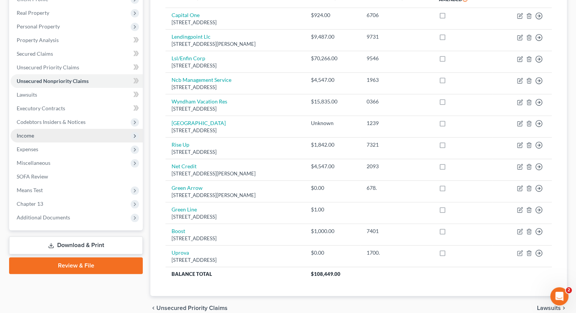
drag, startPoint x: 32, startPoint y: 132, endPoint x: 64, endPoint y: 135, distance: 31.6
click at [34, 133] on span "Income" at bounding box center [77, 136] width 132 height 14
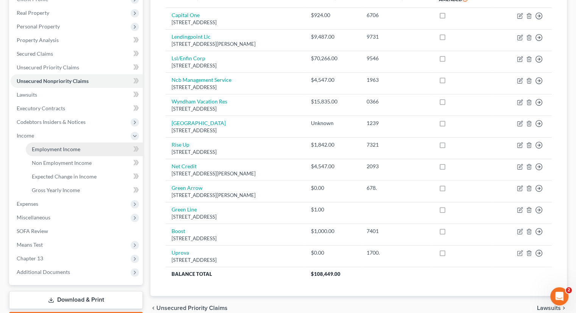
click at [63, 145] on link "Employment Income" at bounding box center [84, 149] width 117 height 14
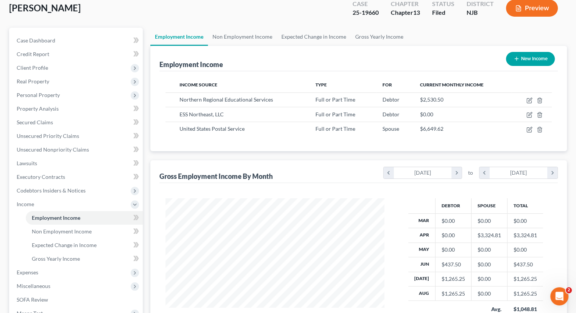
scroll to position [114, 0]
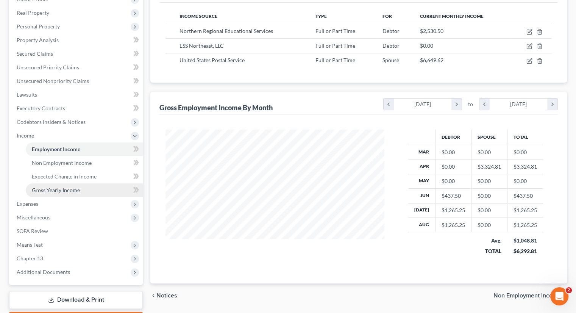
click at [72, 191] on span "Gross Yearly Income" at bounding box center [56, 190] width 48 height 6
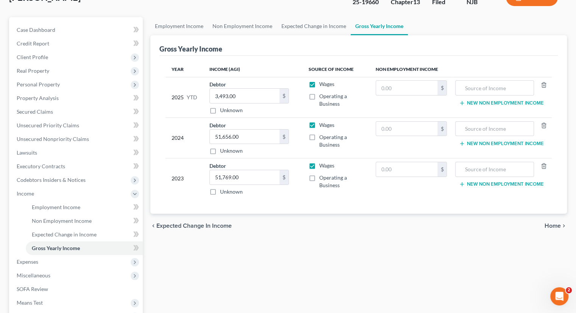
scroll to position [76, 0]
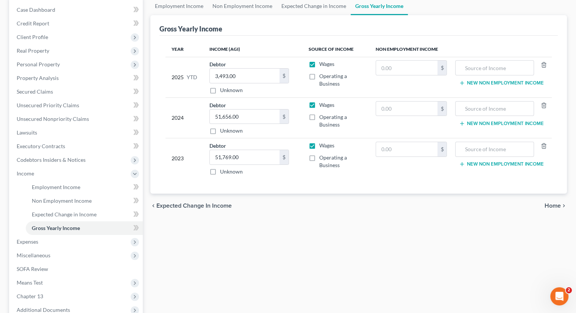
click at [278, 36] on div "Year Income (AGI) Source of Income Non Employment Income 2025 YTD Debtor 3,493.…" at bounding box center [358, 115] width 398 height 158
click at [469, 67] on input "text" at bounding box center [494, 68] width 70 height 14
type input "17,714.18"
click at [505, 80] on button "New Non Employment Income" at bounding box center [501, 83] width 84 height 6
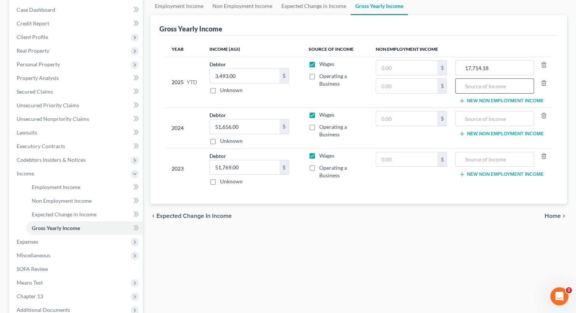
click at [465, 82] on input "text" at bounding box center [494, 86] width 70 height 14
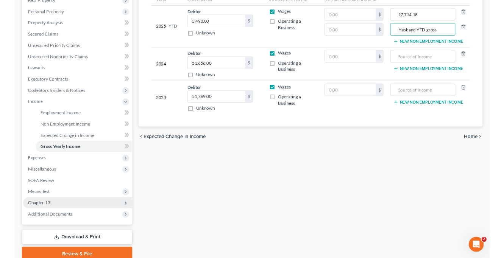
scroll to position [157, 0]
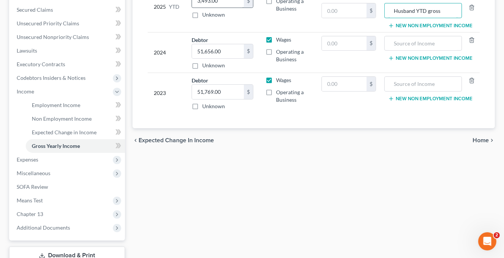
type input "Husband YTD gross"
click at [314, 115] on div "Year Income (AGI) Source of Income Non Employment Income 2025 YTD Debtor 3,493.…" at bounding box center [314, 41] width 344 height 175
click at [243, 195] on div "Employment Income Non Employment Income Expected Change in Income Gross Yearly …" at bounding box center [314, 99] width 370 height 369
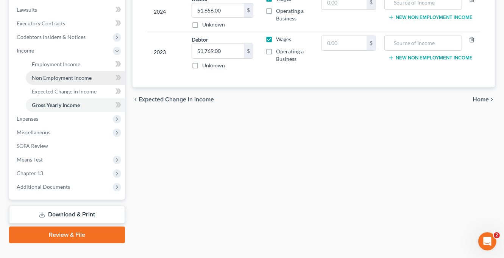
scroll to position [212, 0]
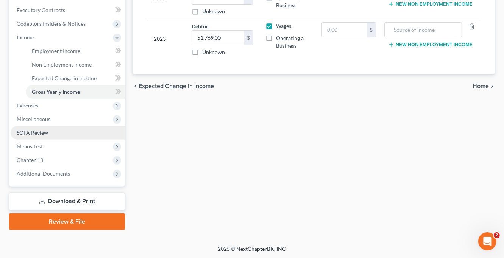
click at [44, 132] on span "SOFA Review" at bounding box center [32, 132] width 31 height 6
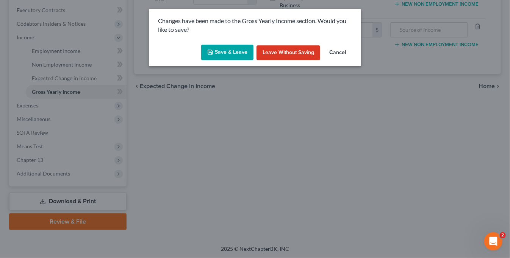
click at [220, 52] on button "Save & Leave" at bounding box center [227, 53] width 52 height 16
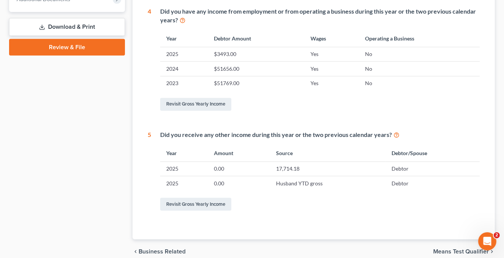
scroll to position [341, 0]
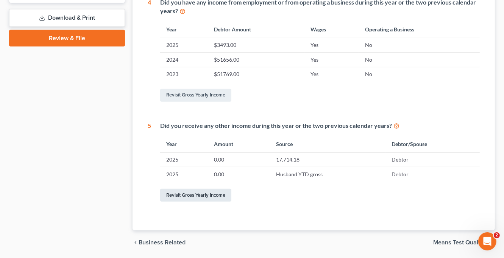
click at [195, 193] on link "Revisit Gross Yearly Income" at bounding box center [195, 195] width 71 height 13
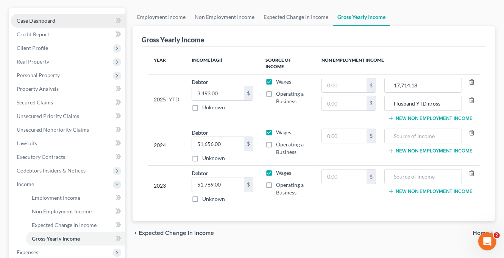
scroll to position [38, 0]
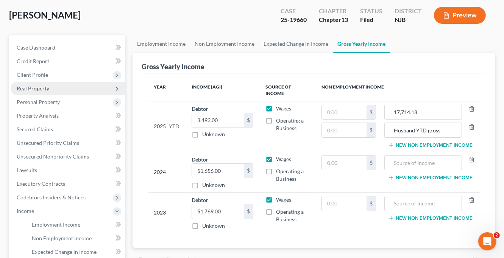
drag, startPoint x: 46, startPoint y: 86, endPoint x: 95, endPoint y: 91, distance: 49.5
click at [46, 86] on span "Real Property" at bounding box center [33, 88] width 33 height 6
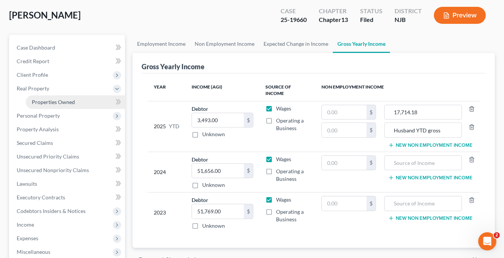
click at [65, 101] on span "Properties Owned" at bounding box center [53, 102] width 43 height 6
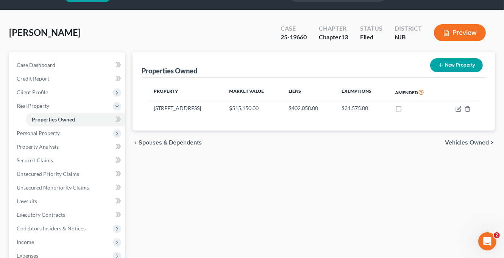
scroll to position [38, 0]
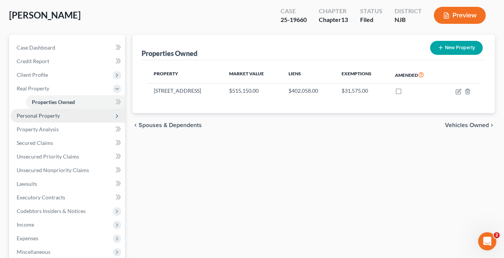
click at [56, 115] on span "Personal Property" at bounding box center [38, 115] width 43 height 6
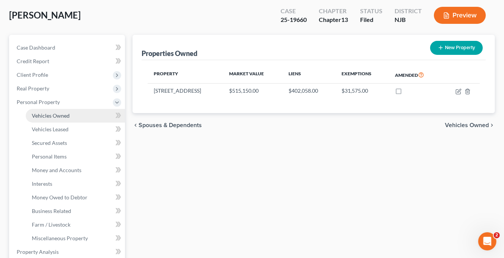
click at [68, 114] on span "Vehicles Owned" at bounding box center [51, 115] width 38 height 6
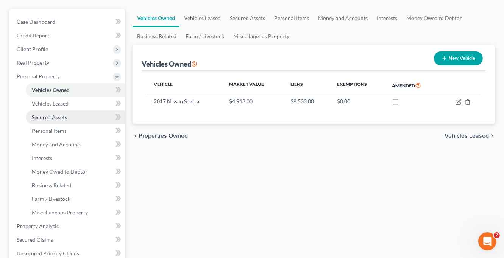
scroll to position [114, 0]
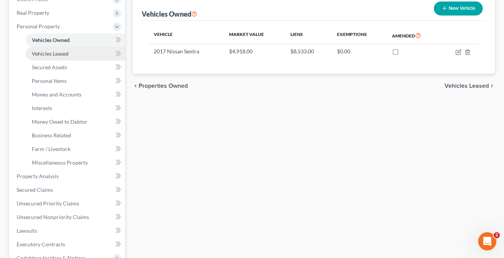
click at [62, 51] on span "Vehicles Leased" at bounding box center [50, 53] width 37 height 6
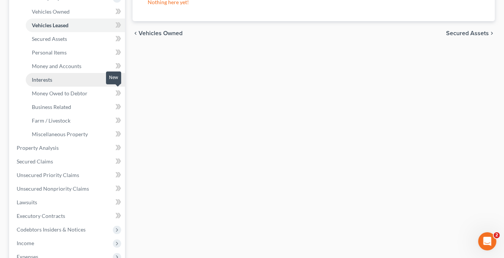
scroll to position [151, 0]
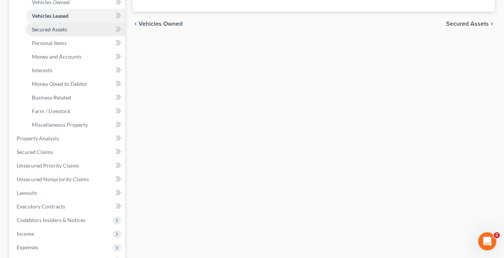
click at [64, 28] on span "Secured Assets" at bounding box center [49, 29] width 35 height 6
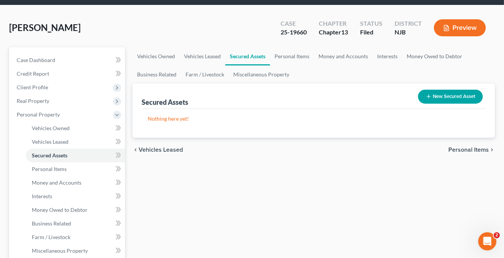
scroll to position [76, 0]
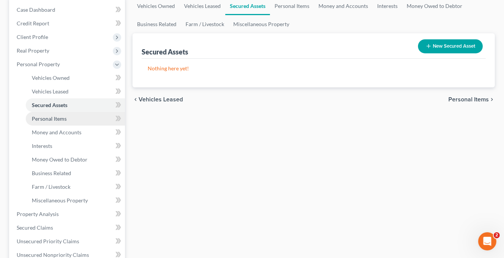
click at [58, 116] on span "Personal Items" at bounding box center [49, 118] width 35 height 6
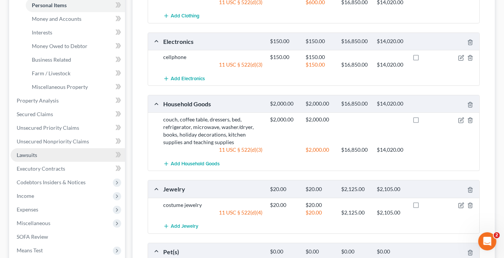
scroll to position [162, 0]
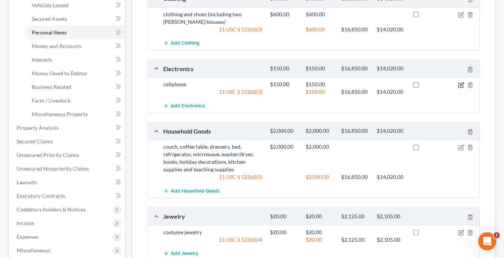
click at [461, 83] on icon "button" at bounding box center [461, 84] width 3 height 3
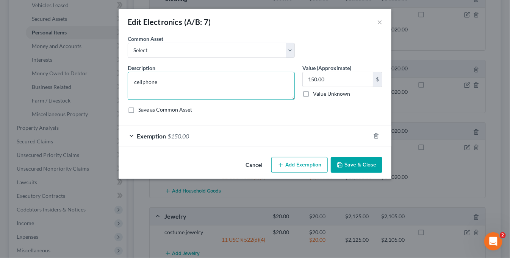
click at [168, 81] on textarea "cellphone" at bounding box center [211, 86] width 167 height 28
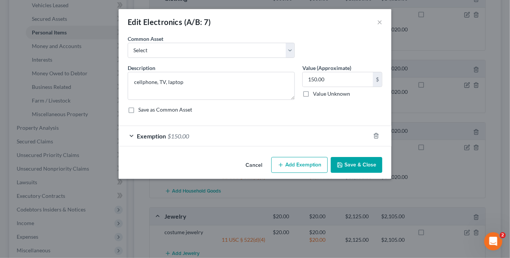
click at [357, 159] on button "Save & Close" at bounding box center [355, 165] width 51 height 16
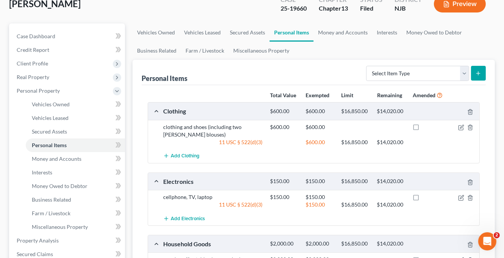
scroll to position [48, 0]
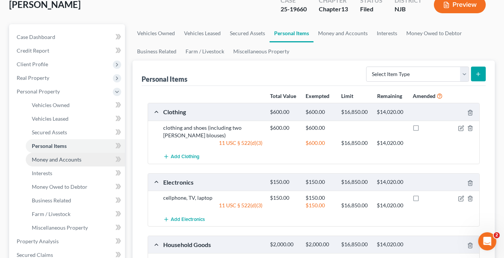
click at [61, 160] on span "Money and Accounts" at bounding box center [57, 159] width 50 height 6
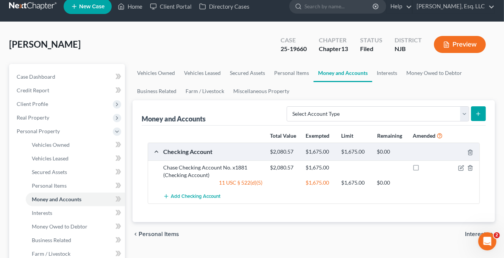
scroll to position [38, 0]
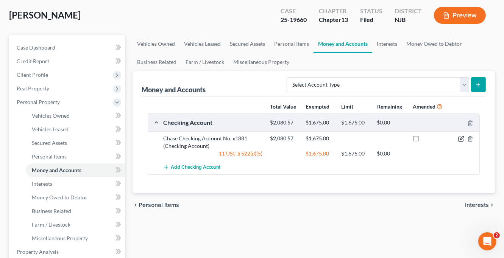
click at [460, 137] on icon "button" at bounding box center [461, 139] width 6 height 6
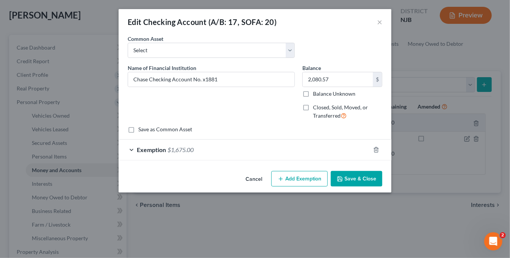
click at [365, 179] on button "Save & Close" at bounding box center [355, 179] width 51 height 16
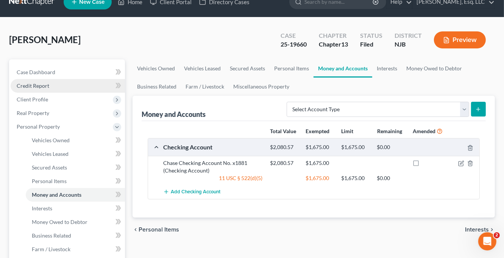
scroll to position [0, 0]
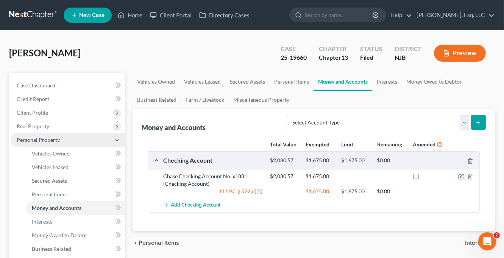
drag, startPoint x: 41, startPoint y: 138, endPoint x: 53, endPoint y: 136, distance: 13.1
click at [41, 138] on span "Personal Property" at bounding box center [38, 140] width 43 height 6
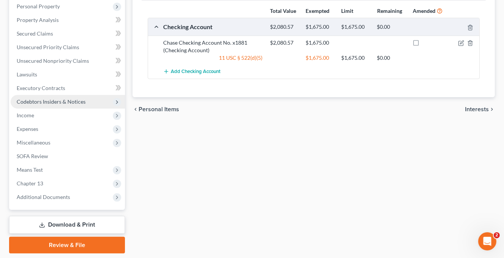
scroll to position [157, 0]
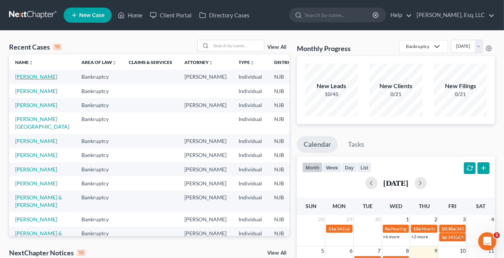
click at [23, 80] on link "[PERSON_NAME]" at bounding box center [36, 76] width 42 height 6
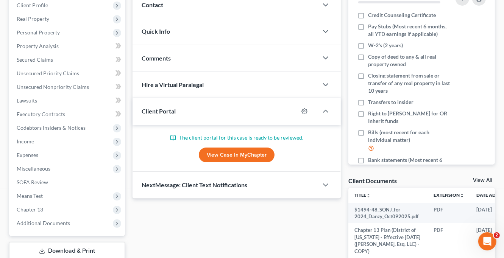
scroll to position [114, 0]
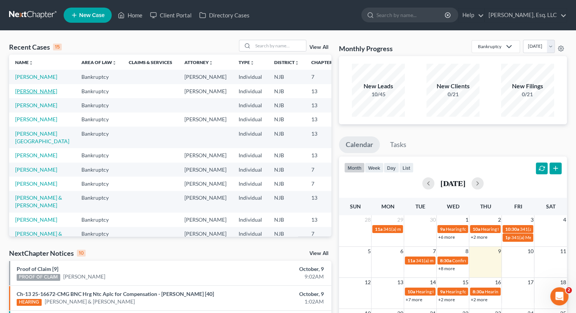
click at [22, 94] on link "[PERSON_NAME]" at bounding box center [36, 91] width 42 height 6
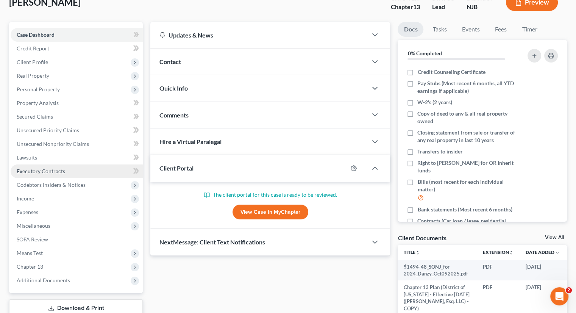
scroll to position [151, 0]
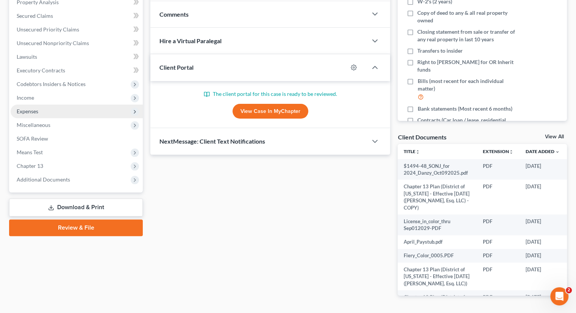
click at [33, 108] on span "Expenses" at bounding box center [28, 111] width 22 height 6
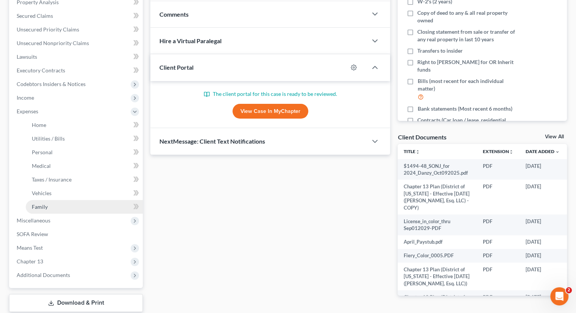
click at [39, 203] on span "Family" at bounding box center [40, 206] width 16 height 6
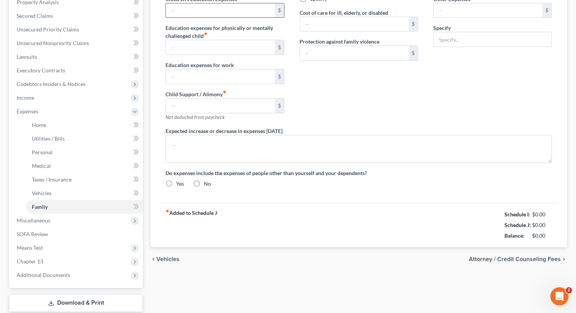
type input "25.00"
type input "Planet Fitness (Gym Membership)"
radio input "true"
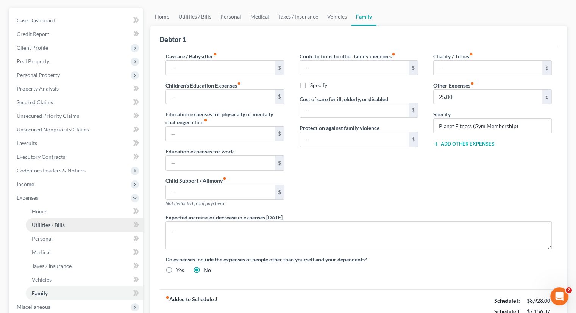
scroll to position [114, 0]
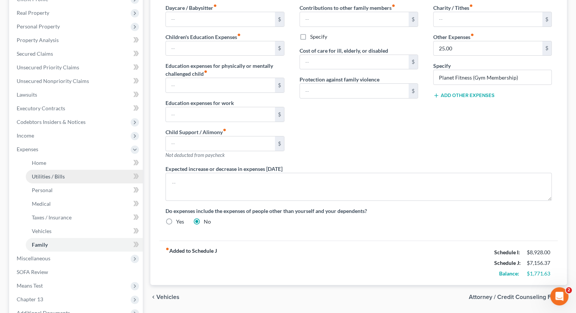
click at [55, 176] on span "Utilities / Bills" at bounding box center [48, 176] width 33 height 6
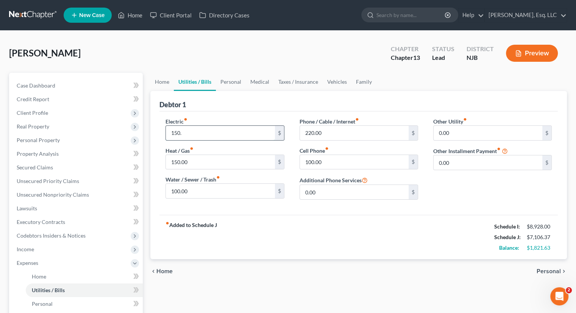
type input "150."
click at [283, 199] on div "Electric fiber_manual_record 150. $ Heat / Gas fiber_manual_record 150.00 $ Wat…" at bounding box center [225, 161] width 134 height 88
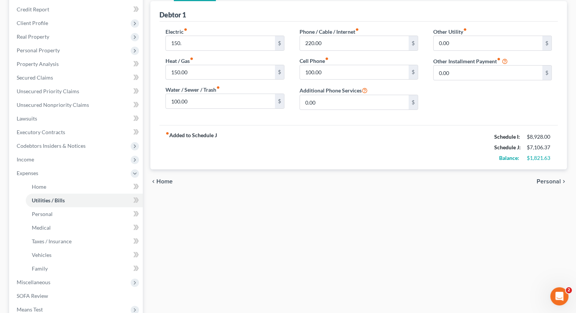
scroll to position [151, 0]
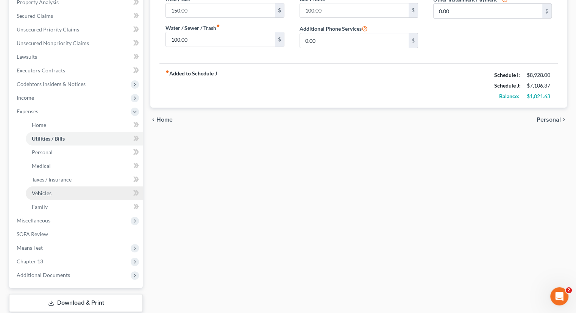
click at [49, 192] on span "Vehicles" at bounding box center [42, 193] width 20 height 6
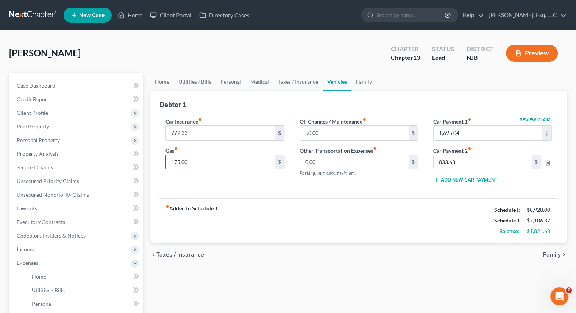
click at [180, 161] on input "175.00" at bounding box center [220, 162] width 109 height 14
type input "150."
click at [386, 223] on div "fiber_manual_record Added to Schedule J Schedule I: $8,928.00 Schedule J: $7,08…" at bounding box center [358, 220] width 398 height 44
click at [308, 131] on input "50.00" at bounding box center [354, 133] width 109 height 14
type input "60."
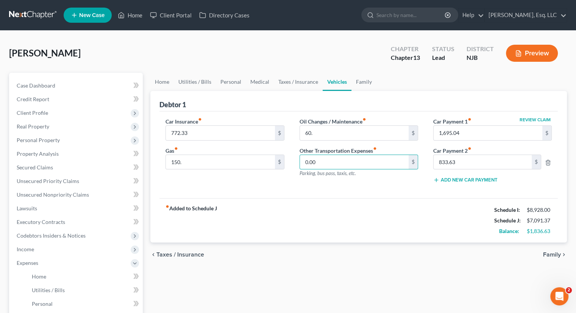
click at [326, 228] on div "fiber_manual_record Added to Schedule J Schedule I: $8,928.00 Schedule J: $7,09…" at bounding box center [358, 220] width 398 height 44
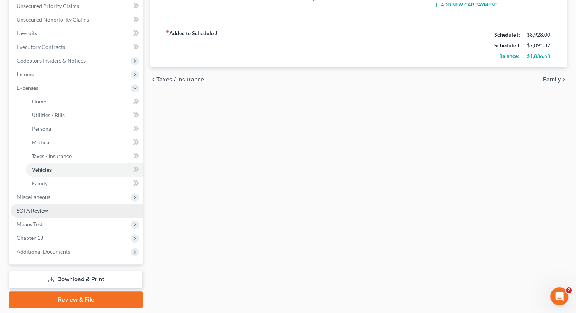
scroll to position [189, 0]
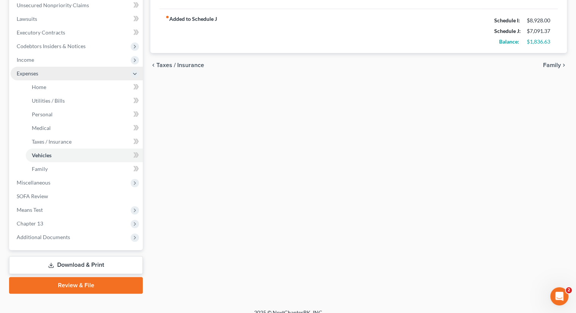
click at [37, 72] on span "Expenses" at bounding box center [28, 73] width 22 height 6
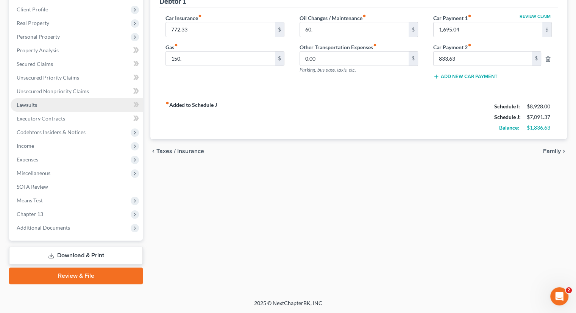
scroll to position [103, 0]
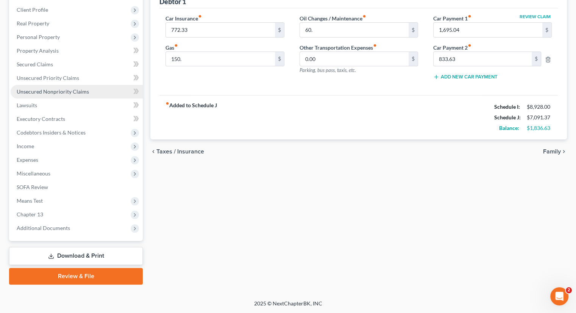
click at [73, 90] on span "Unsecured Nonpriority Claims" at bounding box center [53, 91] width 72 height 6
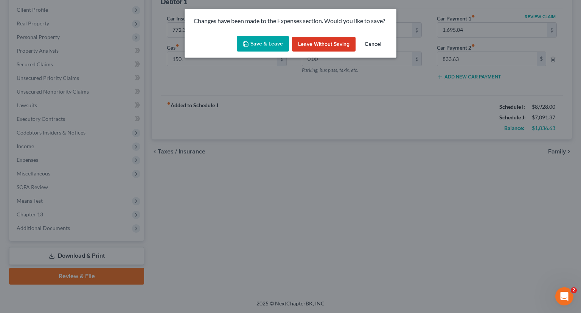
click at [263, 40] on button "Save & Leave" at bounding box center [263, 44] width 52 height 16
type input "150.00"
type input "60.00"
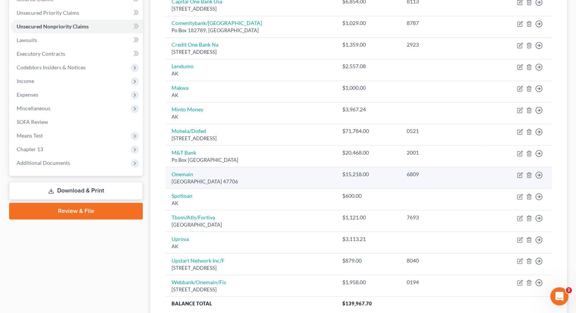
scroll to position [156, 0]
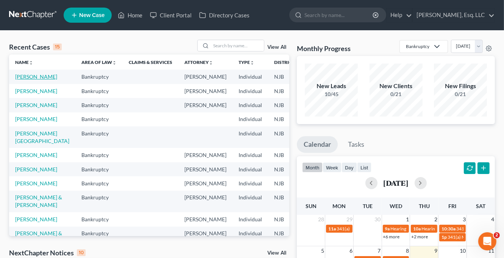
click at [19, 80] on link "[PERSON_NAME]" at bounding box center [36, 76] width 42 height 6
select select "0"
click at [22, 78] on link "[PERSON_NAME]" at bounding box center [36, 76] width 42 height 6
select select "0"
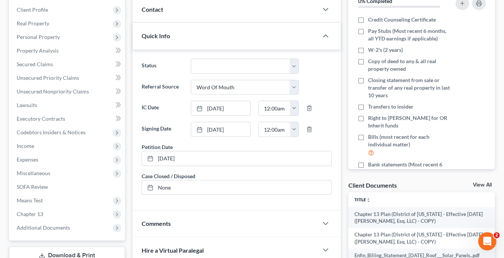
scroll to position [151, 0]
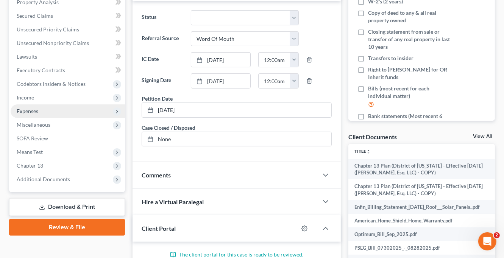
click at [42, 109] on span "Expenses" at bounding box center [68, 111] width 114 height 14
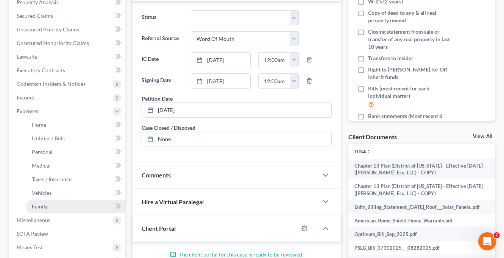
click at [55, 207] on link "Family" at bounding box center [75, 207] width 99 height 14
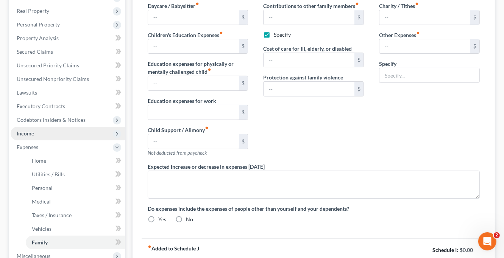
type input "20.00"
checkbox input "true"
type input "265.49"
type input "Solar contract 265.49/mo"
radio input "true"
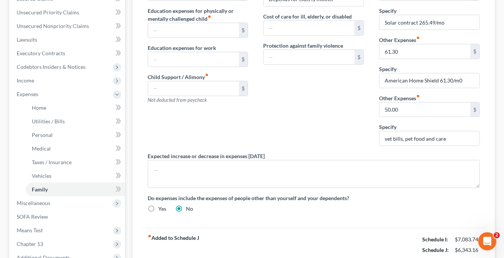
scroll to position [252, 0]
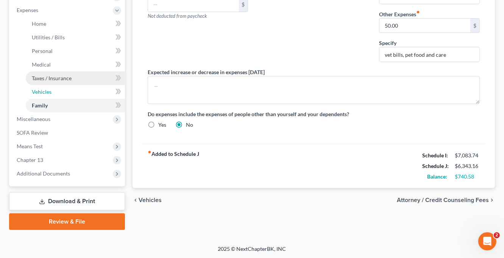
drag, startPoint x: 48, startPoint y: 88, endPoint x: 53, endPoint y: 90, distance: 4.9
click at [48, 89] on span "Vehicles" at bounding box center [42, 92] width 20 height 6
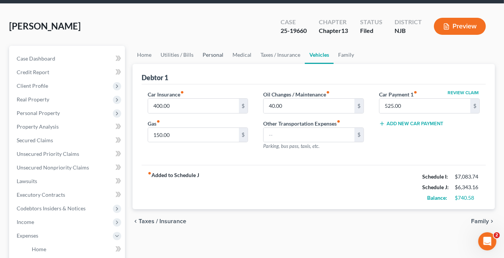
scroll to position [76, 0]
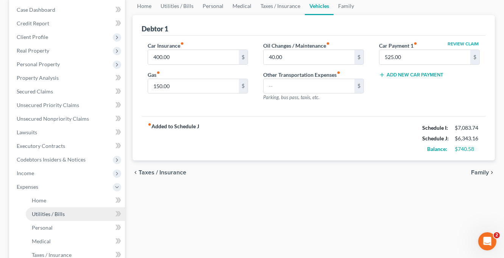
click at [61, 211] on span "Utilities / Bills" at bounding box center [48, 214] width 33 height 6
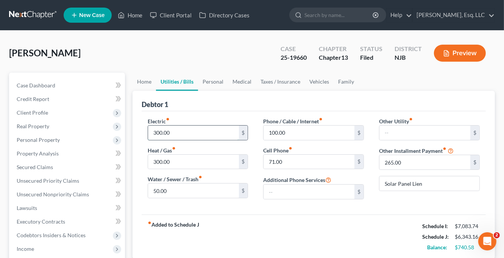
click at [156, 132] on input "300.00" at bounding box center [193, 133] width 91 height 14
type input "200."
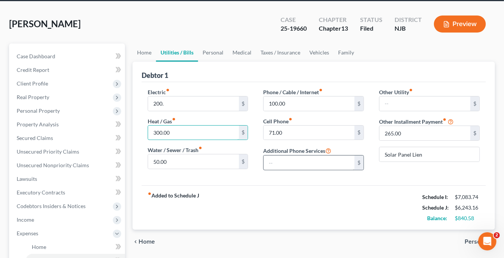
scroll to position [76, 0]
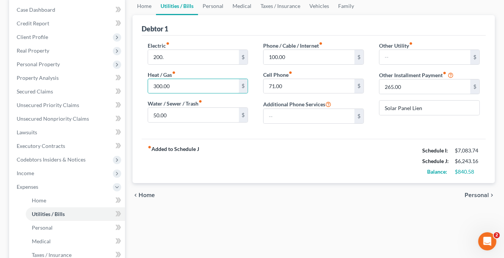
click at [295, 185] on div "chevron_left Home Personal chevron_right" at bounding box center [313, 195] width 362 height 24
click at [156, 86] on input "300.00" at bounding box center [193, 86] width 91 height 14
type input "200."
click at [240, 153] on div "fiber_manual_record Added to Schedule J Schedule I: $7,083.74 Schedule J: $6,14…" at bounding box center [314, 161] width 344 height 44
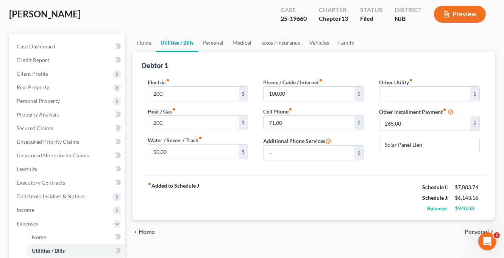
scroll to position [38, 0]
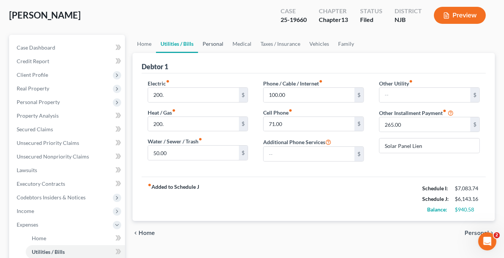
click at [215, 45] on link "Personal" at bounding box center [213, 44] width 30 height 18
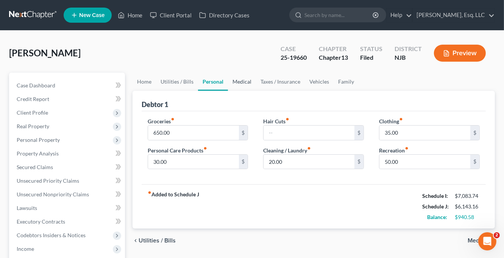
click at [240, 80] on link "Medical" at bounding box center [242, 82] width 28 height 18
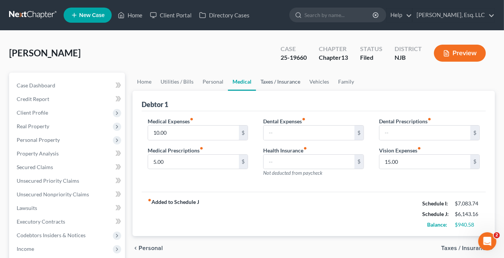
click at [266, 80] on link "Taxes / Insurance" at bounding box center [280, 82] width 49 height 18
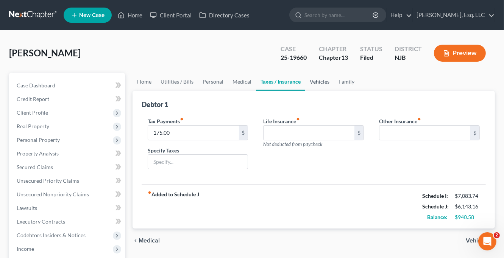
click at [322, 82] on link "Vehicles" at bounding box center [319, 82] width 29 height 18
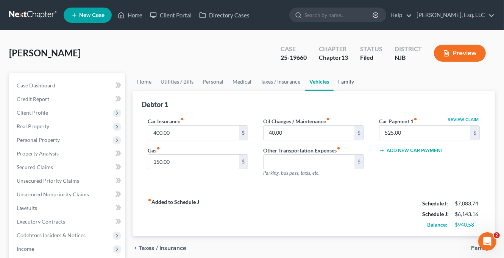
click at [347, 80] on link "Family" at bounding box center [345, 82] width 25 height 18
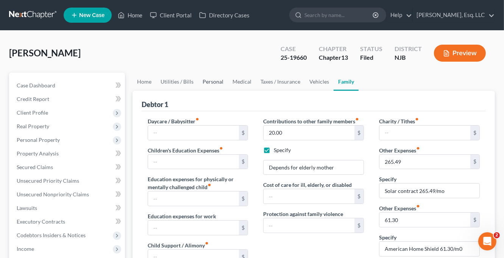
click at [208, 80] on link "Personal" at bounding box center [213, 82] width 30 height 18
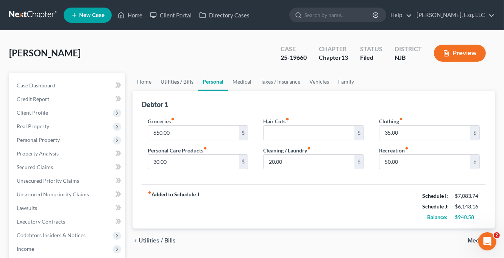
click at [181, 82] on link "Utilities / Bills" at bounding box center [177, 82] width 42 height 18
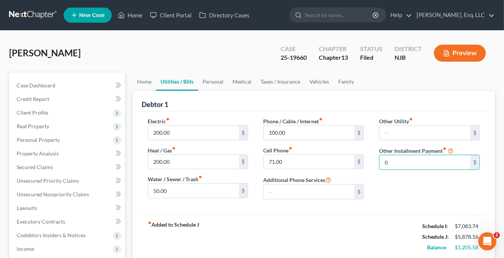
type input "0"
click at [389, 196] on div "Other Utility fiber_manual_record $ Other Installment Payment fiber_manual_reco…" at bounding box center [429, 161] width 116 height 88
click at [156, 131] on input "200.00" at bounding box center [193, 133] width 91 height 14
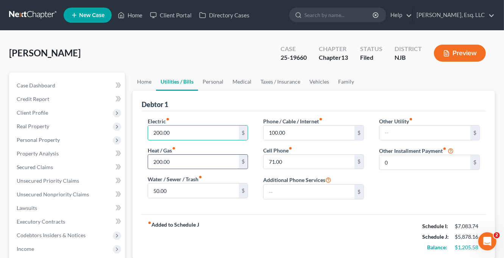
type input "2"
type input "300."
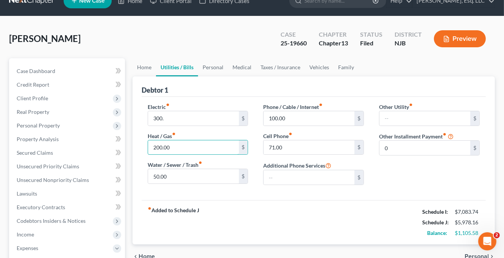
scroll to position [38, 0]
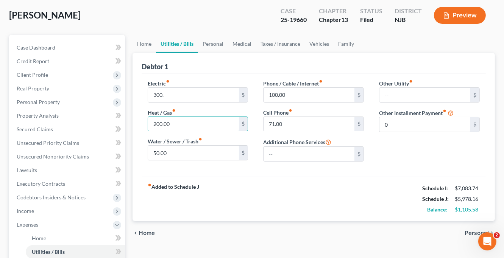
click at [190, 184] on strong "fiber_manual_record Added to Schedule J" at bounding box center [173, 199] width 51 height 32
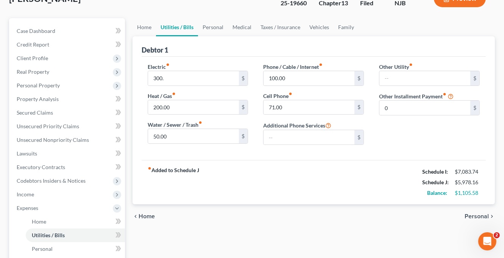
scroll to position [0, 0]
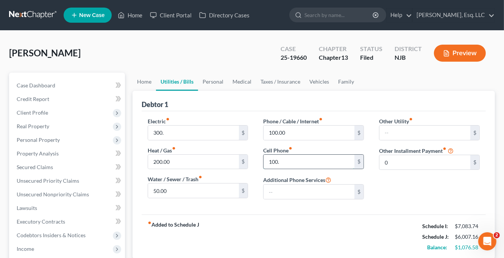
type input "100."
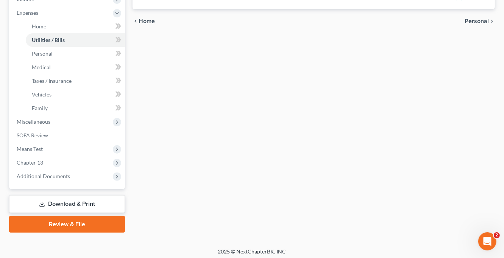
scroll to position [252, 0]
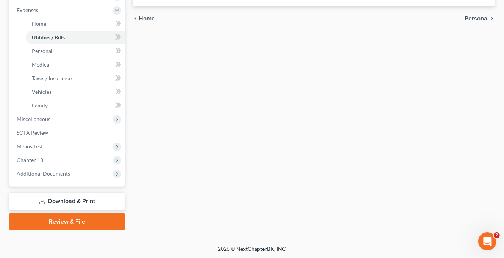
click at [82, 200] on link "Download & Print" at bounding box center [67, 202] width 116 height 18
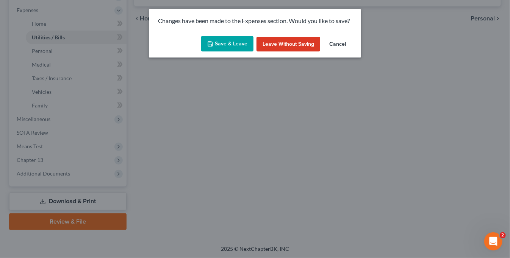
click at [220, 44] on button "Save & Leave" at bounding box center [227, 44] width 52 height 16
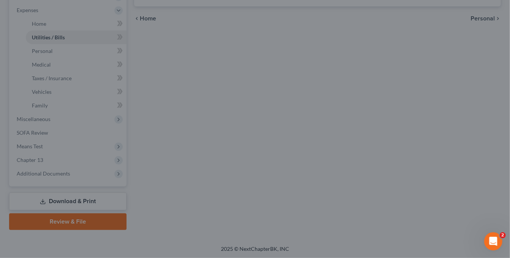
type input "300.00"
type input "100.00"
type input "0.00"
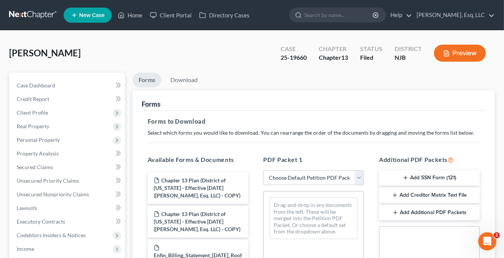
click at [336, 179] on select "Choose Default Petition PDF Packet Complete Bankruptcy Petition (all forms and …" at bounding box center [313, 177] width 101 height 15
select select "7"
click at [263, 170] on select "Choose Default Petition PDF Packet Complete Bankruptcy Petition (all forms and …" at bounding box center [313, 177] width 101 height 15
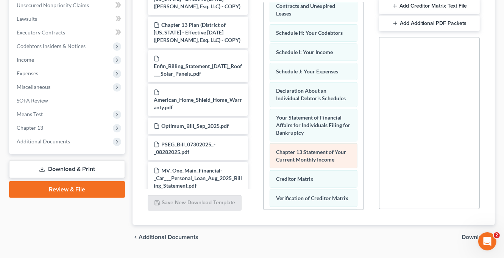
scroll to position [287, 0]
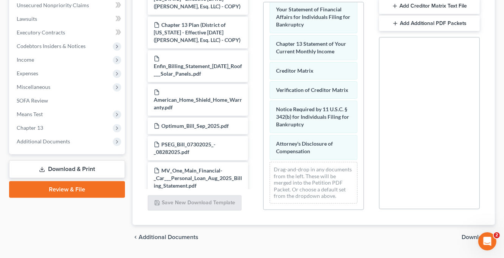
drag, startPoint x: 70, startPoint y: 169, endPoint x: 92, endPoint y: 174, distance: 22.9
click at [70, 169] on link "Download & Print" at bounding box center [67, 170] width 116 height 18
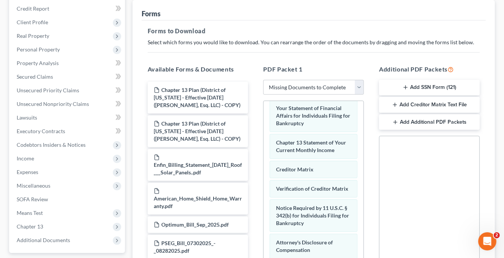
scroll to position [209, 0]
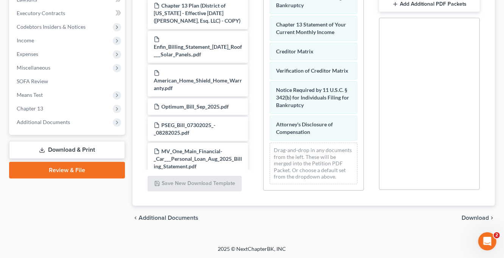
click at [478, 218] on span "Download" at bounding box center [474, 218] width 27 height 6
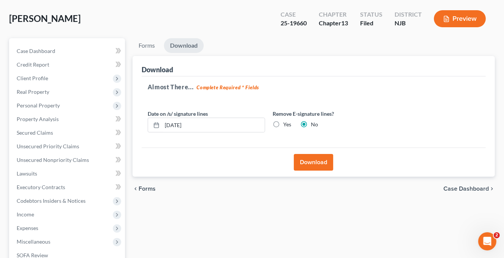
scroll to position [6, 0]
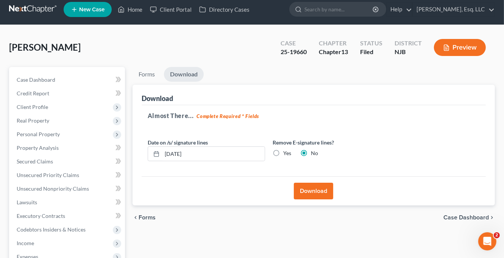
click at [313, 190] on button "Download" at bounding box center [313, 191] width 39 height 17
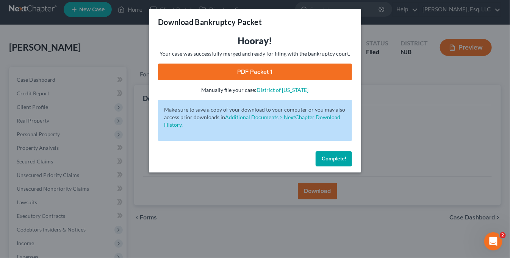
click at [330, 156] on span "Complete!" at bounding box center [333, 159] width 24 height 6
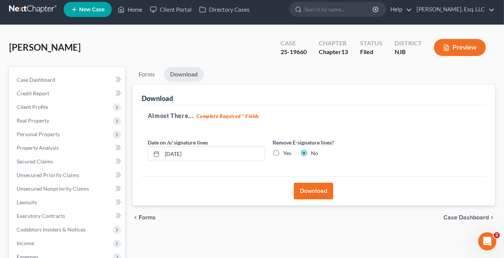
click at [130, 43] on div "Vazquez, Marisol Upgraded Case 25-19660 Chapter Chapter 13 Status Filed Distric…" at bounding box center [252, 50] width 486 height 33
click at [309, 188] on button "Download" at bounding box center [313, 191] width 39 height 17
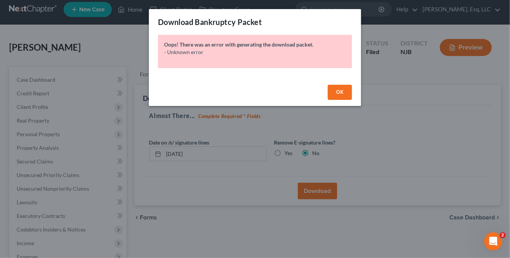
click at [340, 93] on span "OK" at bounding box center [340, 92] width 8 height 6
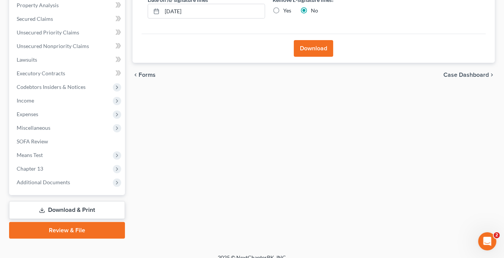
scroll to position [157, 0]
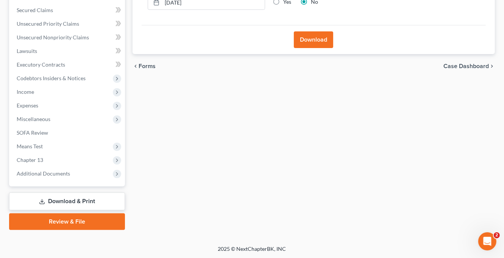
drag, startPoint x: 76, startPoint y: 201, endPoint x: 101, endPoint y: 204, distance: 26.0
click at [76, 201] on link "Download & Print" at bounding box center [67, 202] width 116 height 18
click at [353, 153] on div "Forms Download Forms Forms to Download Select which forms you would like to dow…" at bounding box center [314, 73] width 370 height 315
click at [79, 196] on link "Download & Print" at bounding box center [67, 202] width 116 height 18
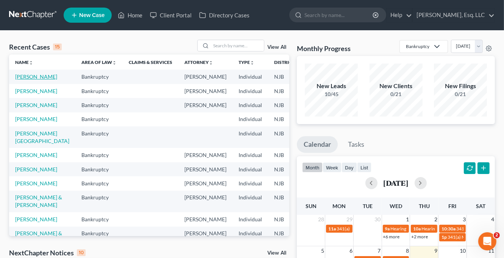
click at [28, 80] on link "[PERSON_NAME]" at bounding box center [36, 76] width 42 height 6
select select "0"
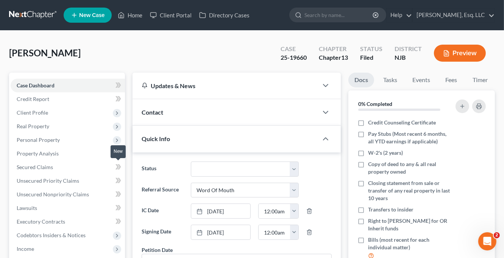
scroll to position [189, 0]
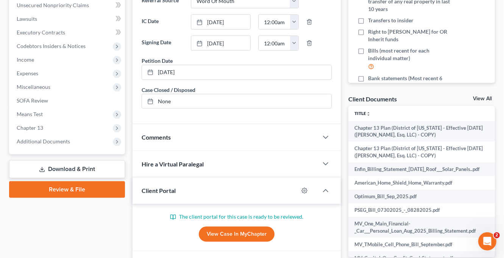
click at [70, 167] on link "Download & Print" at bounding box center [67, 170] width 116 height 18
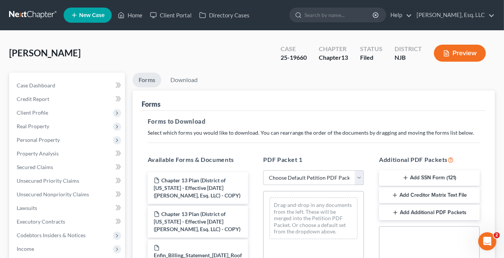
click at [353, 173] on select "Choose Default Petition PDF Packet Complete Bankruptcy Petition (all forms and …" at bounding box center [313, 177] width 101 height 15
select select "7"
click at [263, 170] on select "Choose Default Petition PDF Packet Complete Bankruptcy Petition (all forms and …" at bounding box center [313, 177] width 101 height 15
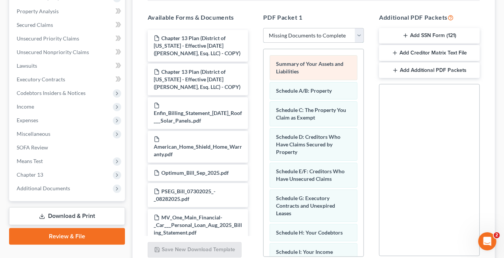
scroll to position [189, 0]
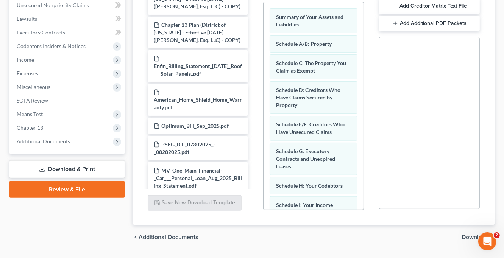
click at [83, 167] on link "Download & Print" at bounding box center [67, 170] width 116 height 18
click at [470, 237] on span "Download" at bounding box center [474, 237] width 27 height 6
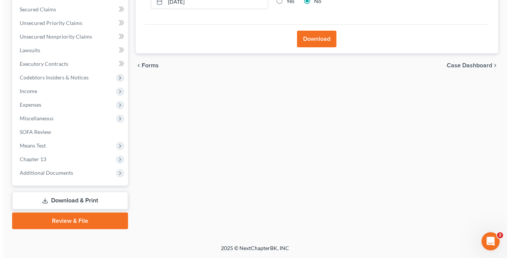
scroll to position [157, 0]
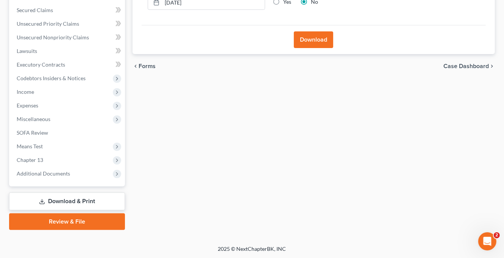
click at [314, 42] on button "Download" at bounding box center [313, 39] width 39 height 17
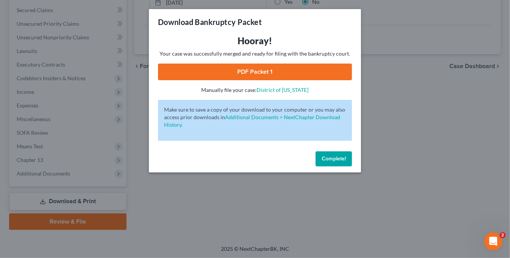
click at [270, 72] on link "PDF Packet 1" at bounding box center [255, 72] width 194 height 17
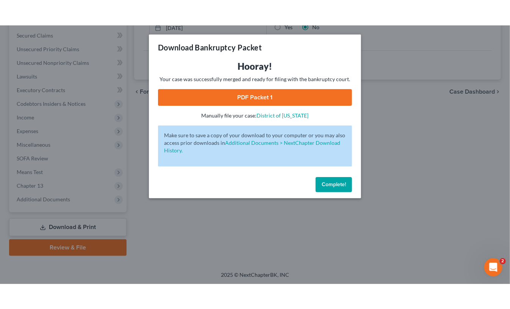
scroll to position [107, 0]
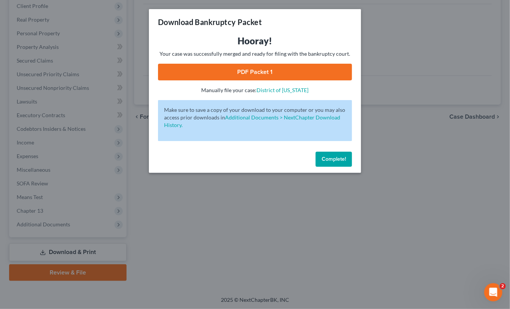
click at [253, 72] on link "PDF Packet 1" at bounding box center [255, 72] width 194 height 17
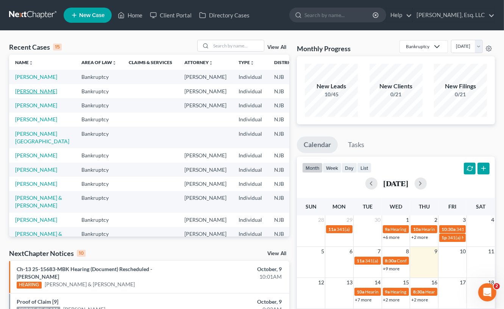
click at [24, 94] on link "[PERSON_NAME]" at bounding box center [36, 91] width 42 height 6
select select "0"
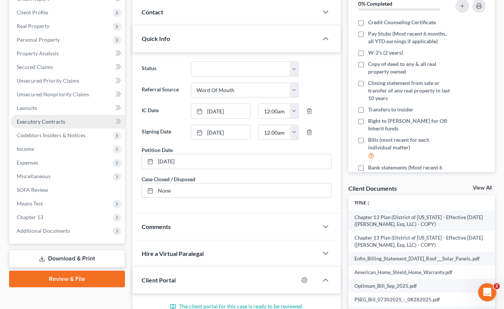
scroll to position [185, 0]
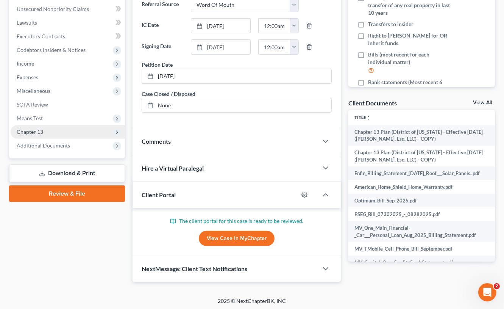
click at [33, 128] on span "Chapter 13" at bounding box center [30, 131] width 26 height 6
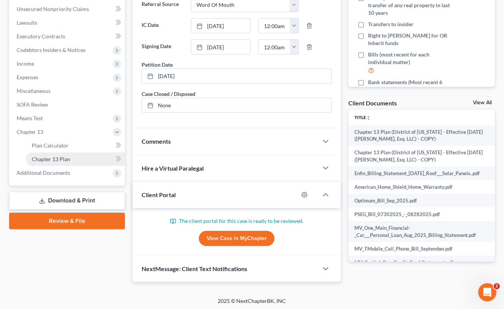
click at [55, 156] on span "Chapter 13 Plan" at bounding box center [51, 159] width 38 height 6
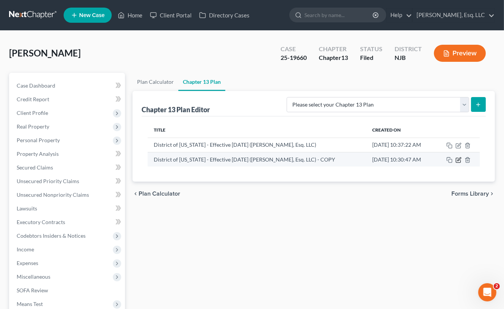
click at [458, 160] on icon "button" at bounding box center [458, 158] width 3 height 3
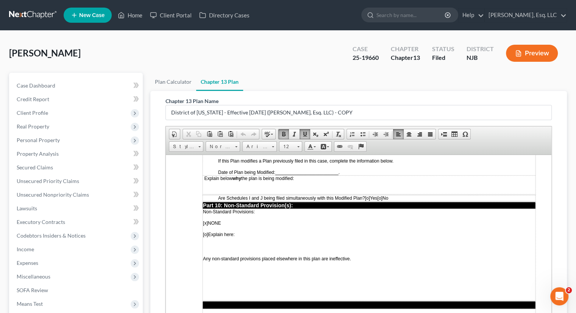
scroll to position [2078, 0]
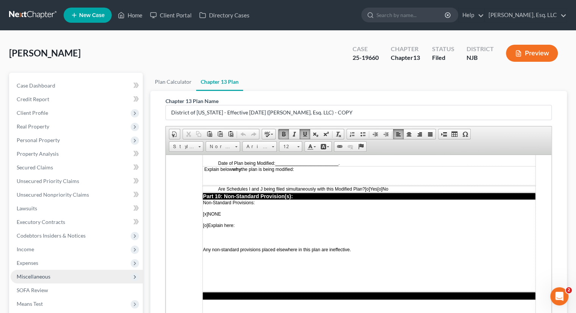
click at [48, 272] on span "Miscellaneous" at bounding box center [77, 277] width 132 height 14
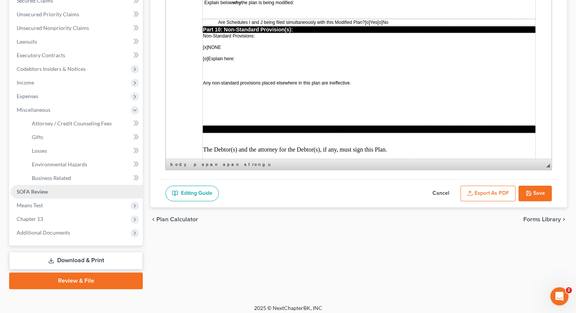
scroll to position [171, 0]
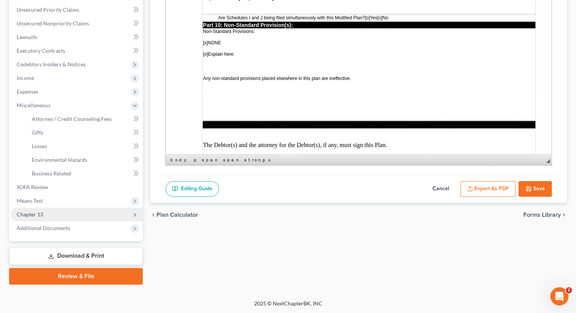
click at [45, 209] on span "Chapter 13" at bounding box center [77, 214] width 132 height 14
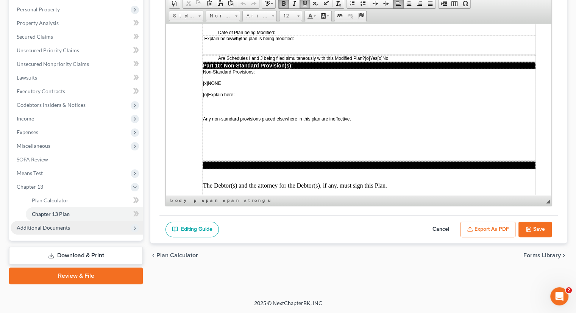
scroll to position [130, 0]
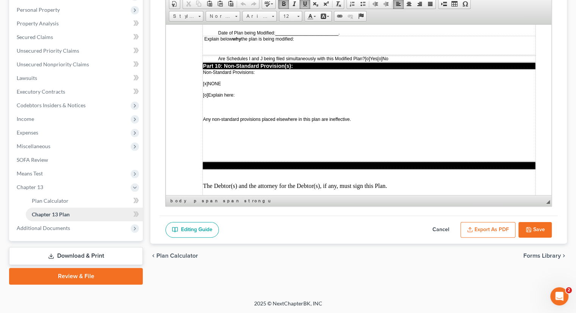
click at [65, 214] on span "Chapter 13 Plan" at bounding box center [51, 214] width 38 height 6
click at [488, 231] on button "Export as PDF" at bounding box center [487, 230] width 55 height 16
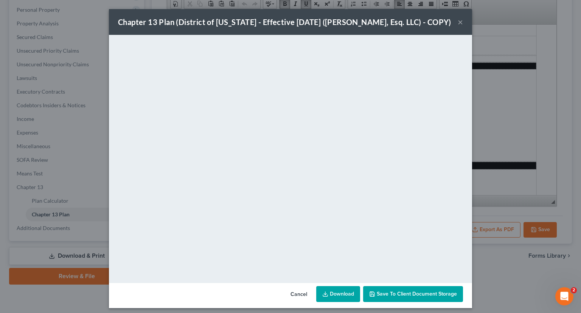
click at [386, 297] on span "Save to Client Document Storage" at bounding box center [417, 293] width 80 height 6
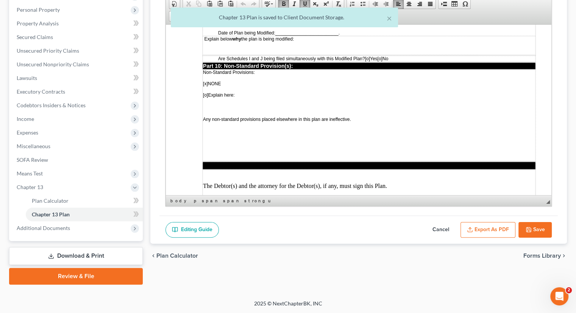
click at [493, 230] on button "Export as PDF" at bounding box center [487, 230] width 55 height 16
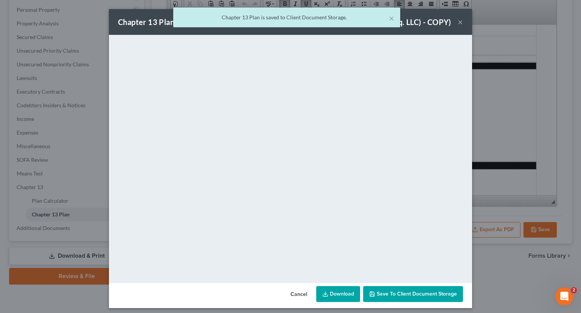
click at [331, 302] on link "Download" at bounding box center [338, 294] width 44 height 16
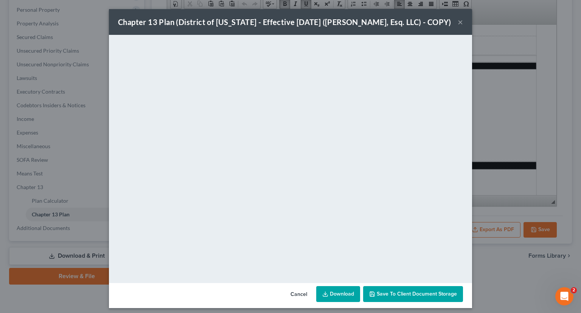
click at [458, 26] on button "×" at bounding box center [460, 21] width 5 height 9
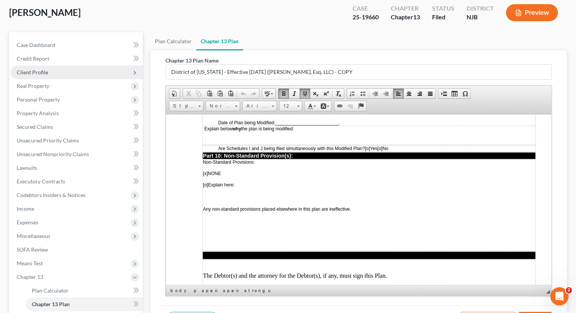
scroll to position [0, 0]
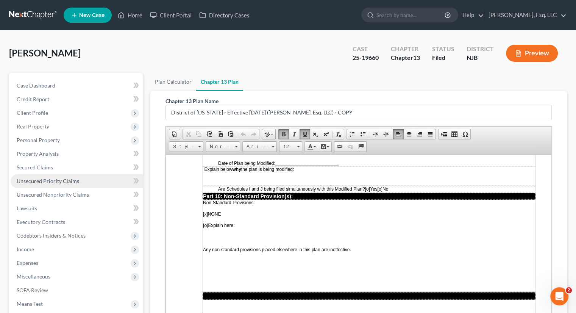
drag, startPoint x: 50, startPoint y: 181, endPoint x: 103, endPoint y: 182, distance: 52.6
click at [51, 181] on span "Unsecured Priority Claims" at bounding box center [48, 181] width 62 height 6
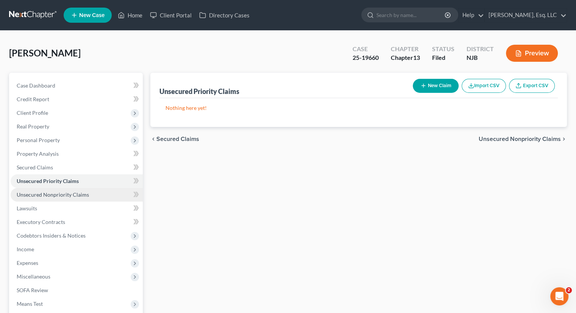
click at [50, 193] on span "Unsecured Nonpriority Claims" at bounding box center [53, 194] width 72 height 6
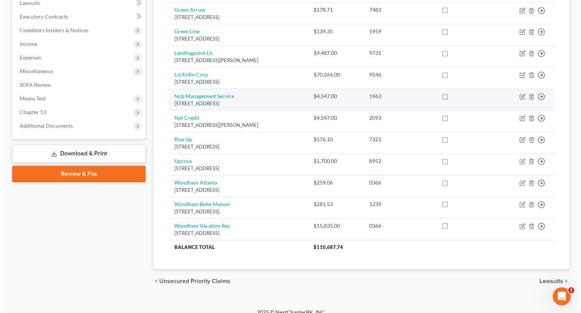
scroll to position [213, 0]
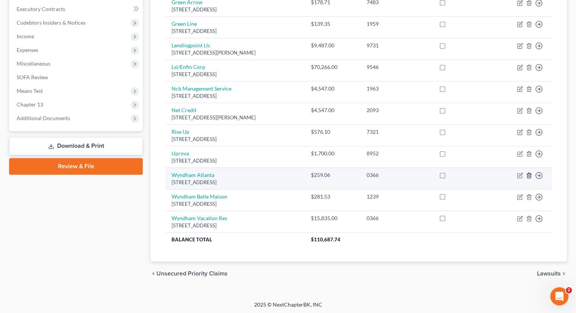
click at [509, 173] on icon "button" at bounding box center [529, 175] width 6 height 6
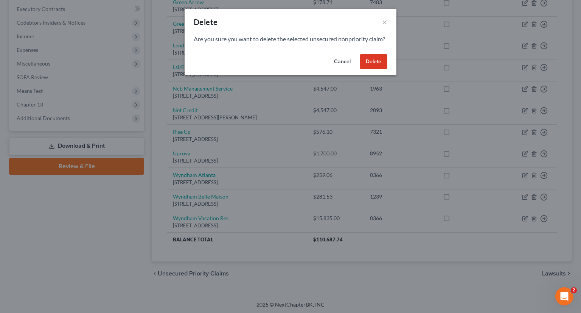
drag, startPoint x: 360, startPoint y: 75, endPoint x: 389, endPoint y: 77, distance: 28.9
click at [362, 69] on button "Delete" at bounding box center [374, 61] width 28 height 15
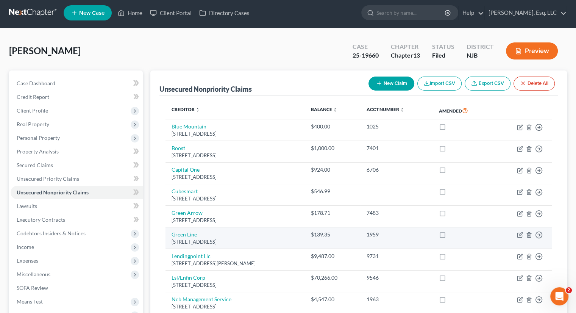
scroll to position [2, 0]
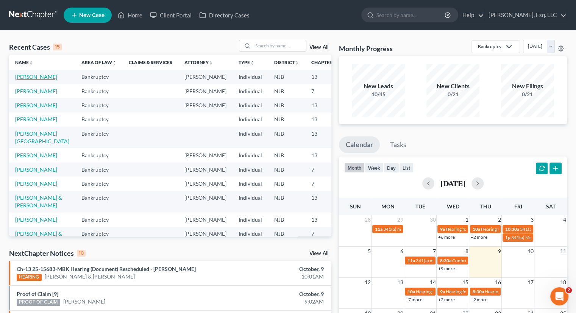
click at [25, 80] on link "[PERSON_NAME]" at bounding box center [36, 76] width 42 height 6
select select "0"
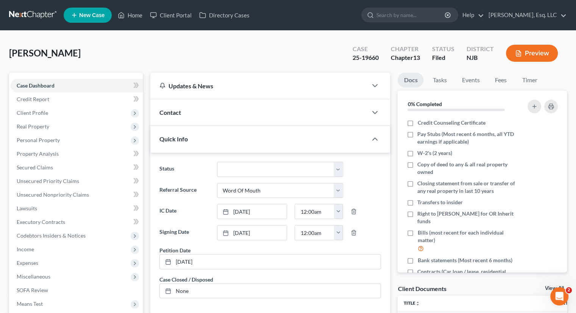
scroll to position [182, 0]
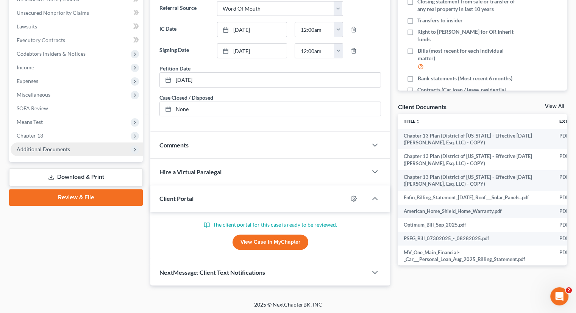
click at [46, 148] on span "Additional Documents" at bounding box center [43, 149] width 53 height 6
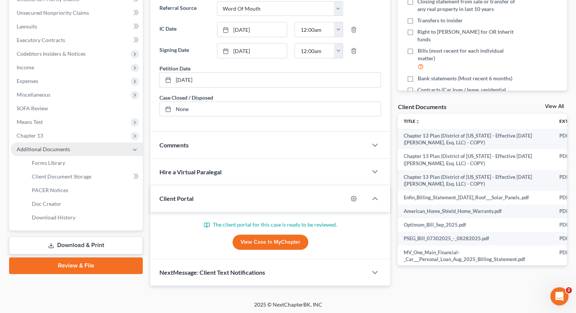
click at [44, 143] on span "Additional Documents" at bounding box center [77, 149] width 132 height 14
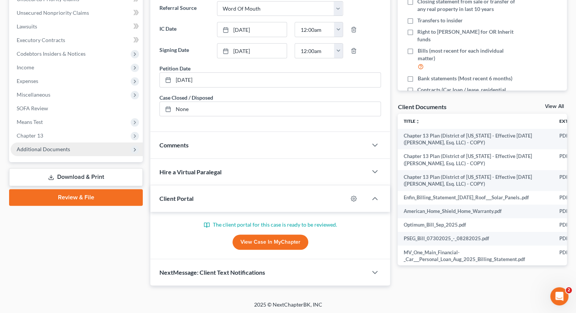
click at [51, 142] on span "Additional Documents" at bounding box center [77, 149] width 132 height 14
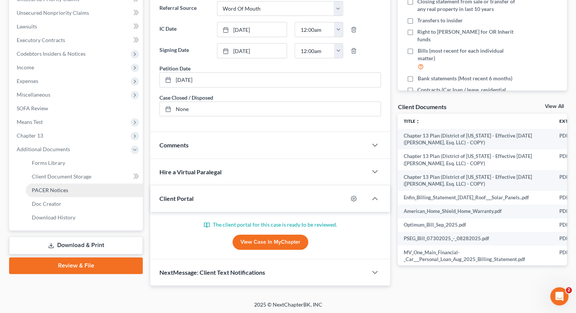
click at [58, 190] on span "PACER Notices" at bounding box center [50, 190] width 36 height 6
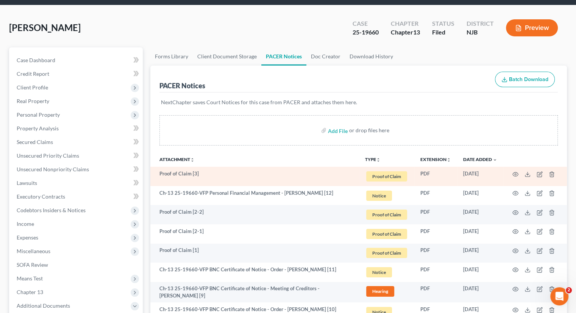
scroll to position [76, 0]
